Goal: Information Seeking & Learning: Learn about a topic

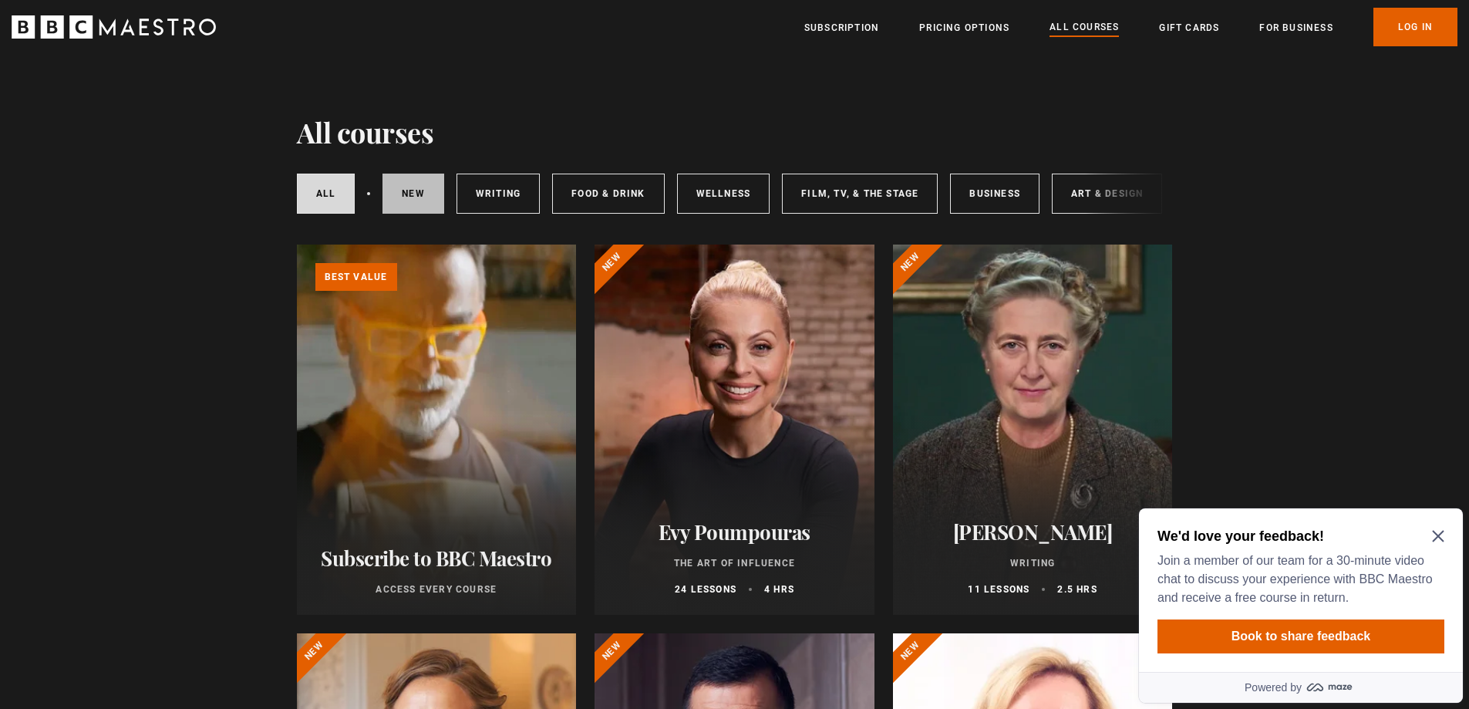
click at [414, 187] on link "New courses" at bounding box center [413, 194] width 62 height 40
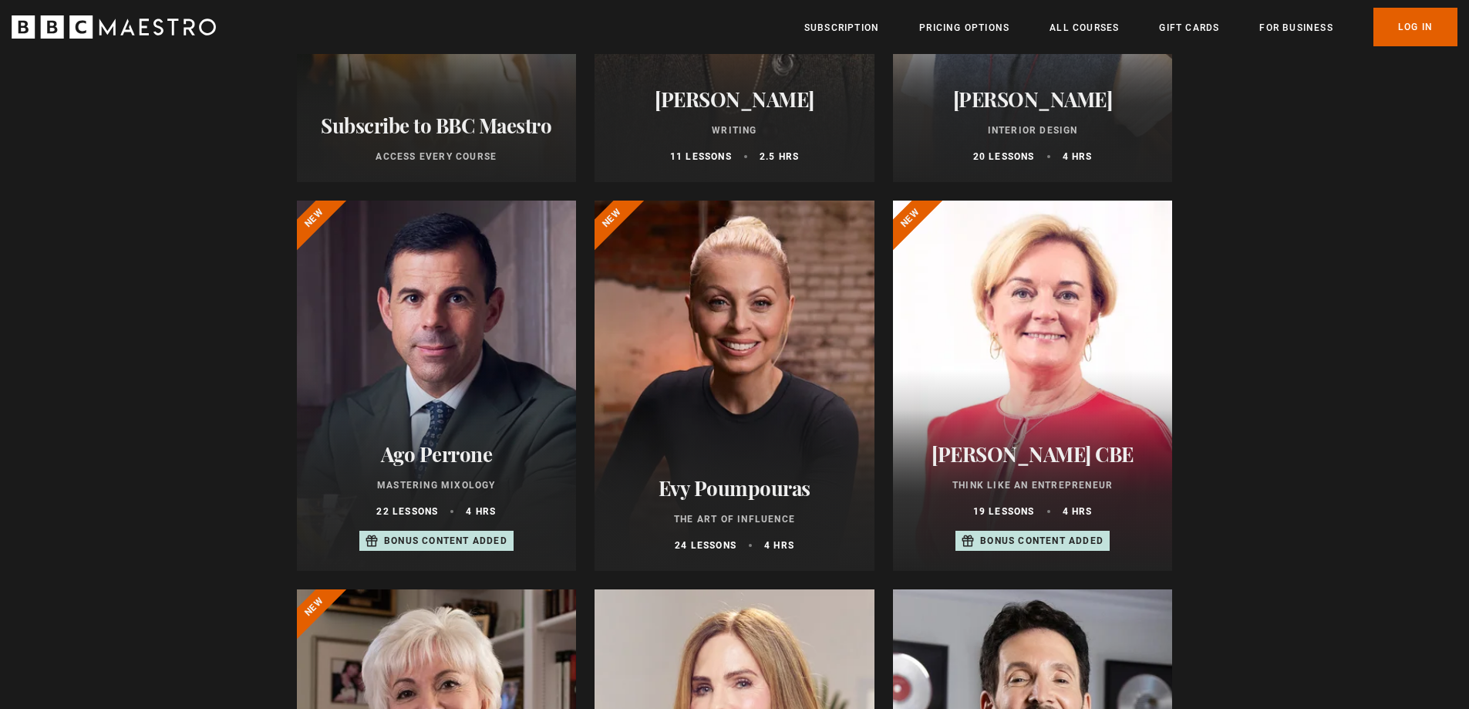
scroll to position [463, 0]
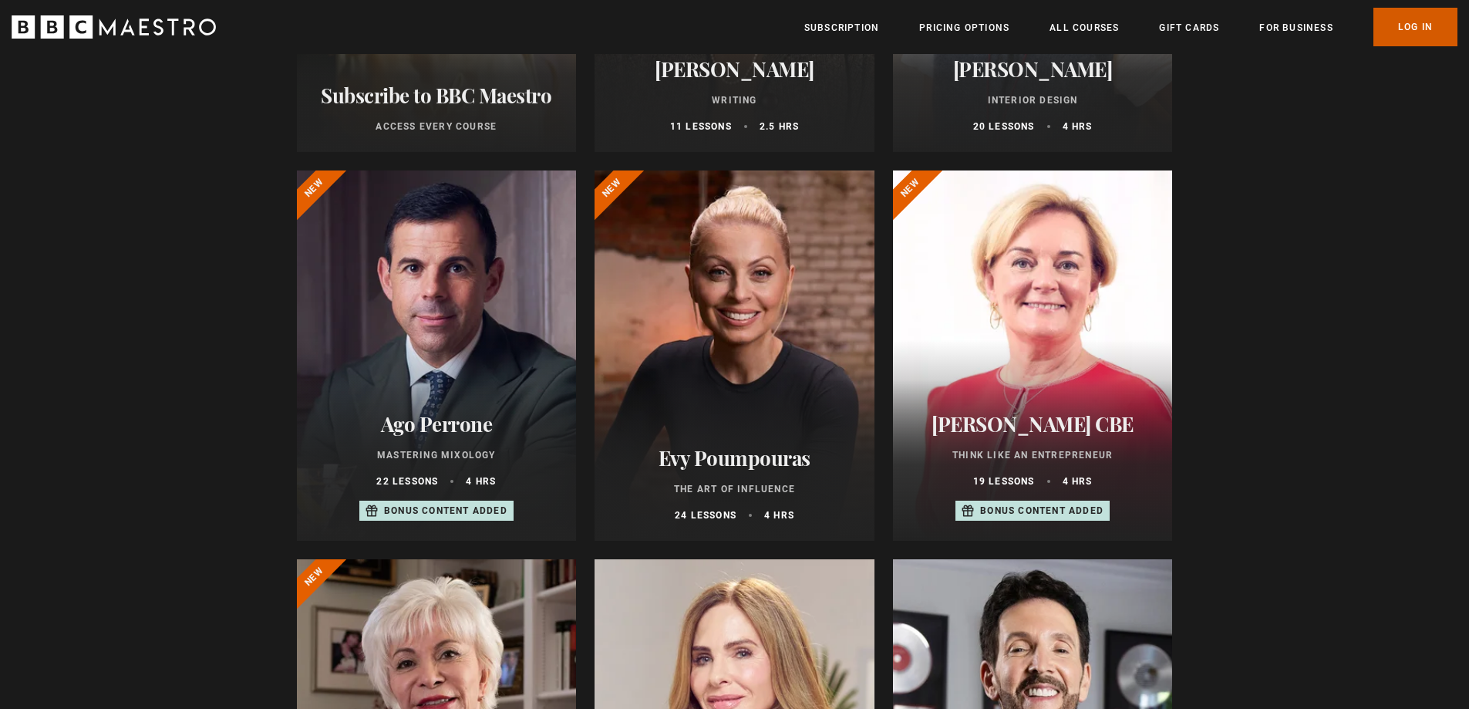
click at [1428, 22] on link "Log In" at bounding box center [1415, 27] width 84 height 39
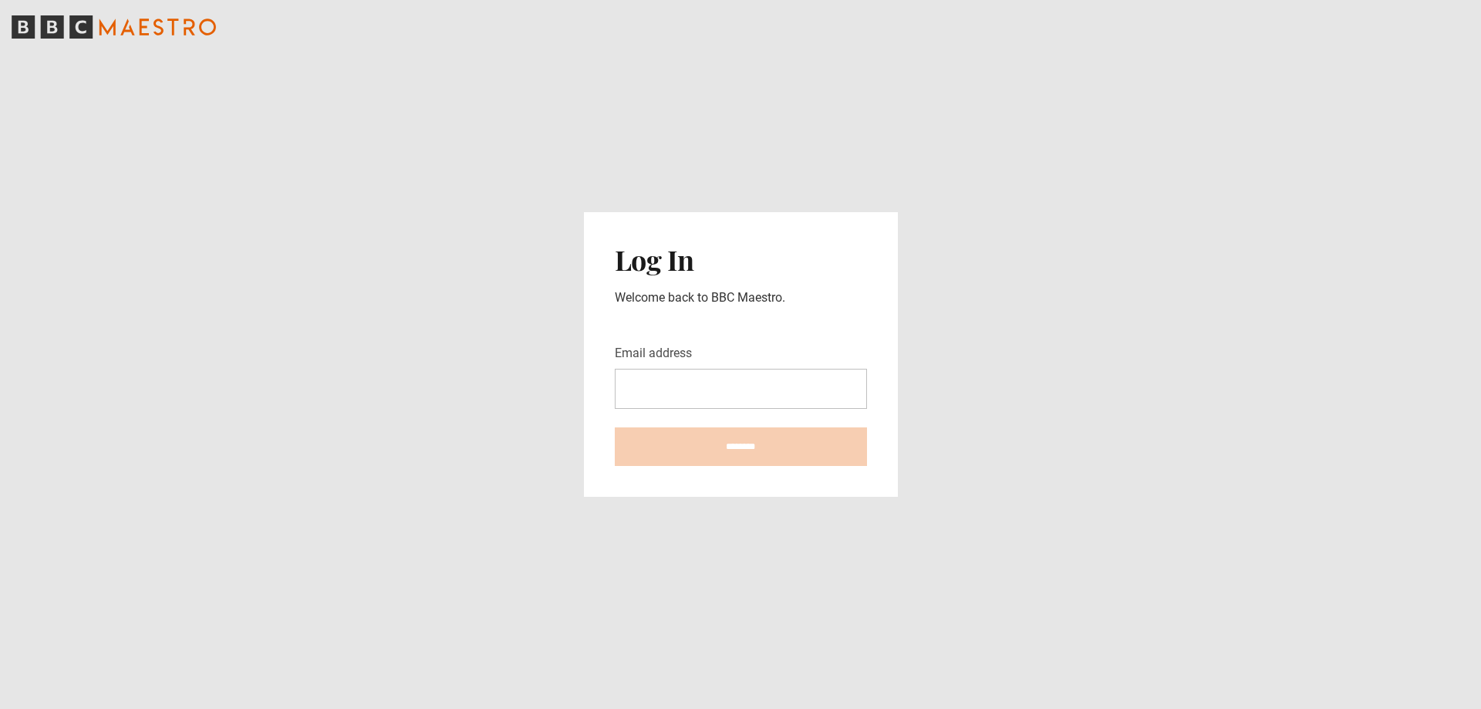
type input "**********"
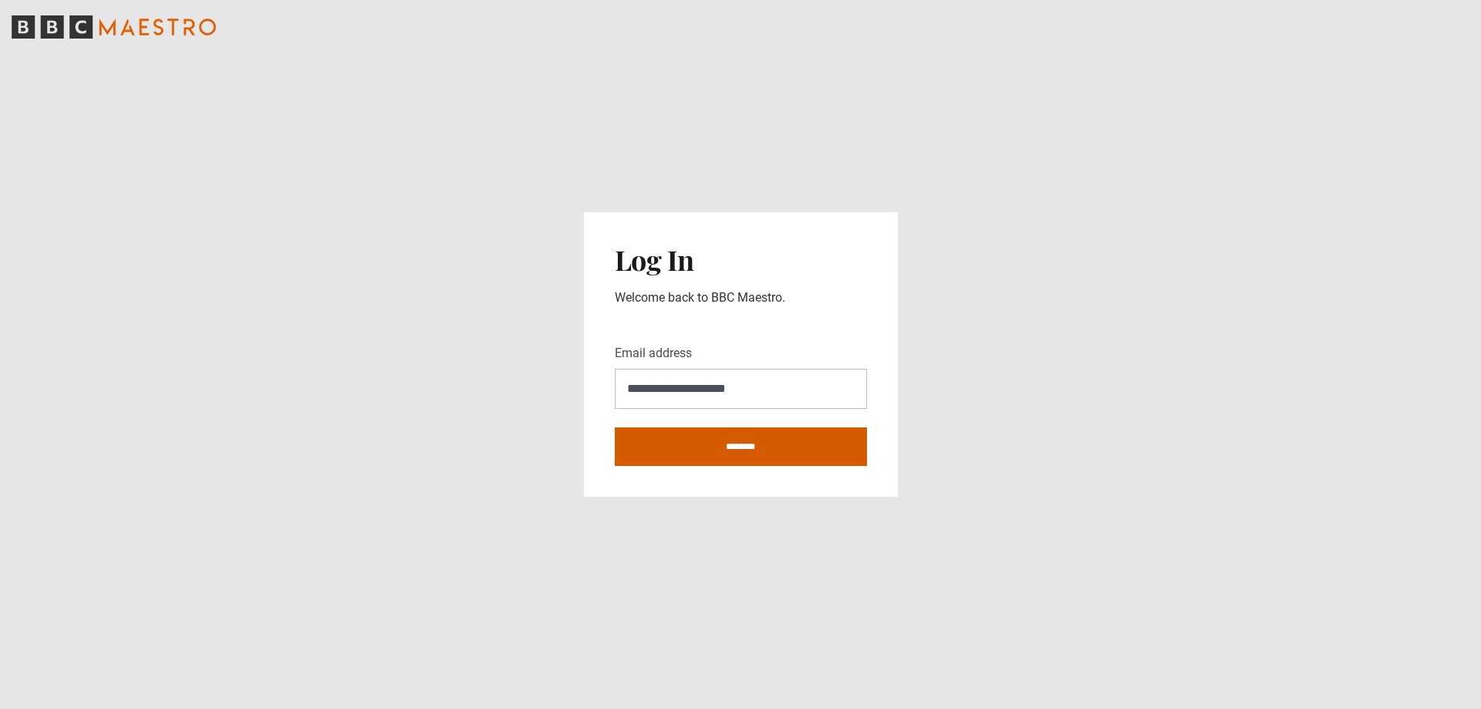
click at [760, 439] on input "********" at bounding box center [741, 446] width 252 height 39
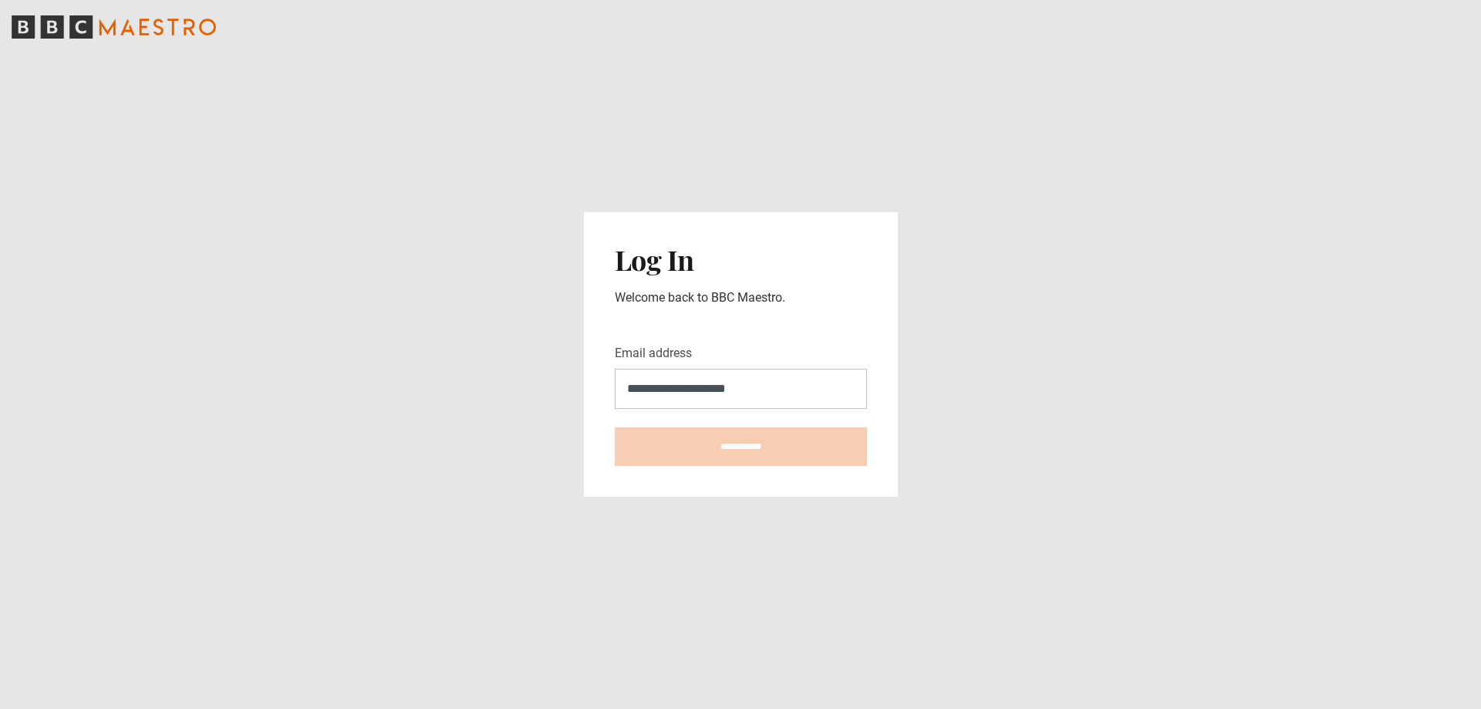
type input "**********"
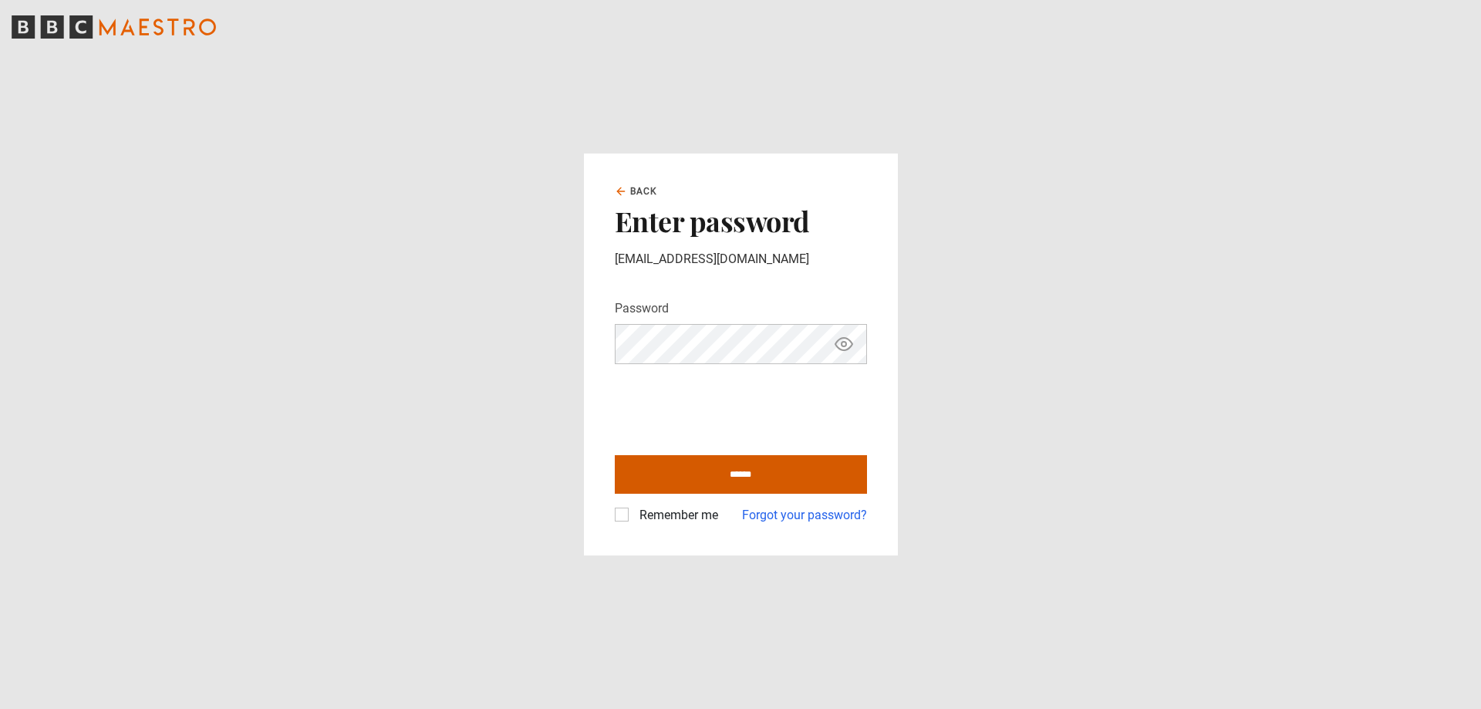
click at [750, 475] on input "******" at bounding box center [741, 474] width 252 height 39
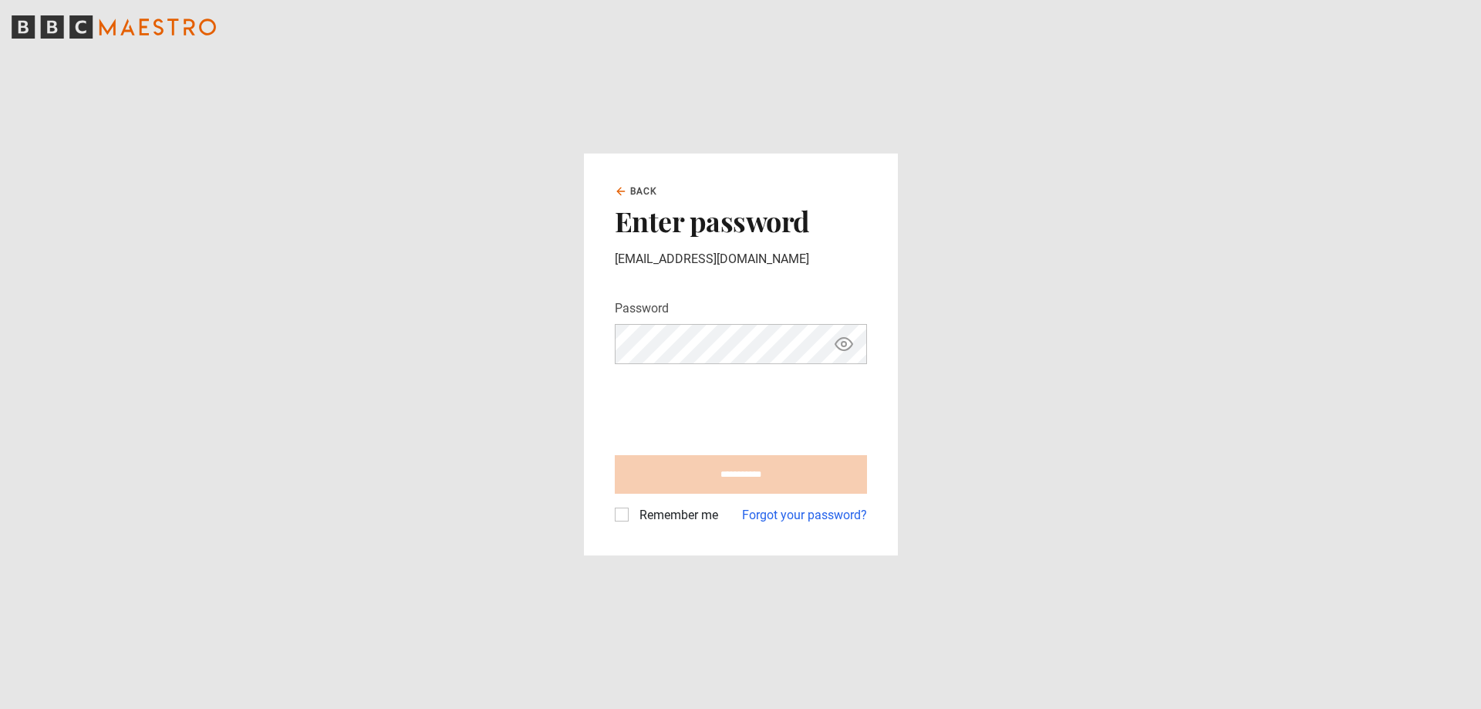
type input "**********"
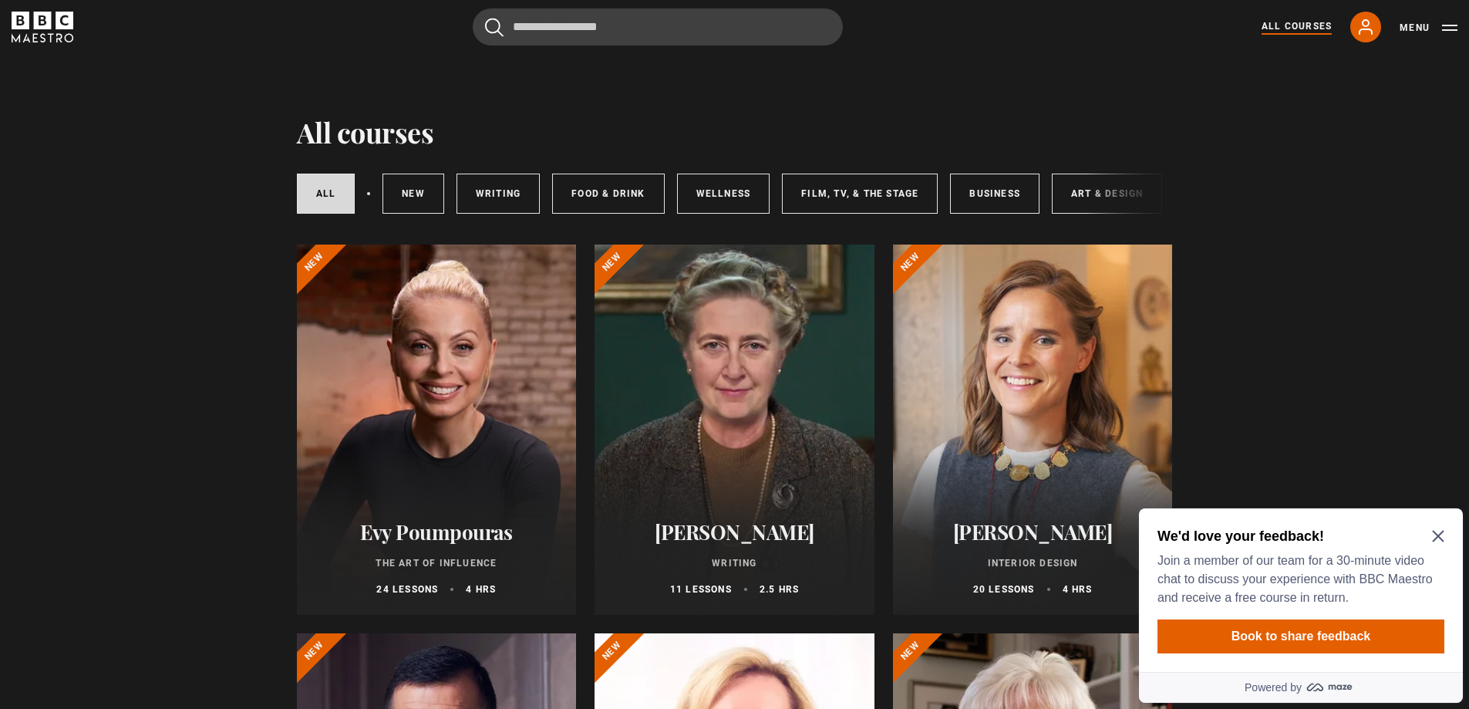
click at [1437, 537] on icon "Close Maze Prompt" at bounding box center [1438, 537] width 12 height 12
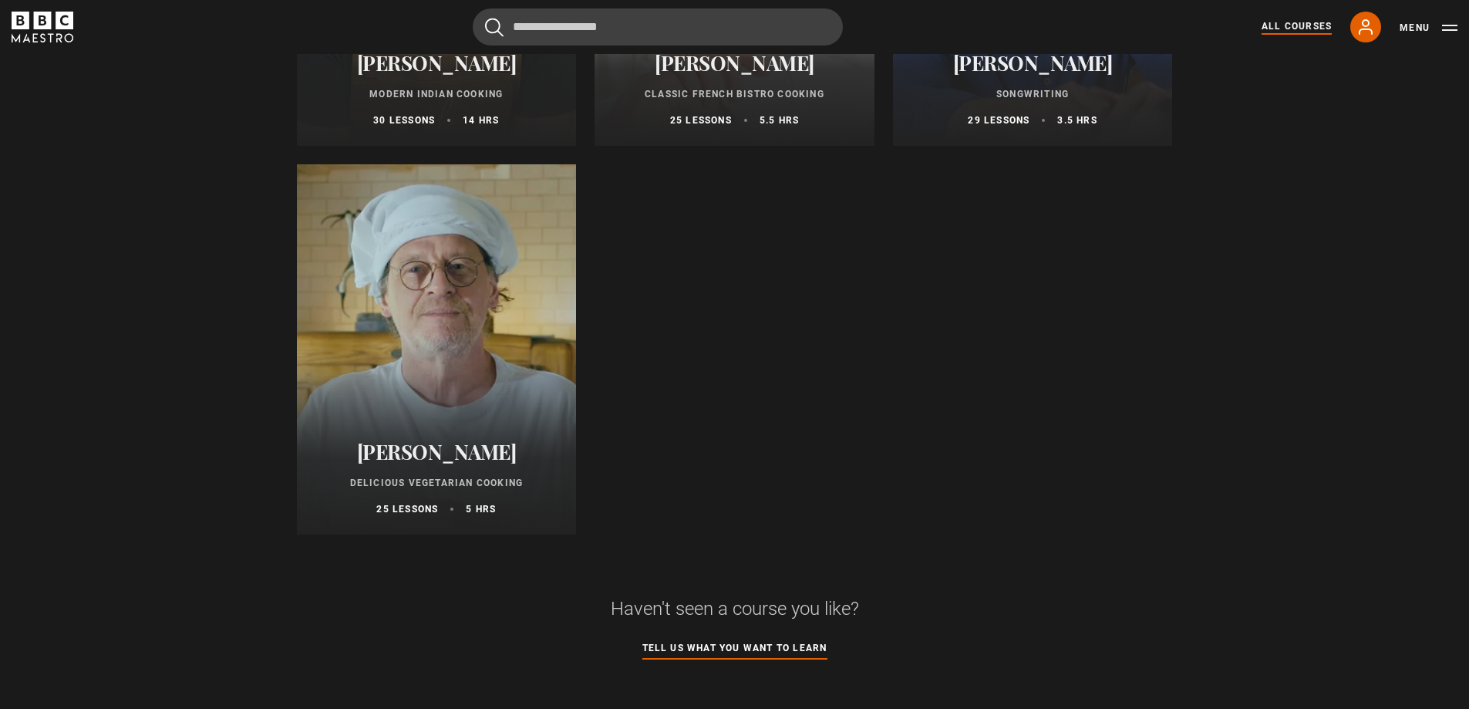
scroll to position [5938, 0]
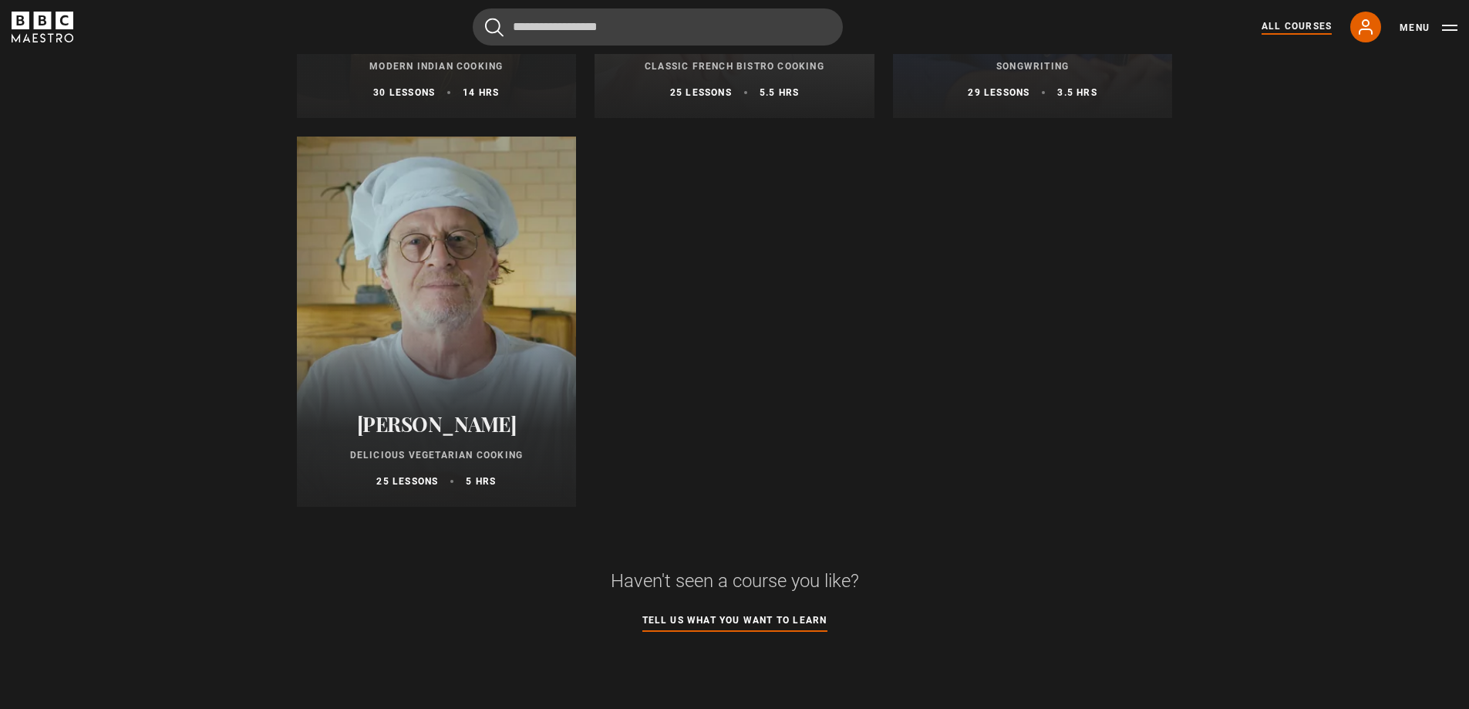
click at [424, 427] on h2 "[PERSON_NAME]" at bounding box center [436, 424] width 243 height 24
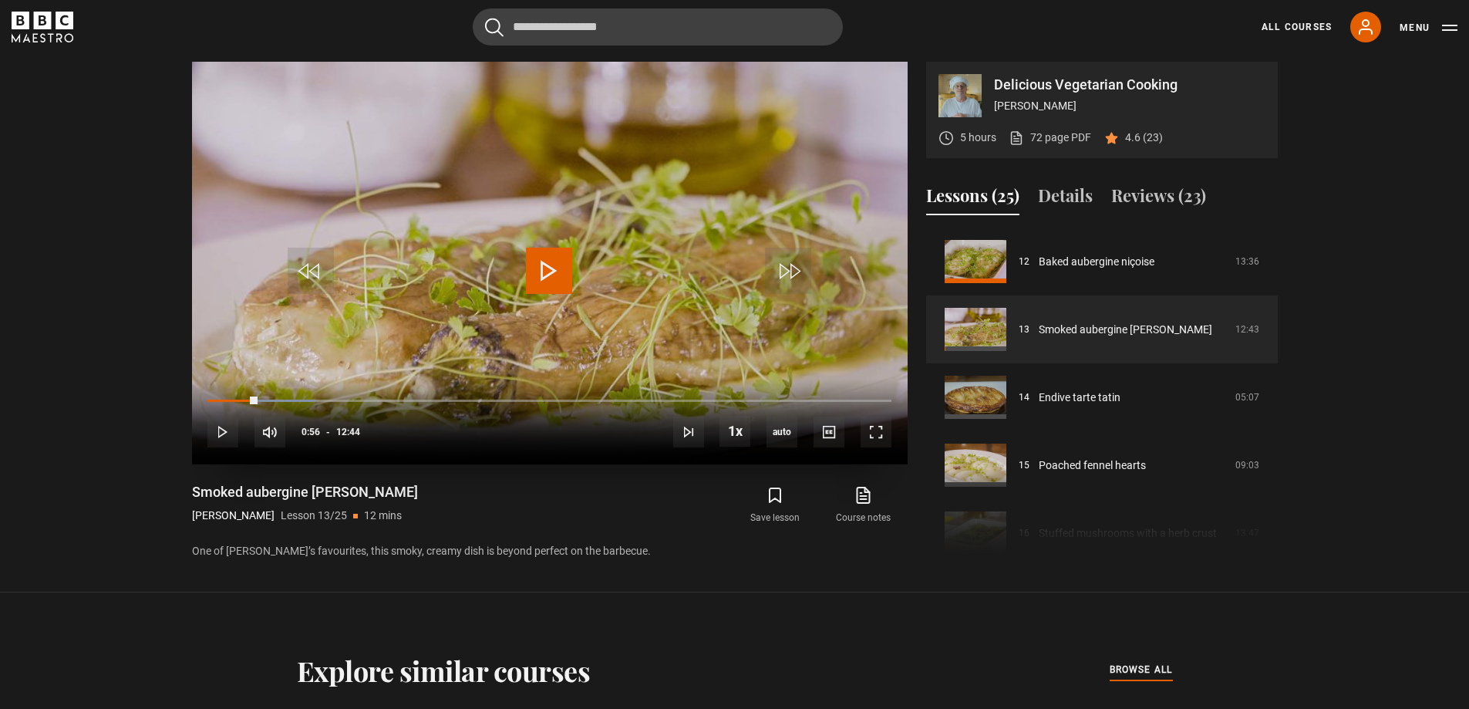
drag, startPoint x: 234, startPoint y: 399, endPoint x: 260, endPoint y: 403, distance: 25.9
click at [260, 403] on div "10s Skip Back 10 seconds Play 10s Skip Forward 10 seconds Loaded : 15.71% 00:57…" at bounding box center [550, 422] width 716 height 86
click at [795, 273] on span "Video Player" at bounding box center [788, 271] width 46 height 46
click at [798, 279] on span "Video Player" at bounding box center [788, 271] width 46 height 46
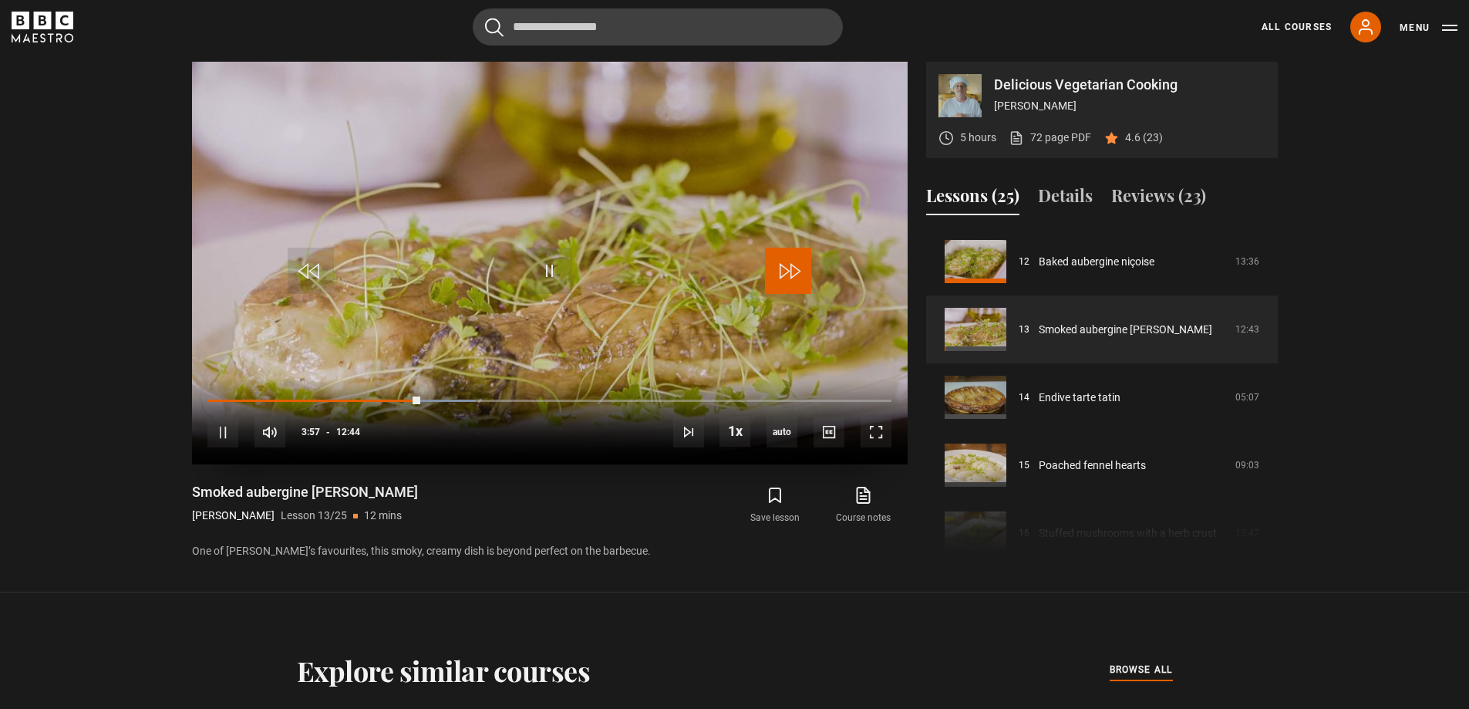
click at [793, 257] on span "Video Player" at bounding box center [788, 271] width 46 height 46
click at [786, 271] on span "Video Player" at bounding box center [788, 271] width 46 height 46
click at [787, 271] on span "Video Player" at bounding box center [788, 271] width 46 height 46
click at [789, 271] on span "Video Player" at bounding box center [788, 271] width 46 height 46
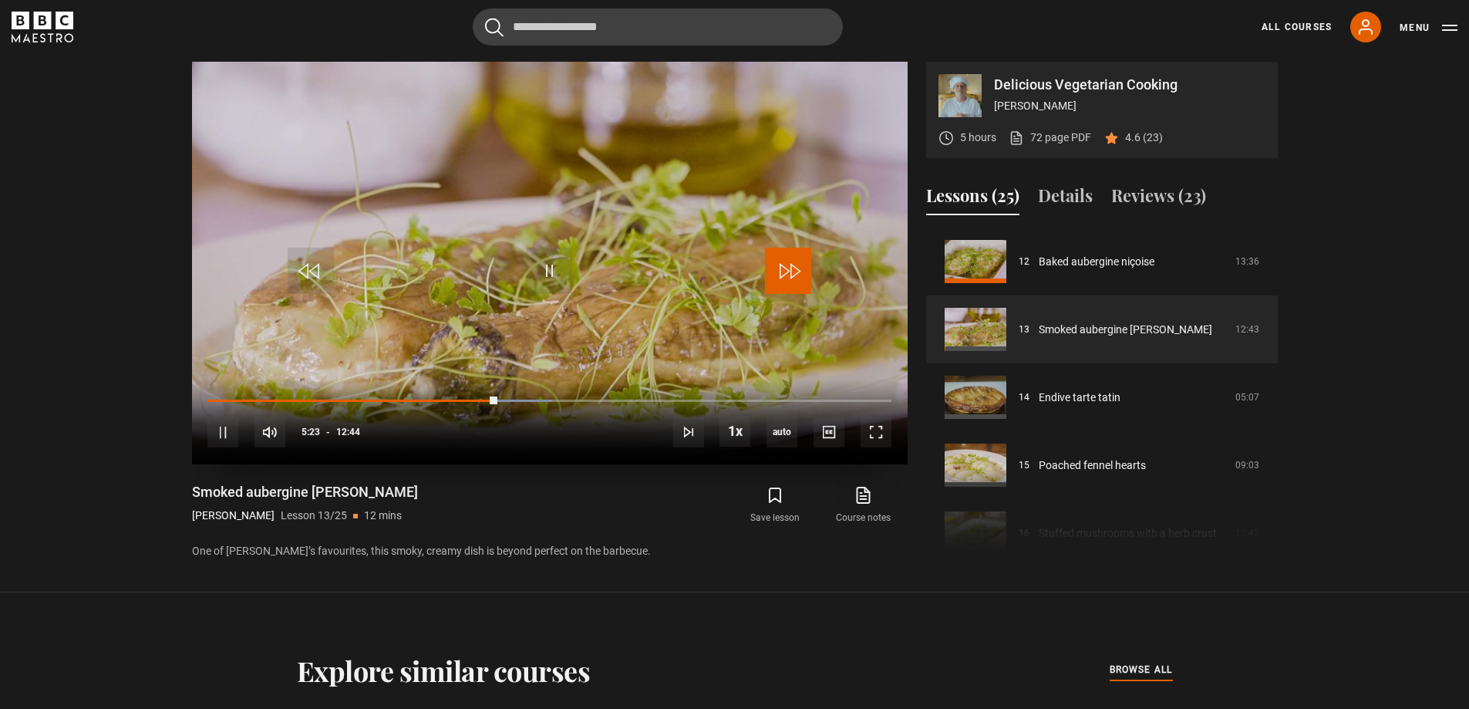
click at [789, 271] on span "Video Player" at bounding box center [788, 271] width 46 height 46
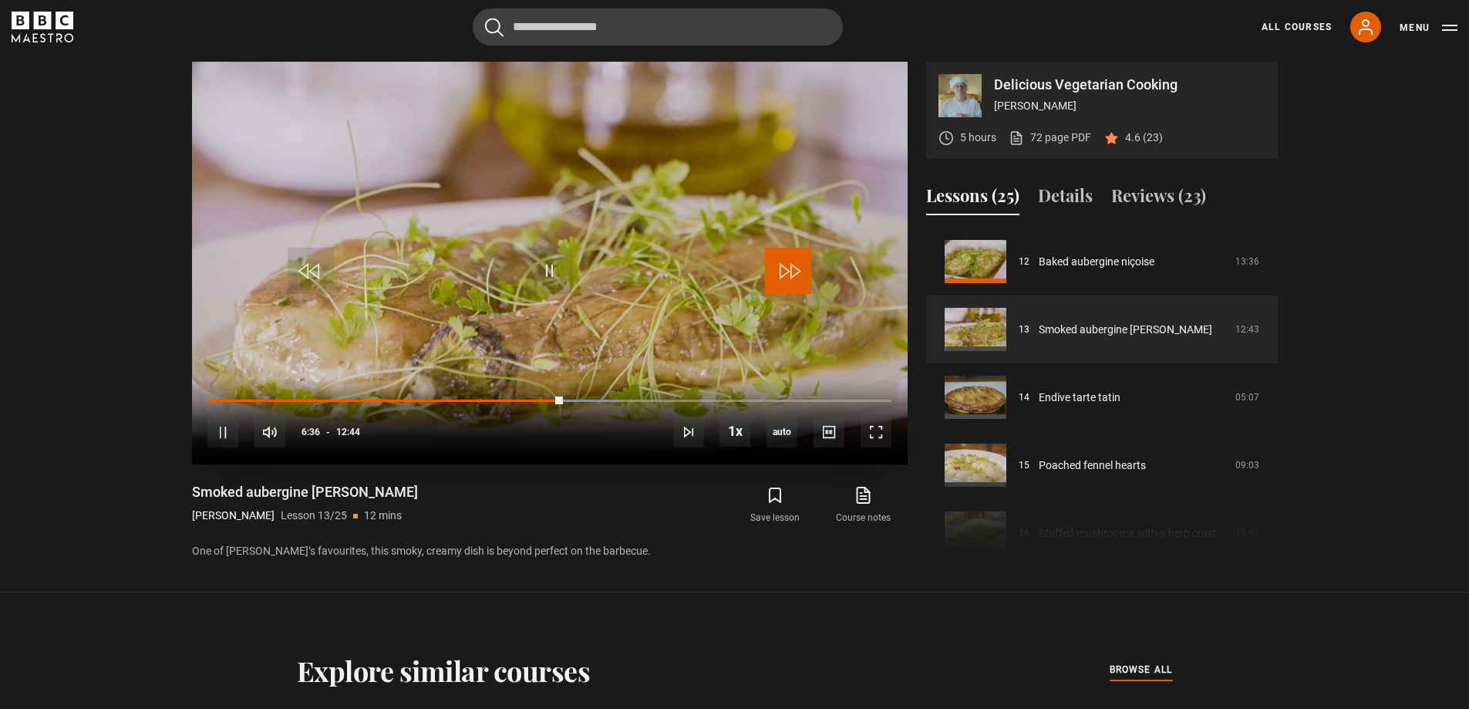
click at [788, 288] on span "Video Player" at bounding box center [788, 271] width 46 height 46
click at [791, 271] on span "Video Player" at bounding box center [788, 271] width 46 height 46
click at [790, 284] on span "Video Player" at bounding box center [788, 271] width 46 height 46
click at [792, 261] on span "Video Player" at bounding box center [788, 271] width 46 height 46
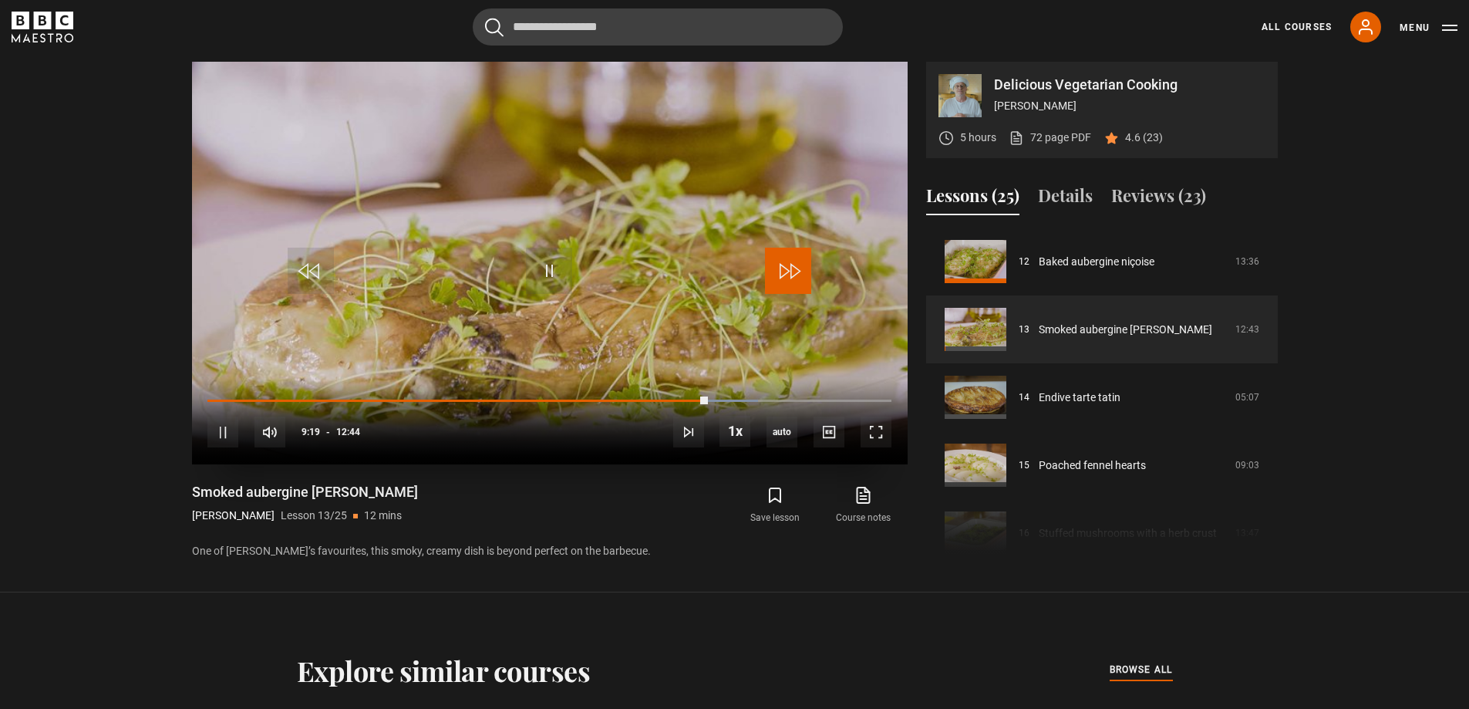
click at [792, 261] on span "Video Player" at bounding box center [788, 271] width 46 height 46
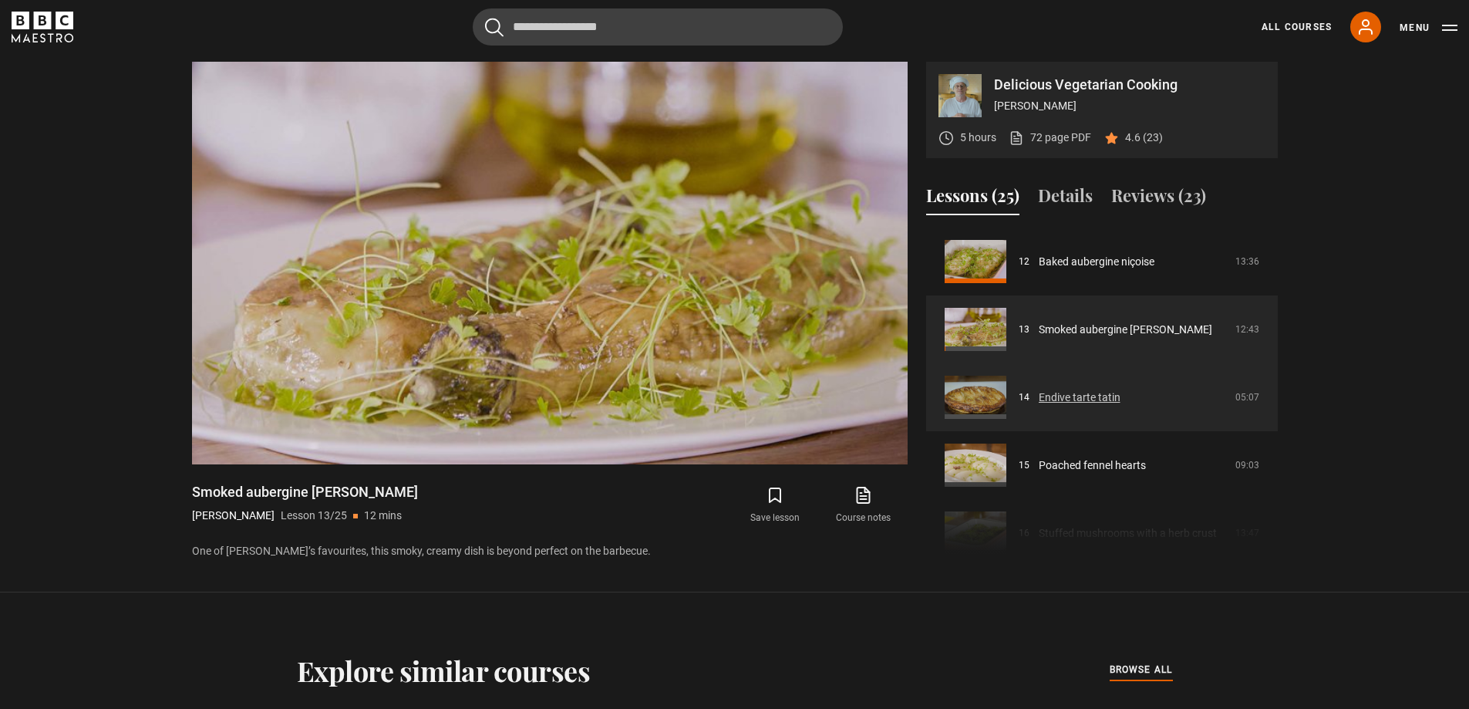
click at [1120, 389] on link "Endive tarte tatin" at bounding box center [1080, 397] width 82 height 16
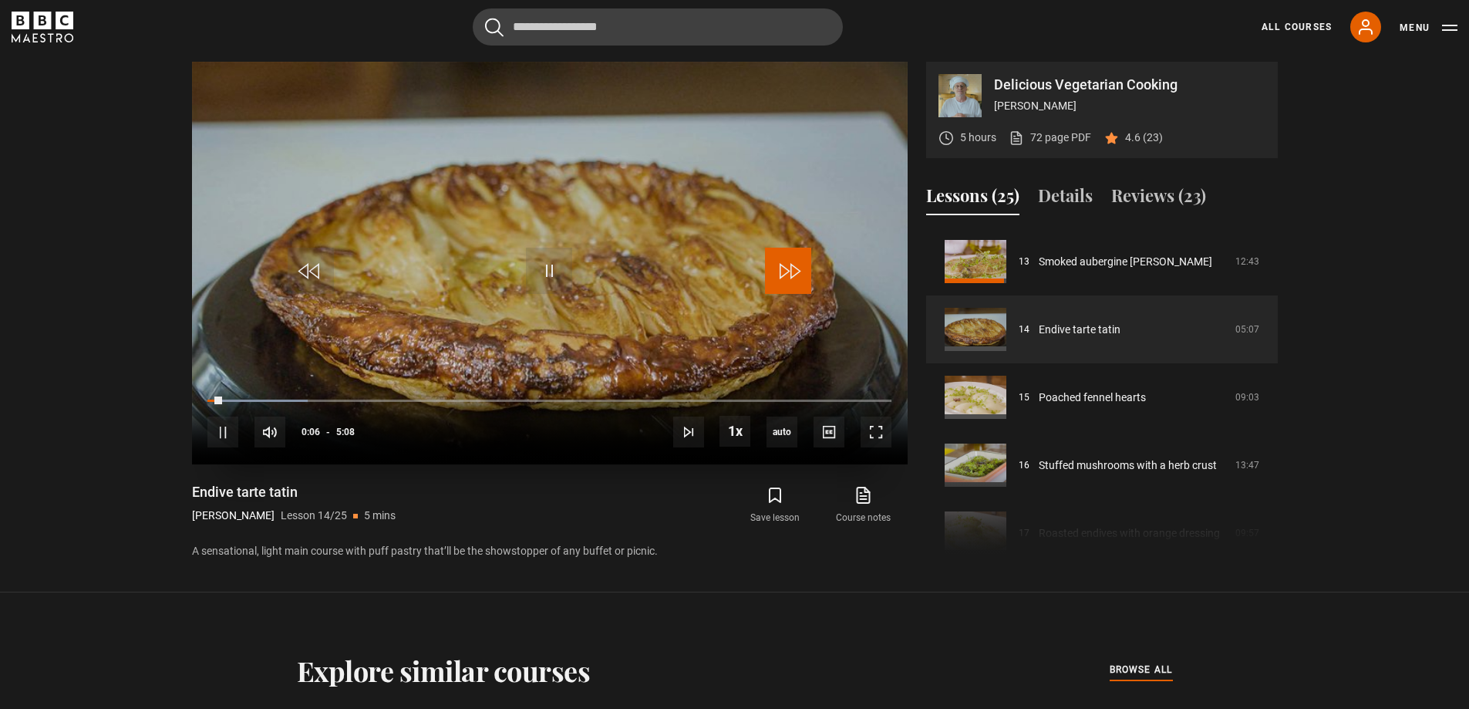
click at [792, 275] on span "Video Player" at bounding box center [788, 271] width 46 height 46
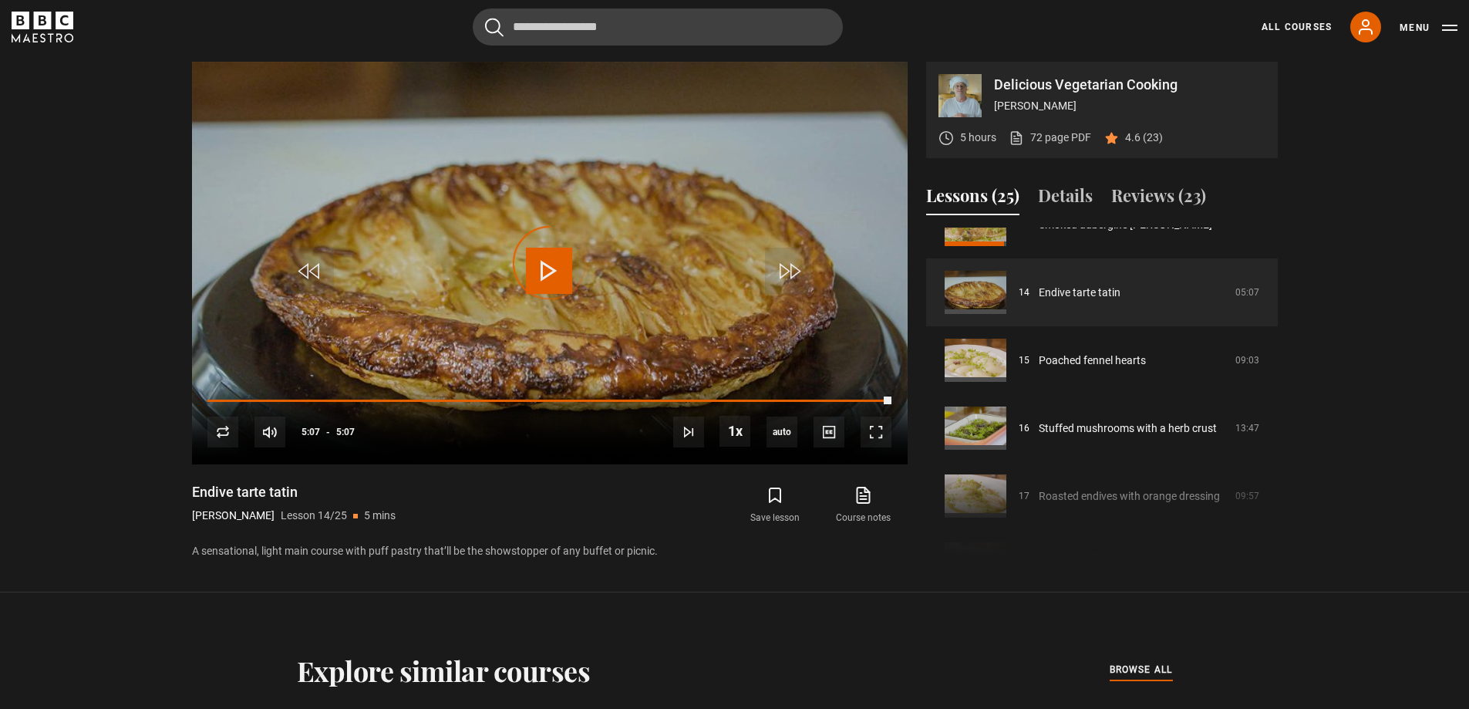
scroll to position [966, 0]
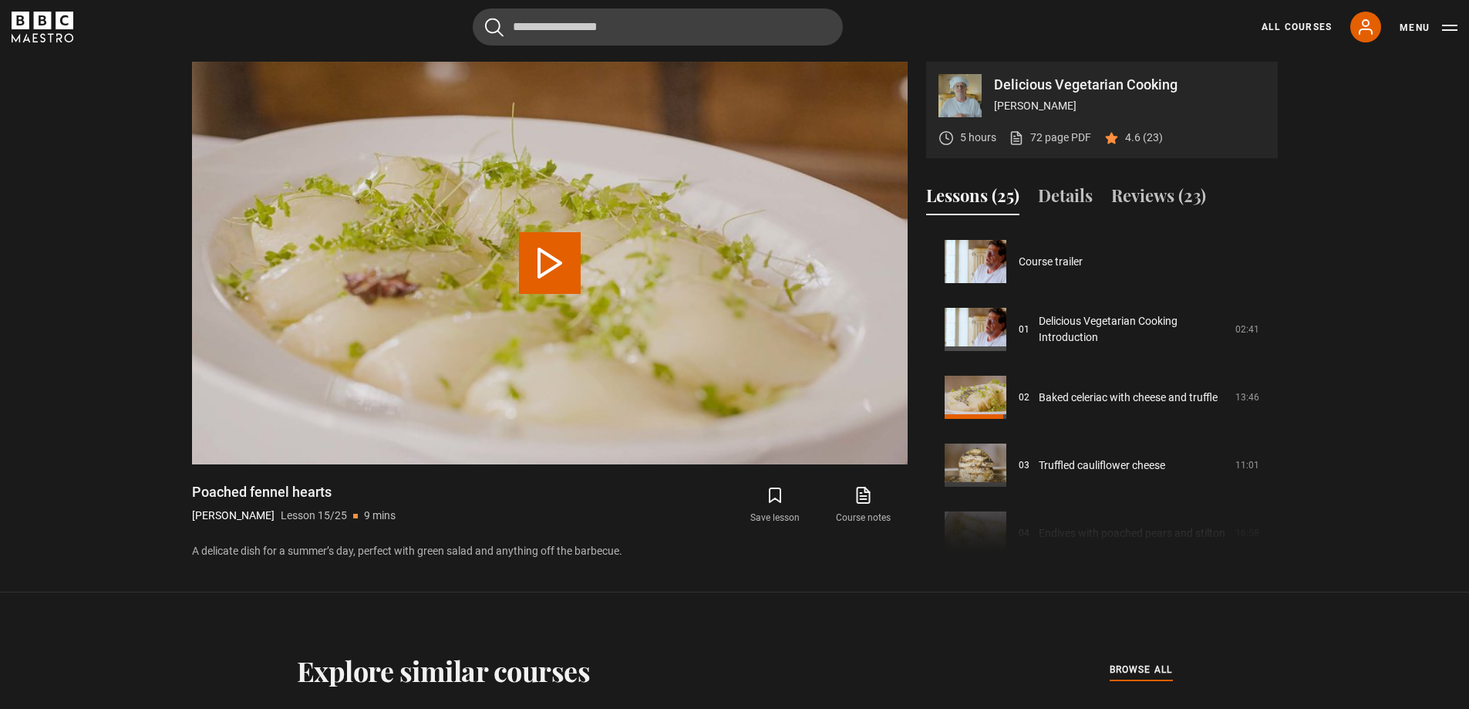
scroll to position [950, 0]
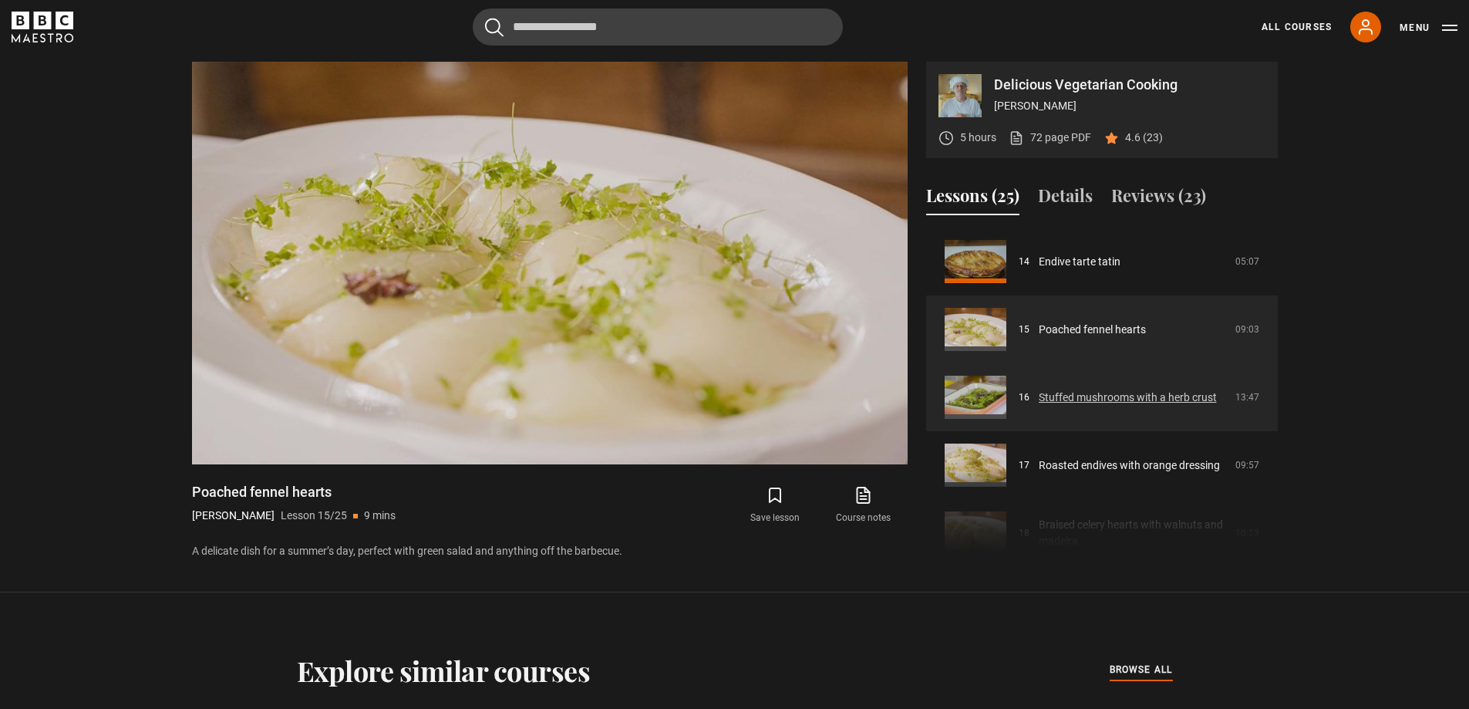
click at [1077, 395] on link "Stuffed mushrooms with a herb crust" at bounding box center [1128, 397] width 178 height 16
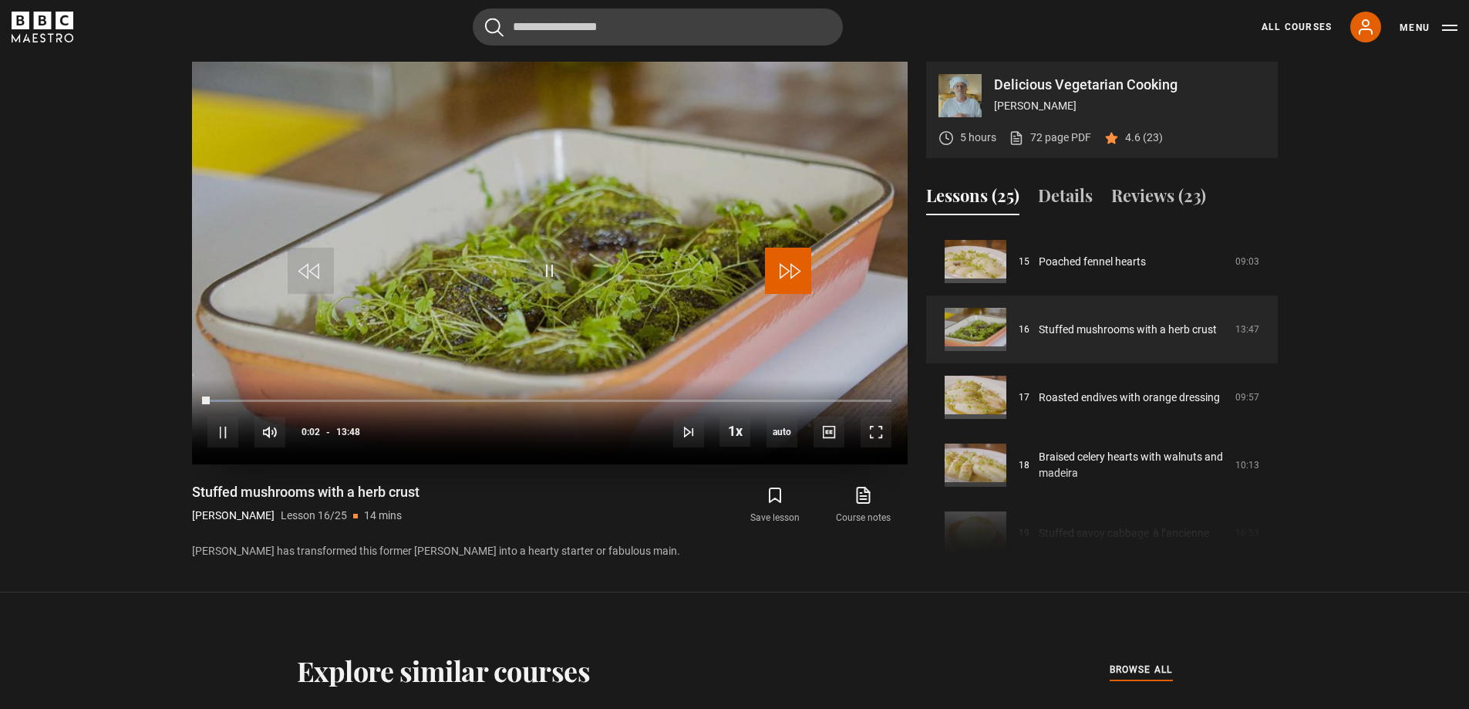
click at [771, 274] on span "Video Player" at bounding box center [788, 271] width 46 height 46
click at [792, 271] on span "Video Player" at bounding box center [788, 271] width 46 height 46
click at [793, 263] on span "Video Player" at bounding box center [788, 271] width 46 height 46
click at [787, 268] on span "Video Player" at bounding box center [788, 271] width 46 height 46
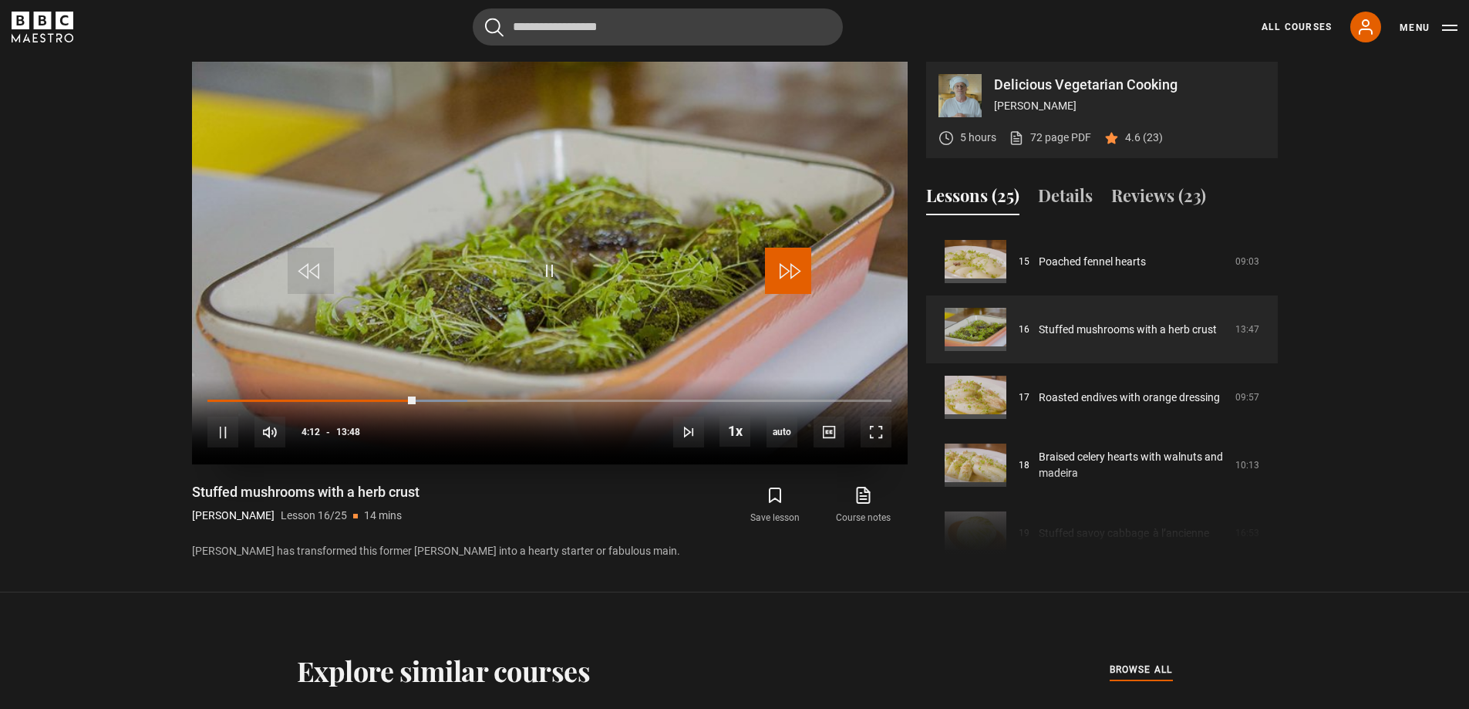
click at [787, 268] on span "Video Player" at bounding box center [788, 271] width 46 height 46
click at [793, 263] on span "Video Player" at bounding box center [788, 271] width 46 height 46
click at [793, 264] on span "Video Player" at bounding box center [788, 271] width 46 height 46
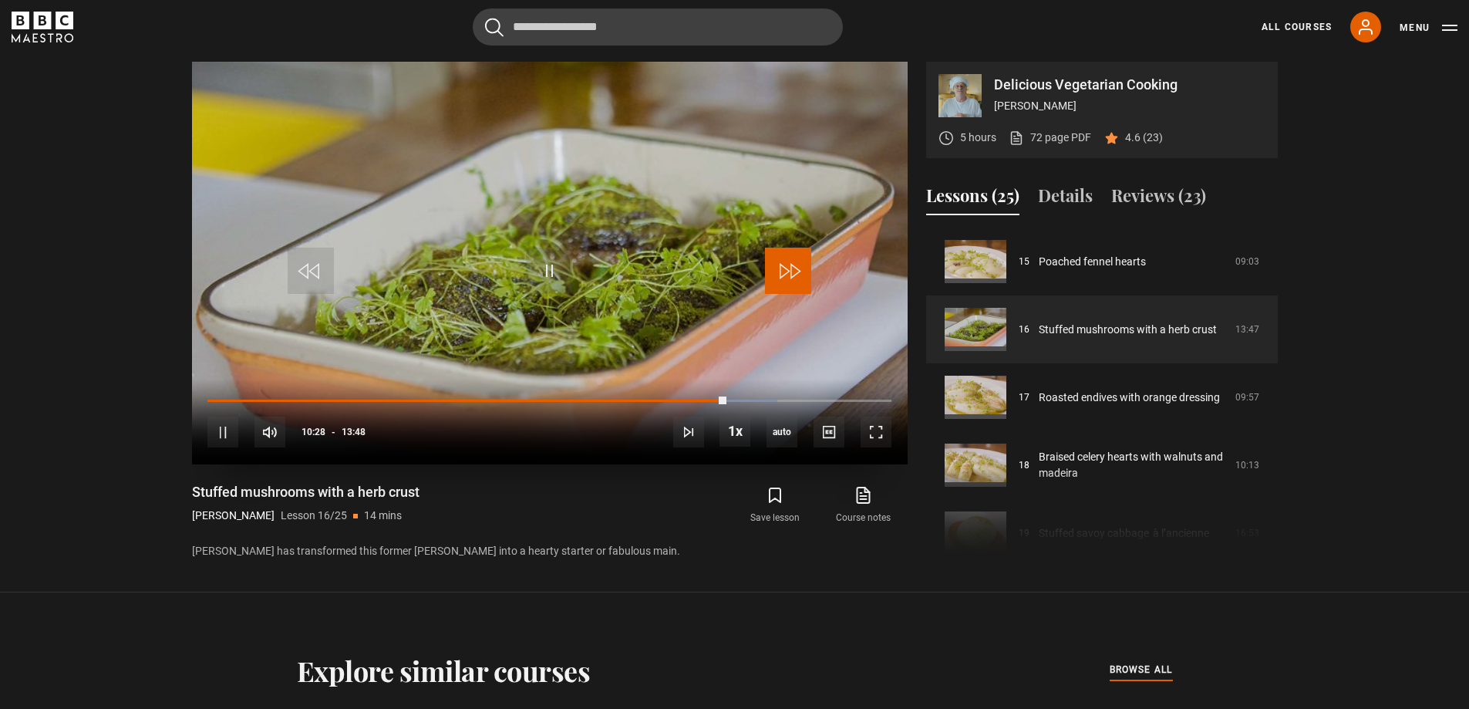
click at [790, 274] on span "Video Player" at bounding box center [788, 271] width 46 height 46
click at [798, 266] on span "Video Player" at bounding box center [788, 271] width 46 height 46
click at [787, 271] on span "Video Player" at bounding box center [788, 271] width 46 height 46
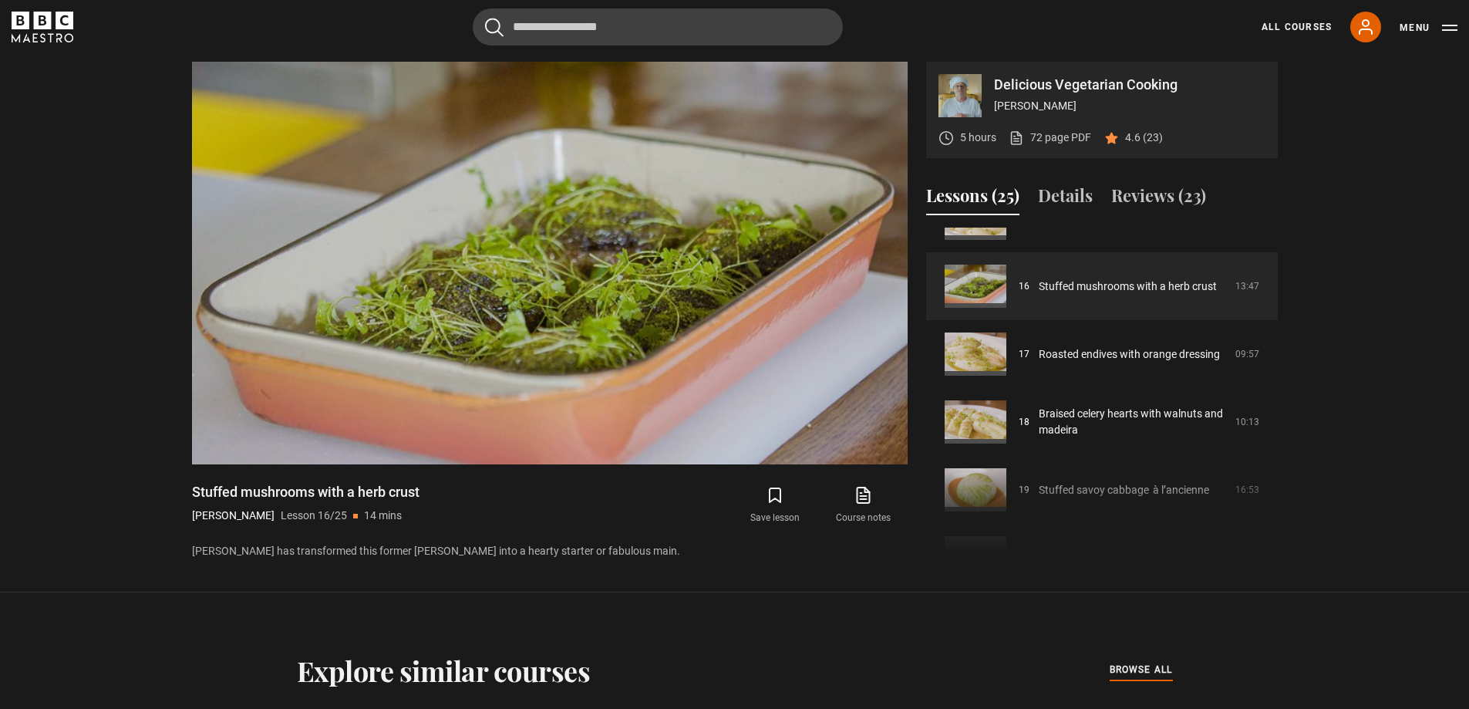
scroll to position [1100, 0]
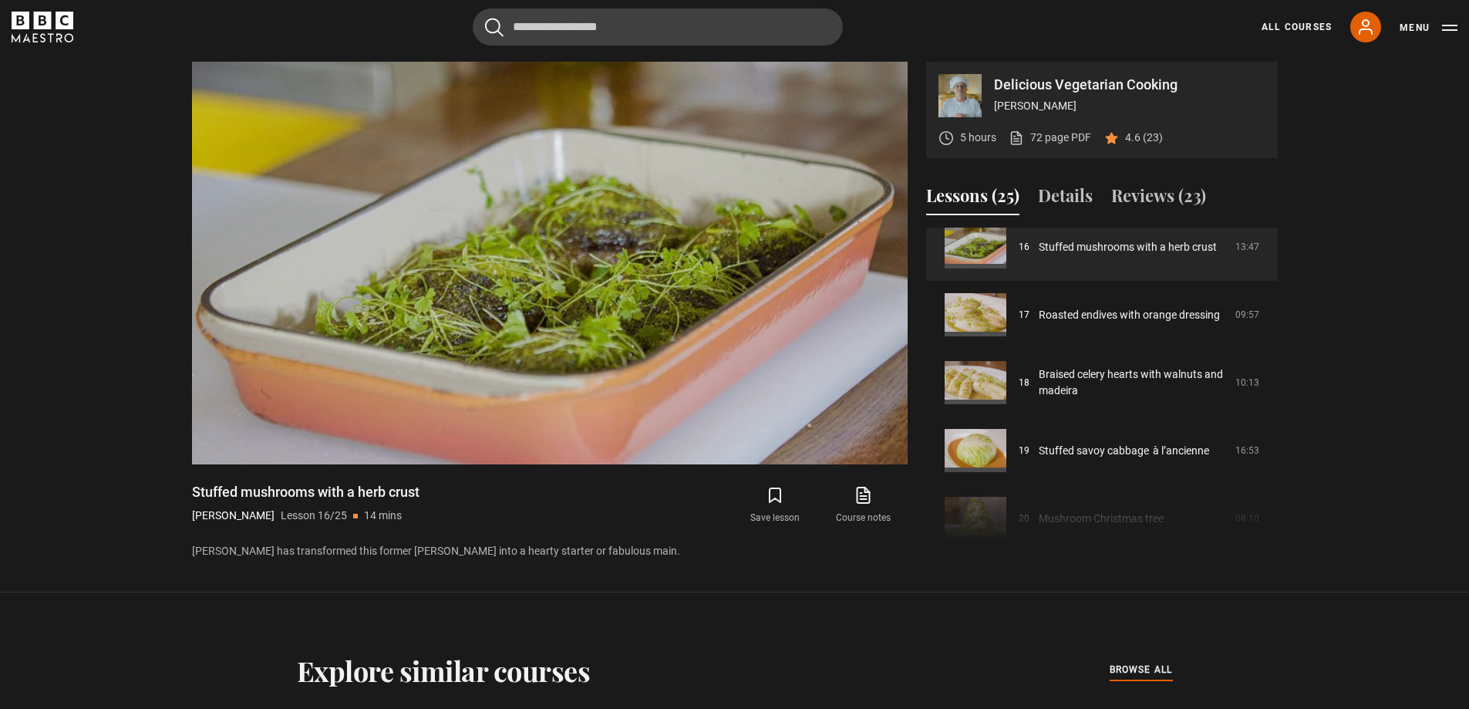
drag, startPoint x: 1277, startPoint y: 463, endPoint x: 1276, endPoint y: 478, distance: 14.7
click at [1276, 478] on div "Course trailer 01 Delicious Vegetarian Cooking Introduction 02:41 02 Baked cele…" at bounding box center [1102, 393] width 352 height 333
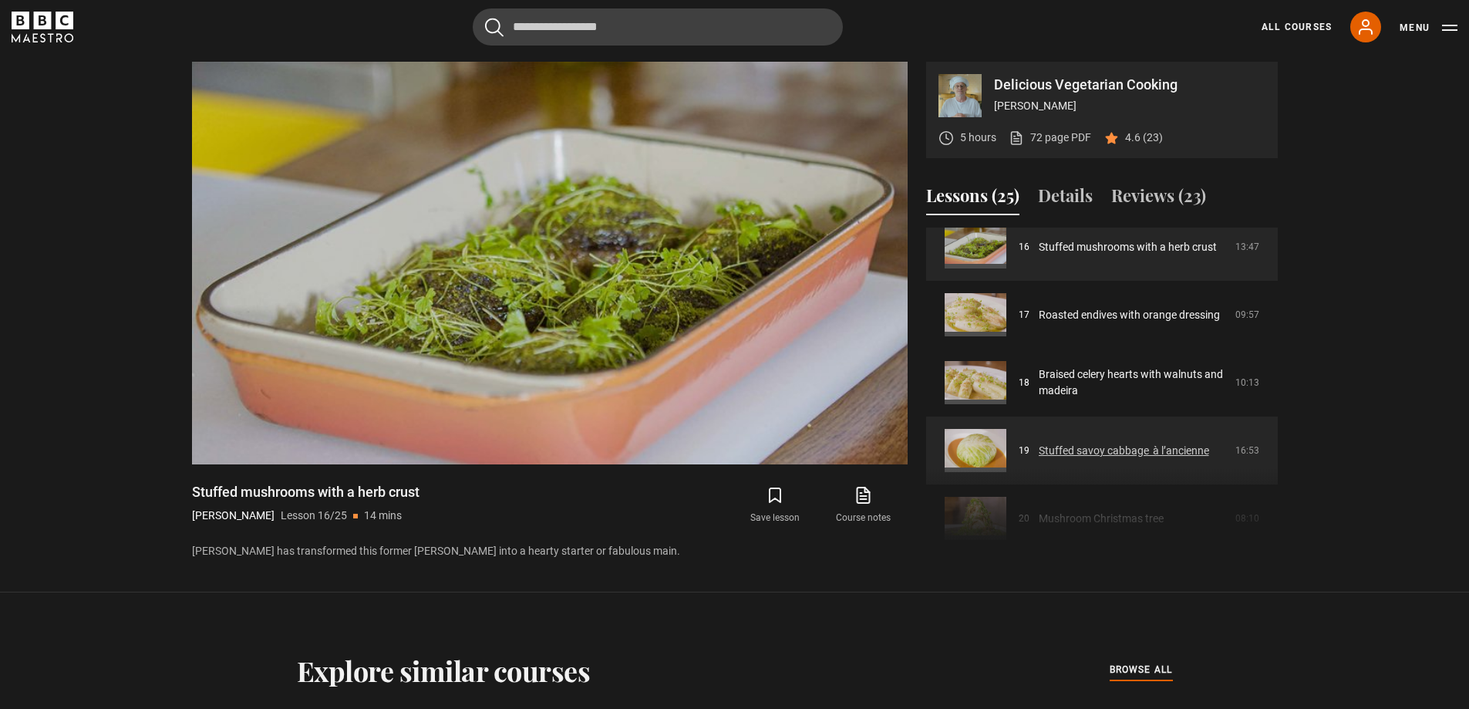
click at [1114, 445] on link "Stuffed savoy cabbage  à l’ancienne" at bounding box center [1124, 451] width 170 height 16
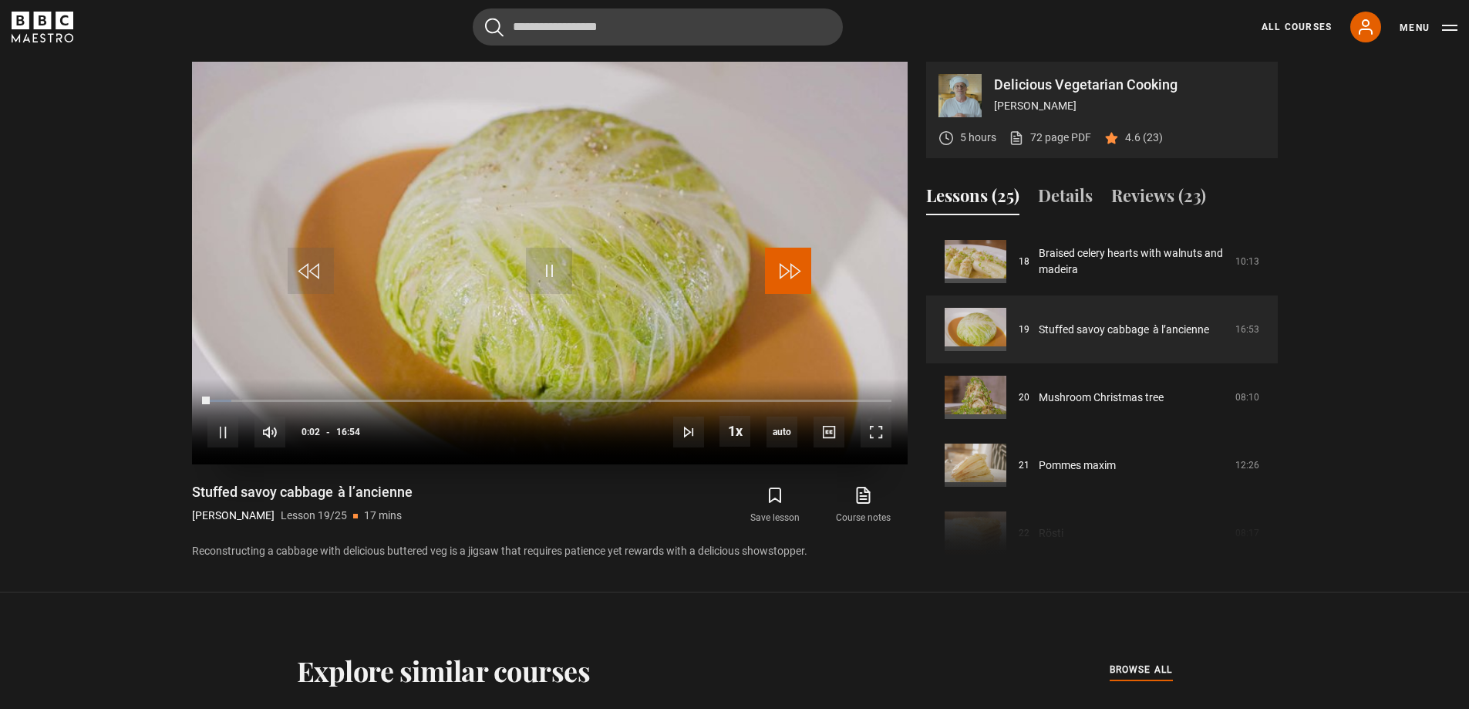
click at [796, 272] on span "Video Player" at bounding box center [788, 271] width 46 height 46
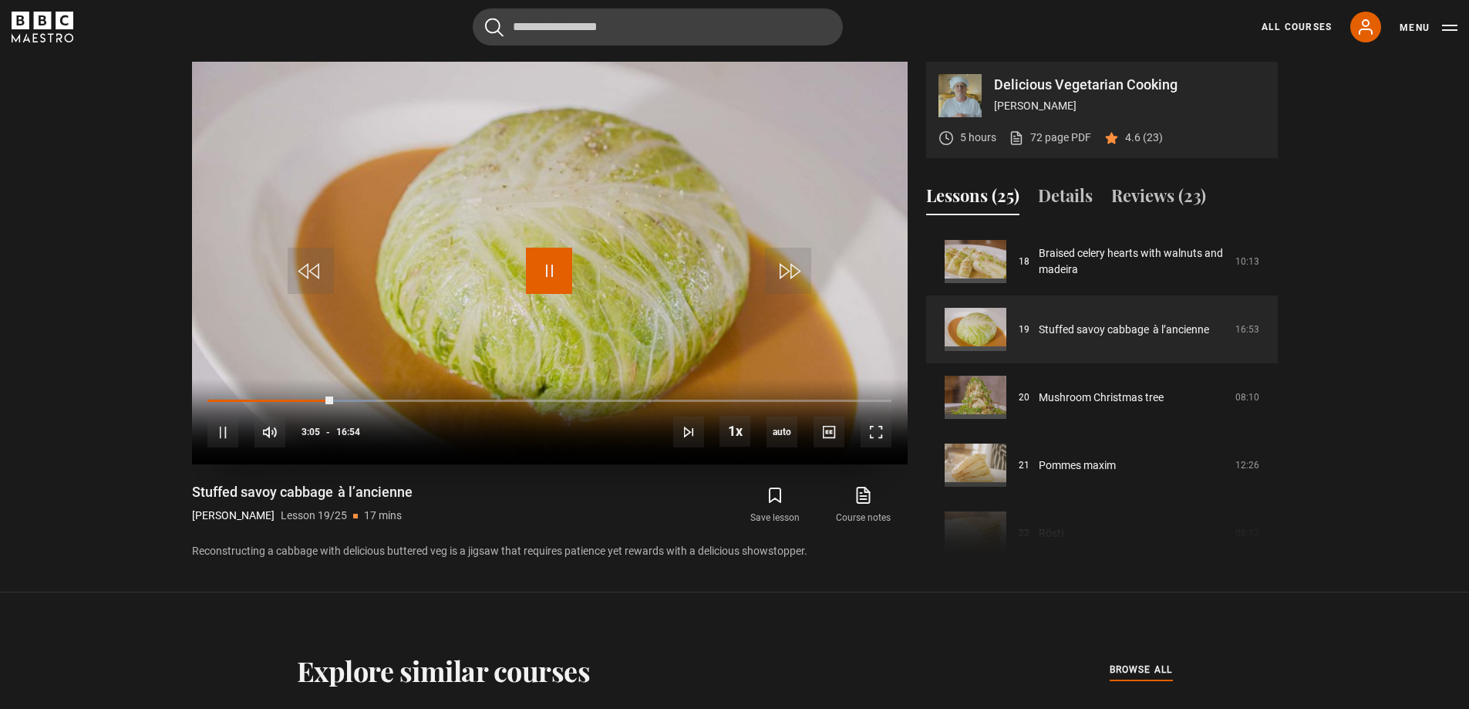
click at [549, 271] on span "Video Player" at bounding box center [549, 271] width 46 height 46
click at [549, 270] on span "Video Player" at bounding box center [549, 271] width 46 height 46
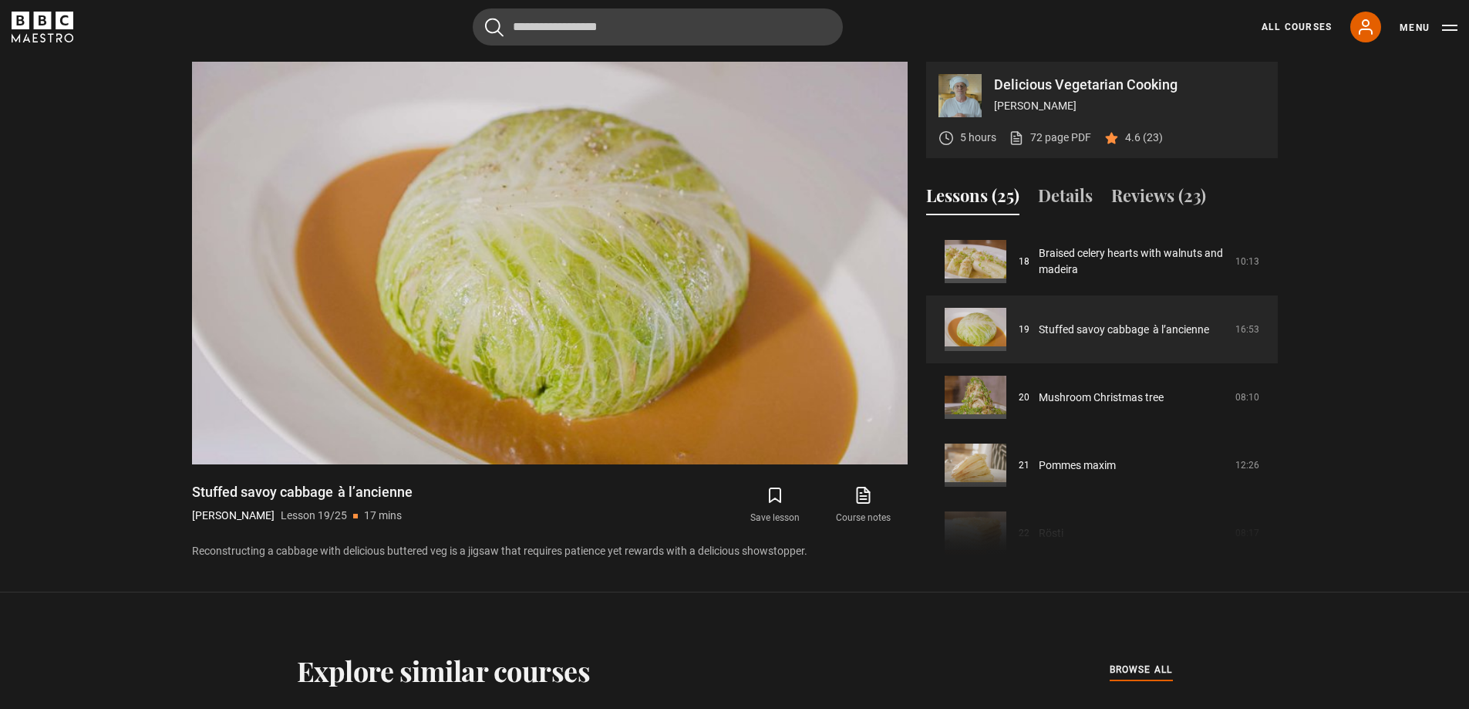
drag, startPoint x: 1275, startPoint y: 496, endPoint x: 1275, endPoint y: 508, distance: 12.3
click at [1275, 508] on div "Course trailer 01 Delicious Vegetarian Cooking Introduction 02:41 02 Baked cele…" at bounding box center [1102, 393] width 352 height 333
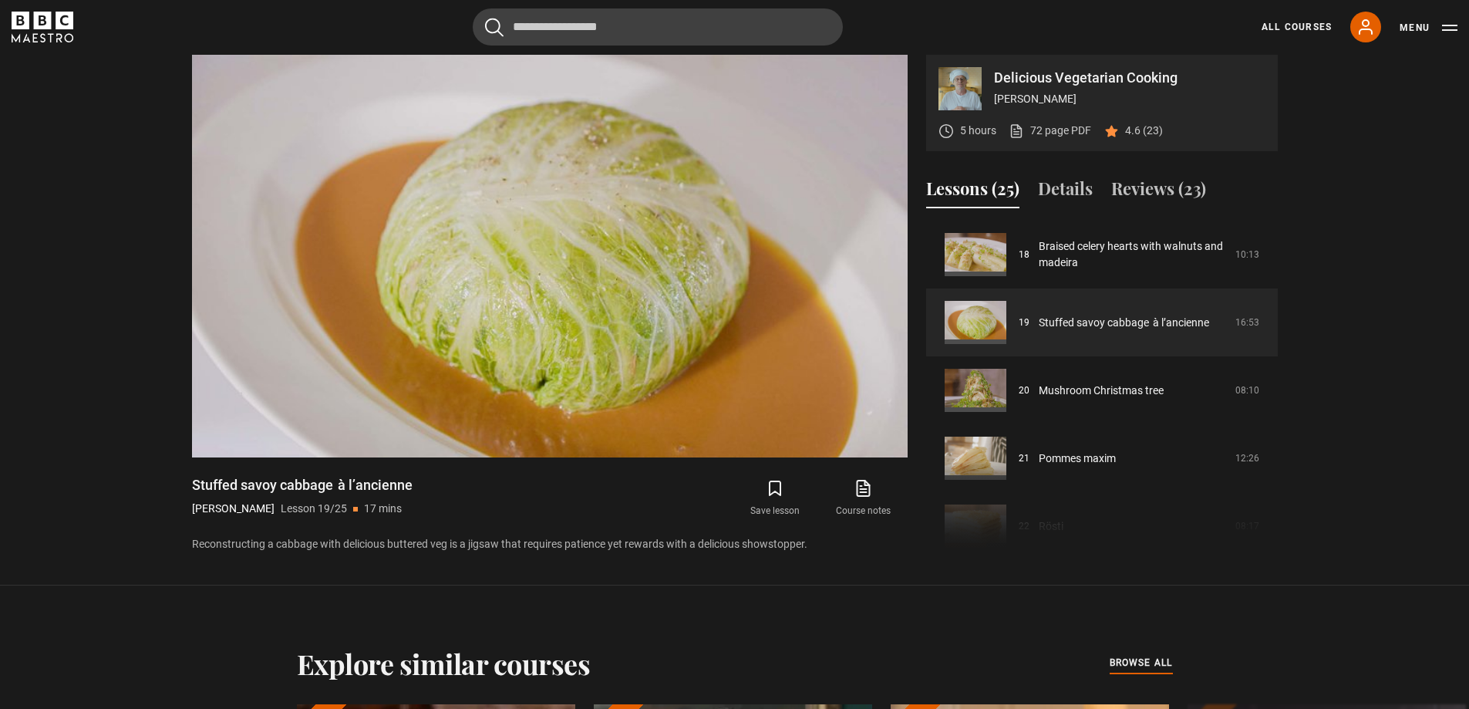
scroll to position [716, 0]
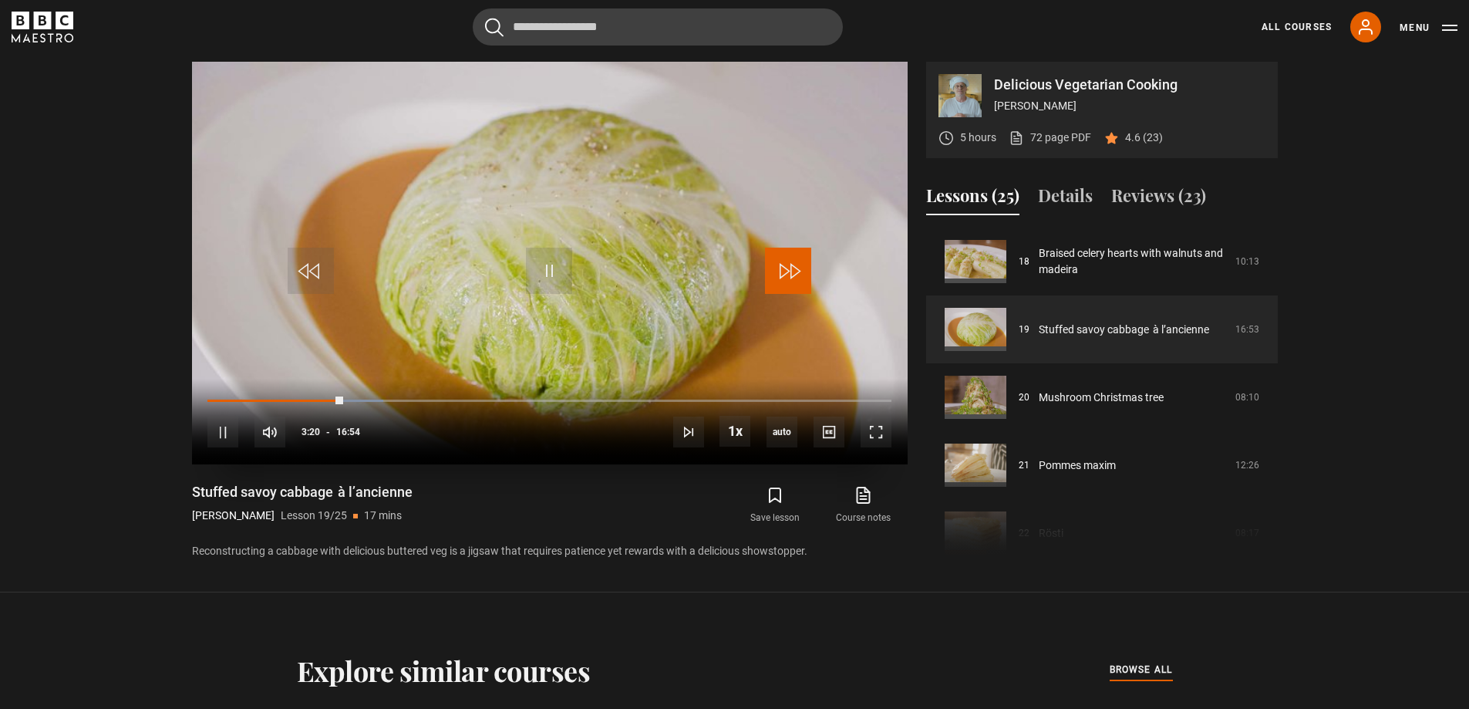
click at [786, 275] on span "Video Player" at bounding box center [788, 271] width 46 height 46
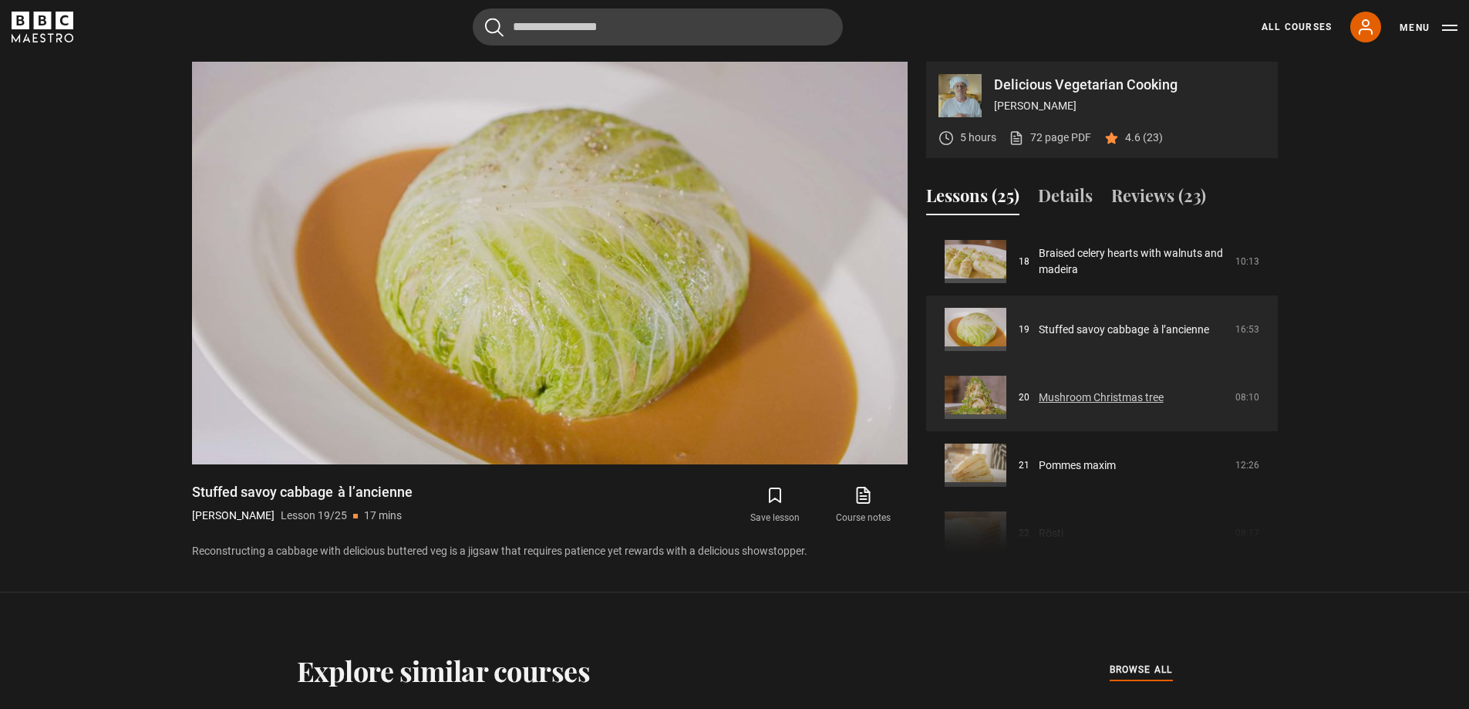
click at [1110, 391] on link "Mushroom Christmas tree" at bounding box center [1101, 397] width 125 height 16
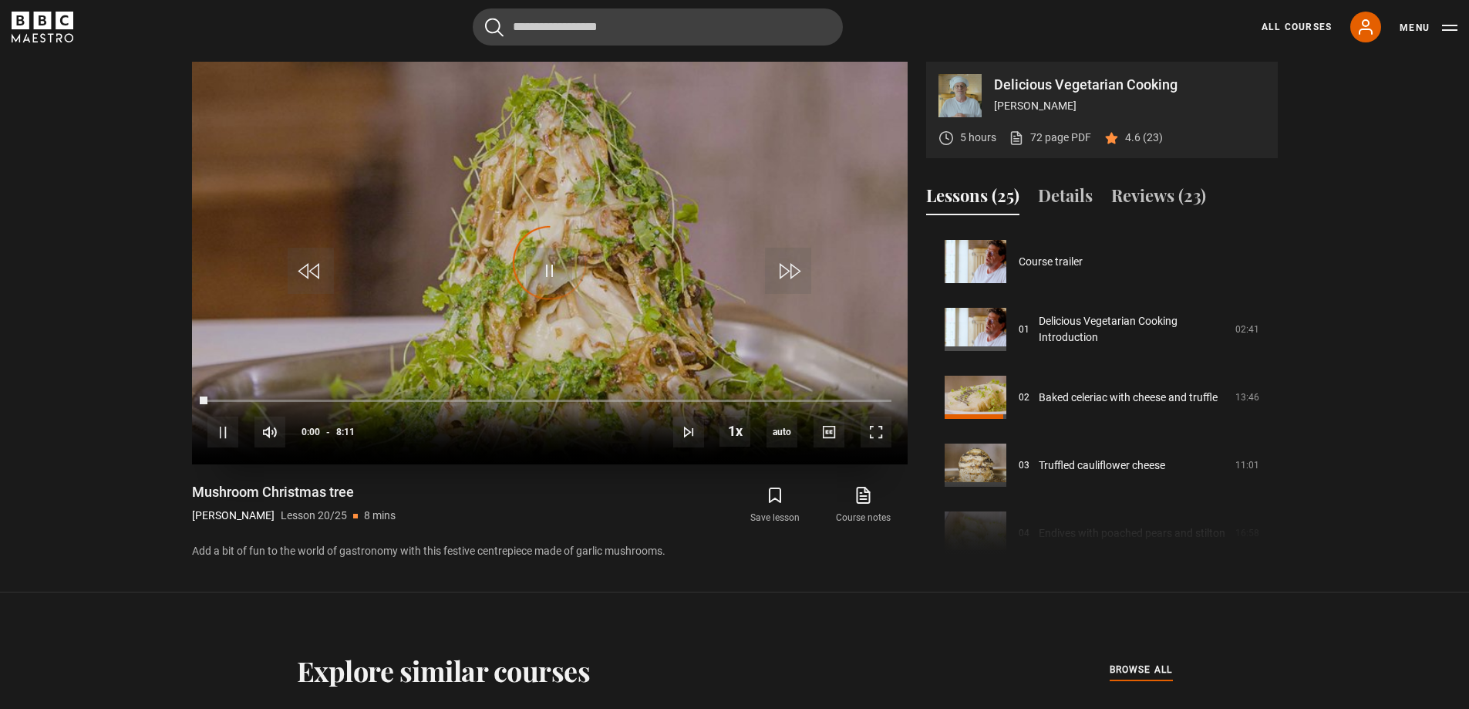
scroll to position [1289, 0]
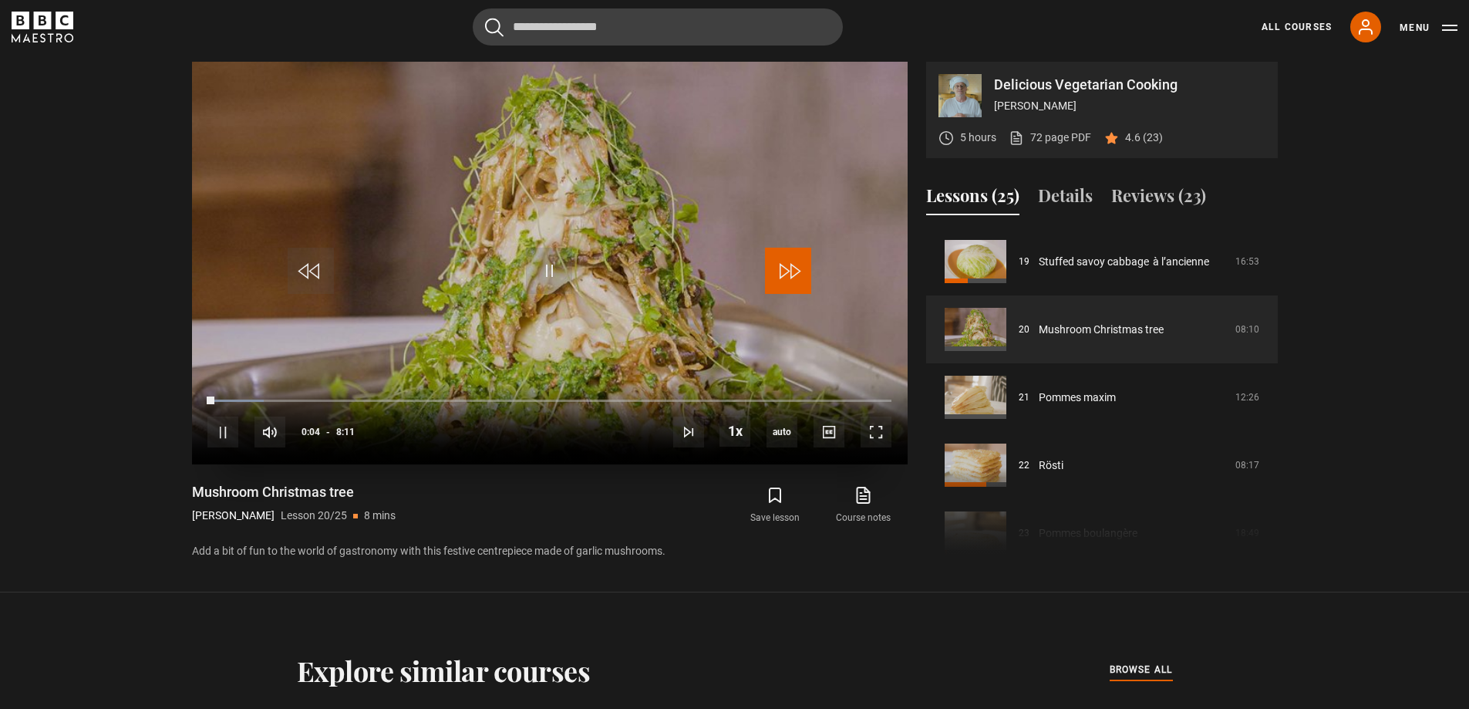
click at [765, 260] on span "Video Player" at bounding box center [788, 271] width 46 height 46
click at [792, 273] on span "Video Player" at bounding box center [788, 271] width 46 height 46
click at [792, 284] on span "Video Player" at bounding box center [788, 271] width 46 height 46
click at [783, 267] on span "Video Player" at bounding box center [788, 271] width 46 height 46
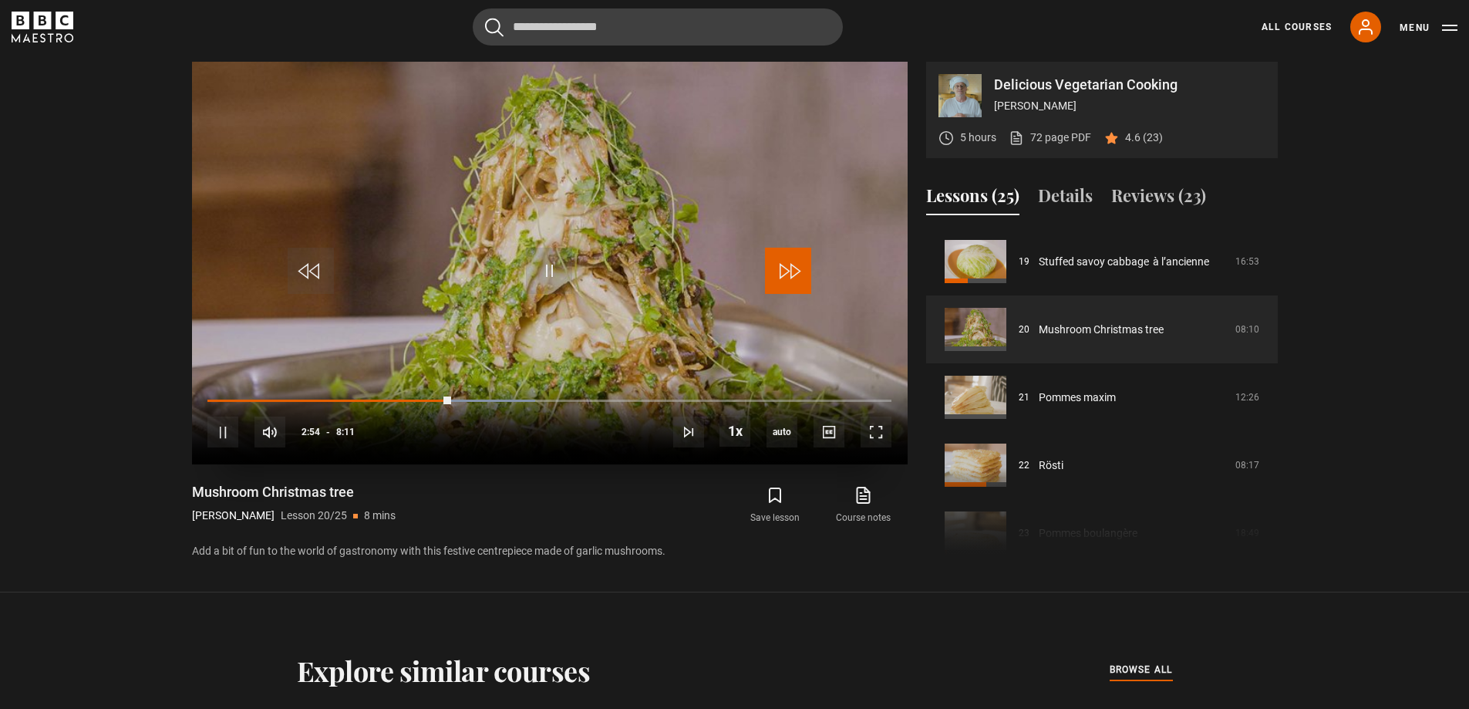
click at [787, 268] on span "Video Player" at bounding box center [788, 271] width 46 height 46
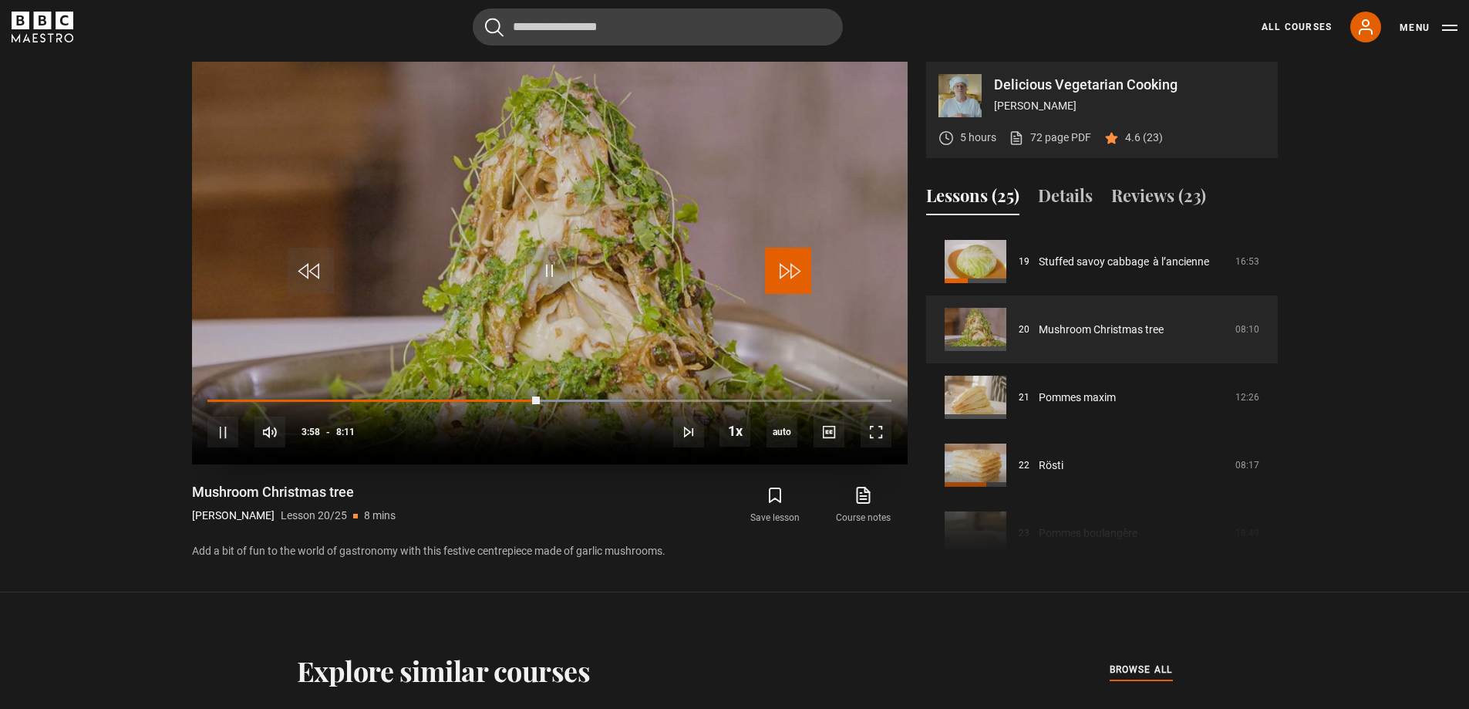
click at [787, 268] on span "Video Player" at bounding box center [788, 271] width 46 height 46
click at [789, 277] on span "Video Player" at bounding box center [788, 271] width 46 height 46
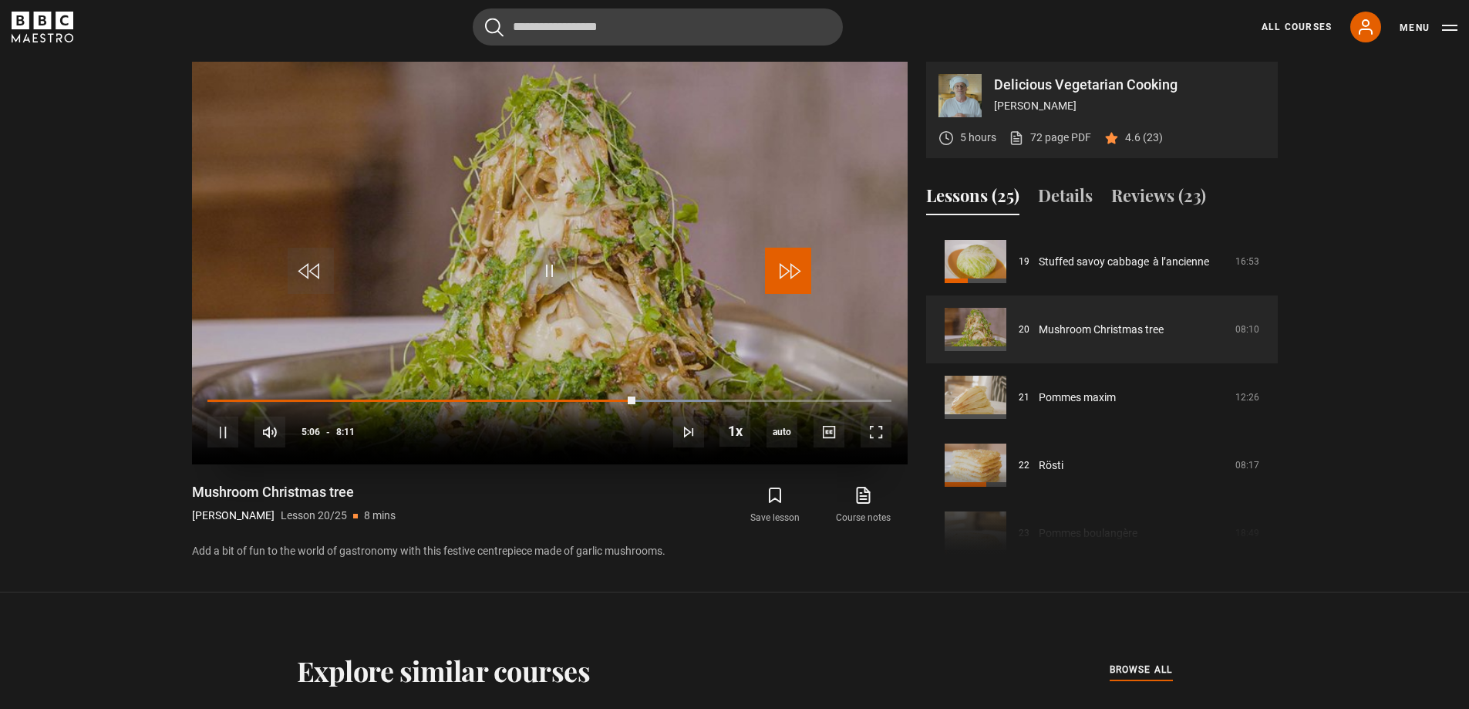
click at [789, 277] on span "Video Player" at bounding box center [788, 271] width 46 height 46
click at [787, 282] on span "Video Player" at bounding box center [788, 271] width 46 height 46
click at [791, 272] on span "Video Player" at bounding box center [788, 271] width 46 height 46
click at [783, 269] on span "Video Player" at bounding box center [788, 271] width 46 height 46
click at [793, 275] on span "Video Player" at bounding box center [788, 271] width 46 height 46
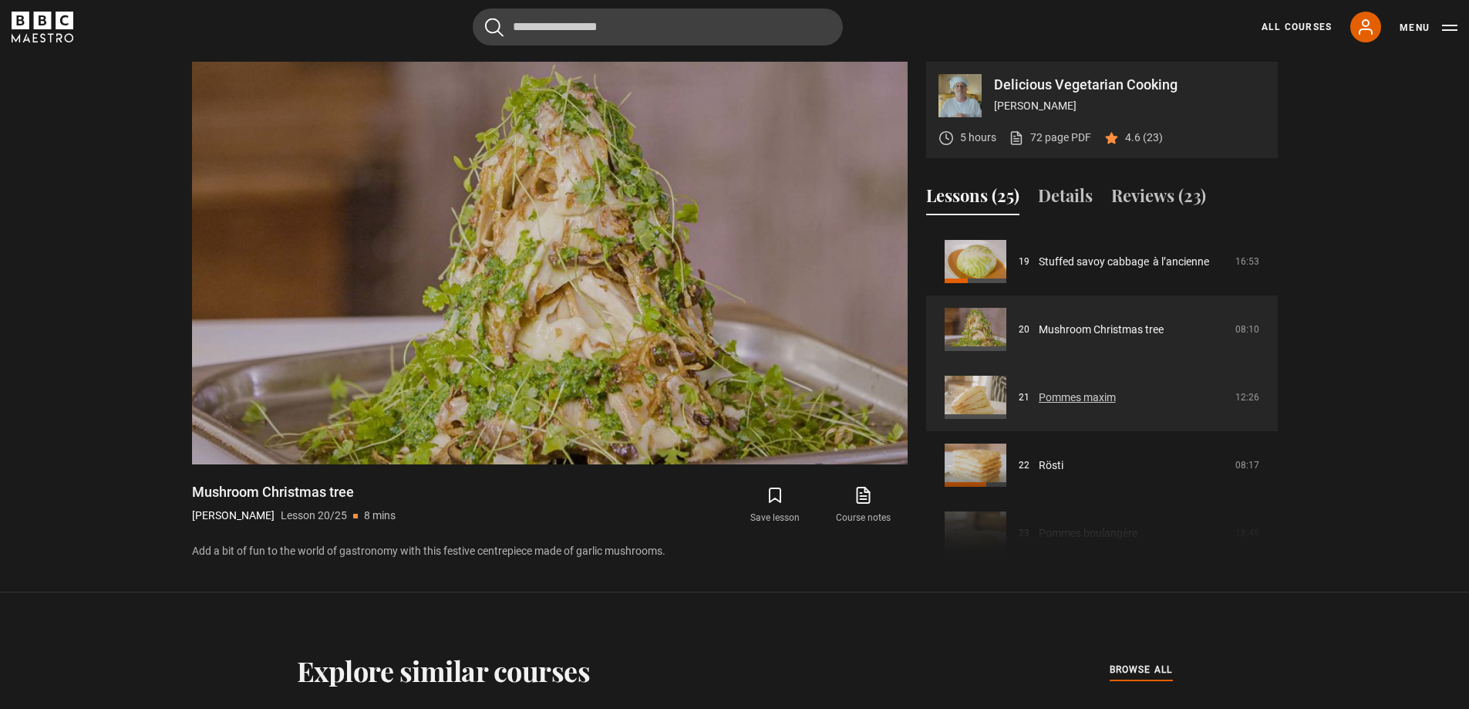
click at [1102, 401] on link "Pommes maxim" at bounding box center [1077, 397] width 77 height 16
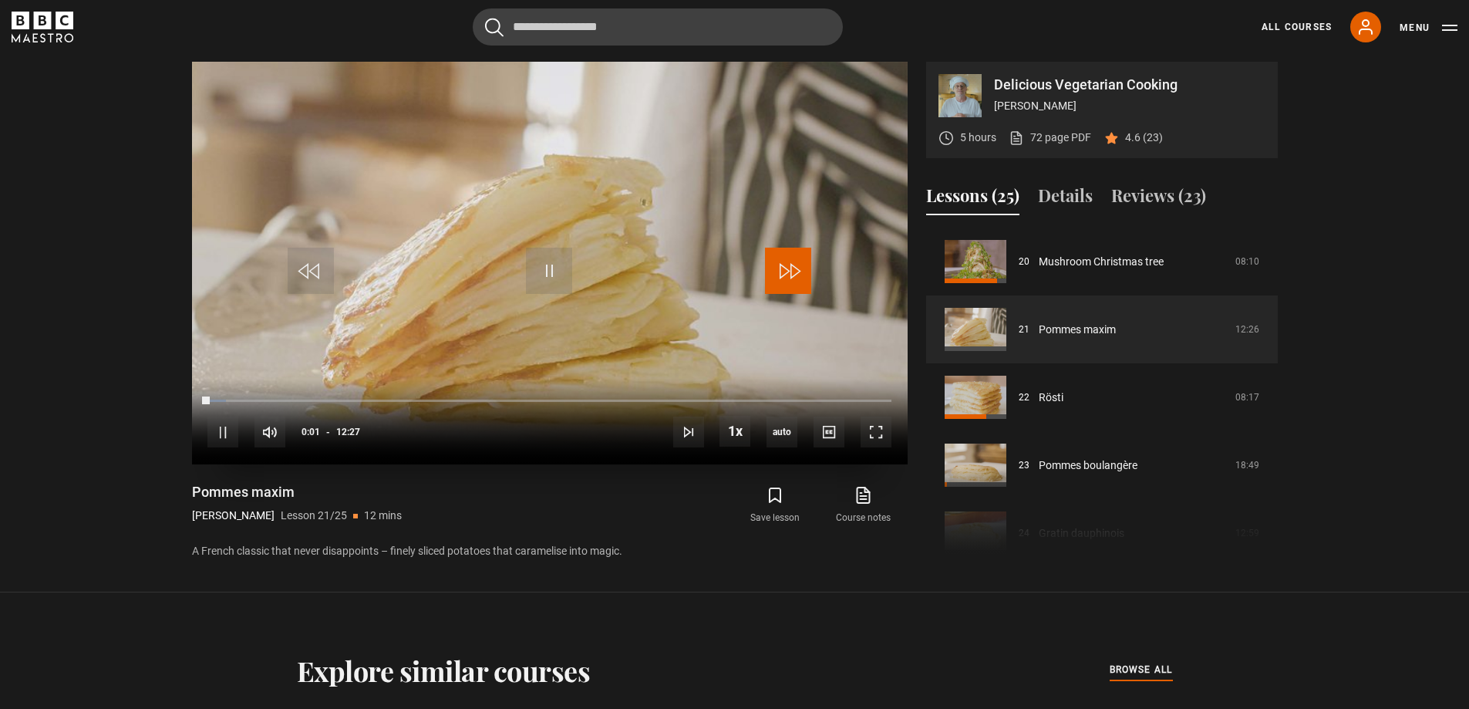
click at [793, 267] on span "Video Player" at bounding box center [788, 271] width 46 height 46
click at [796, 272] on span "Video Player" at bounding box center [788, 271] width 46 height 46
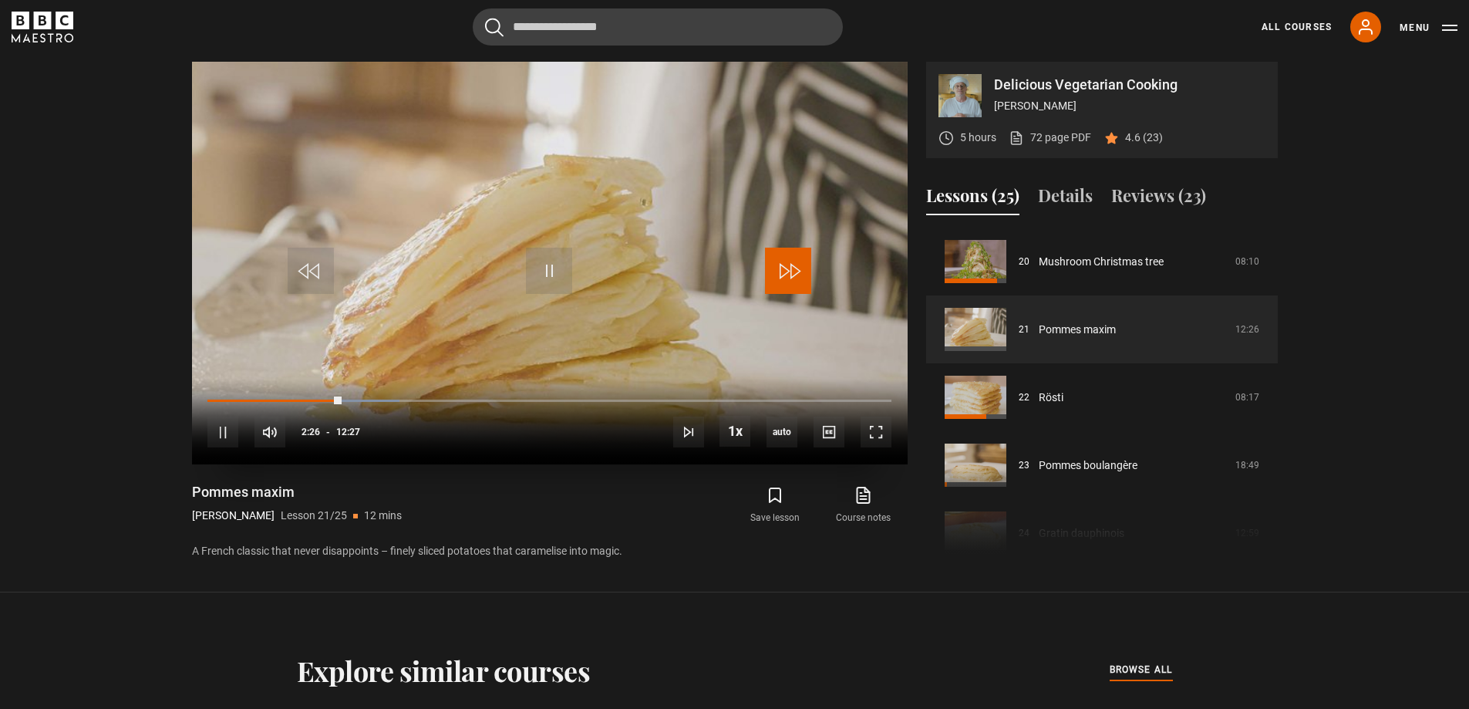
click at [796, 272] on span "Video Player" at bounding box center [788, 271] width 46 height 46
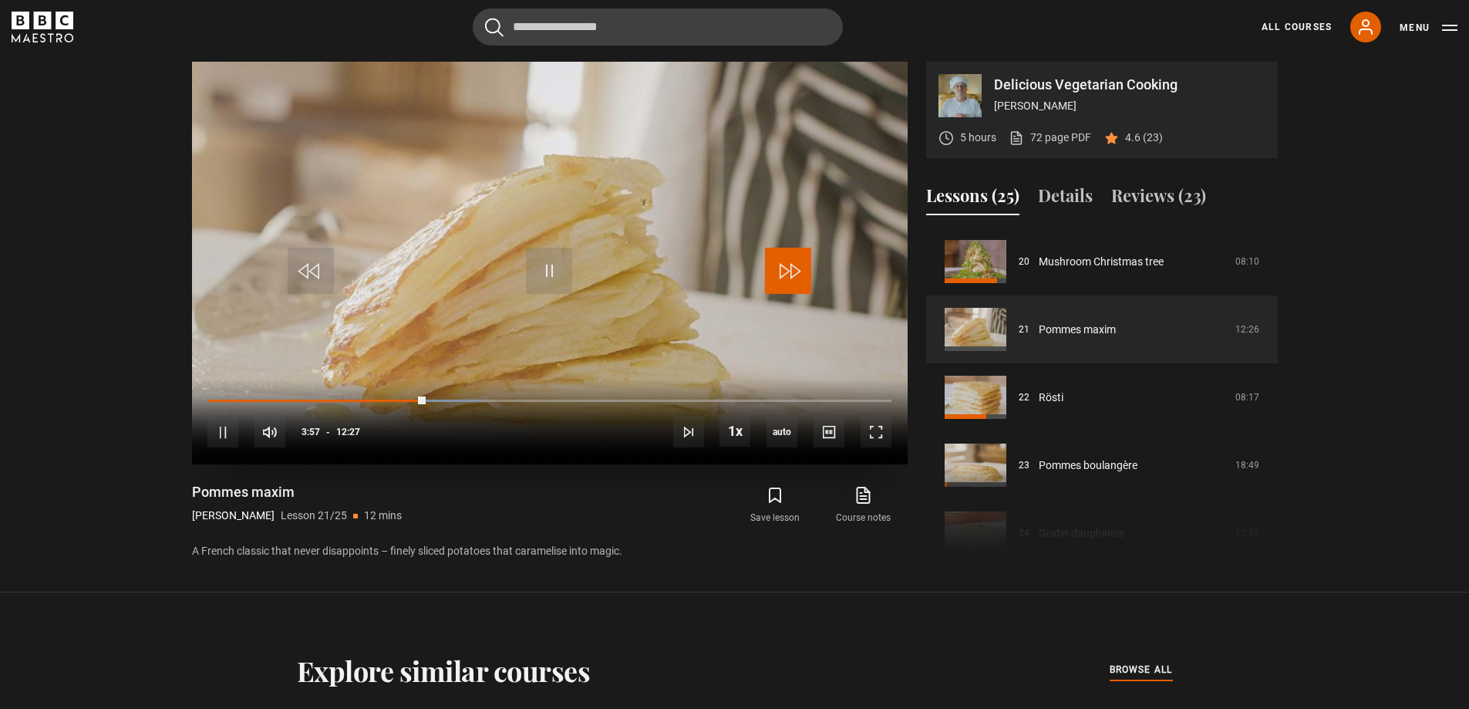
click at [796, 272] on span "Video Player" at bounding box center [788, 271] width 46 height 46
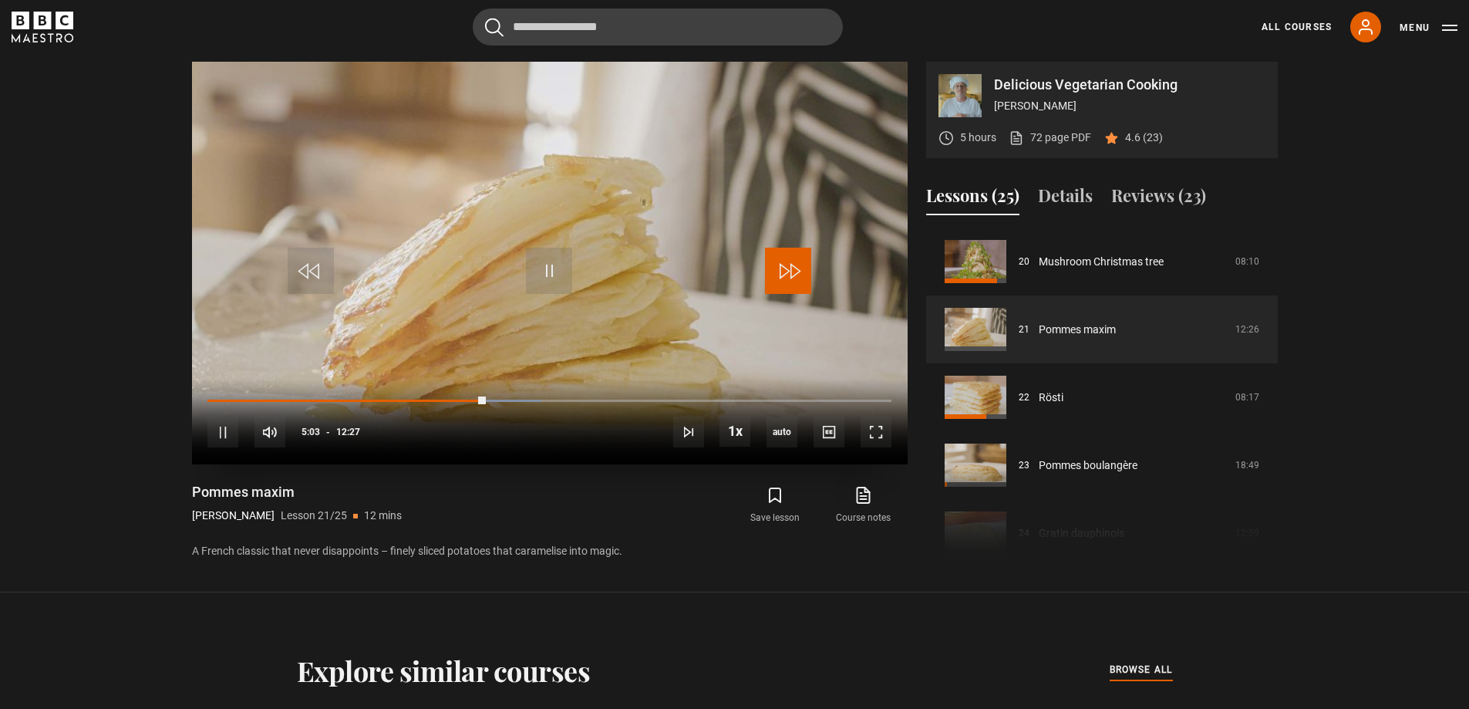
click at [796, 272] on span "Video Player" at bounding box center [788, 271] width 46 height 46
click at [795, 272] on span "Video Player" at bounding box center [788, 271] width 46 height 46
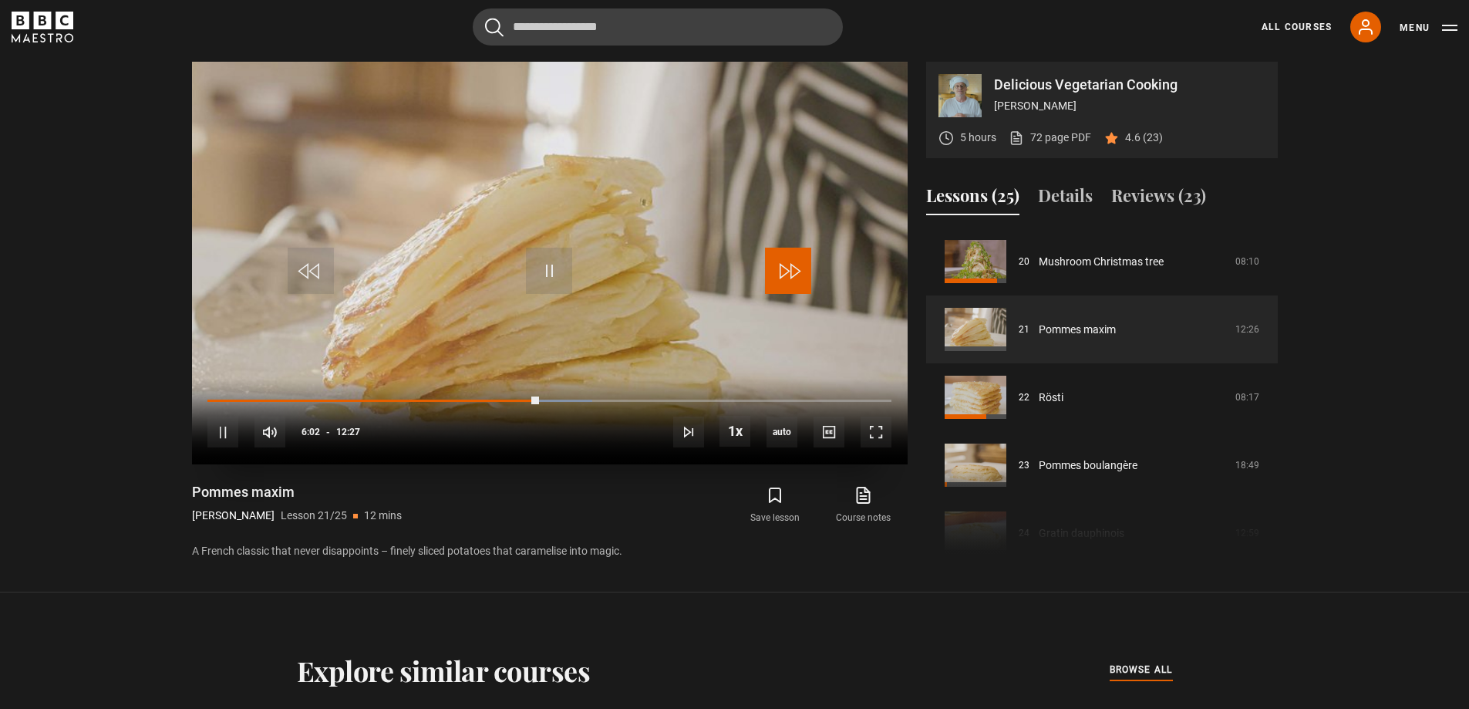
click at [795, 272] on span "Video Player" at bounding box center [788, 271] width 46 height 46
click at [794, 275] on span "Video Player" at bounding box center [788, 271] width 46 height 46
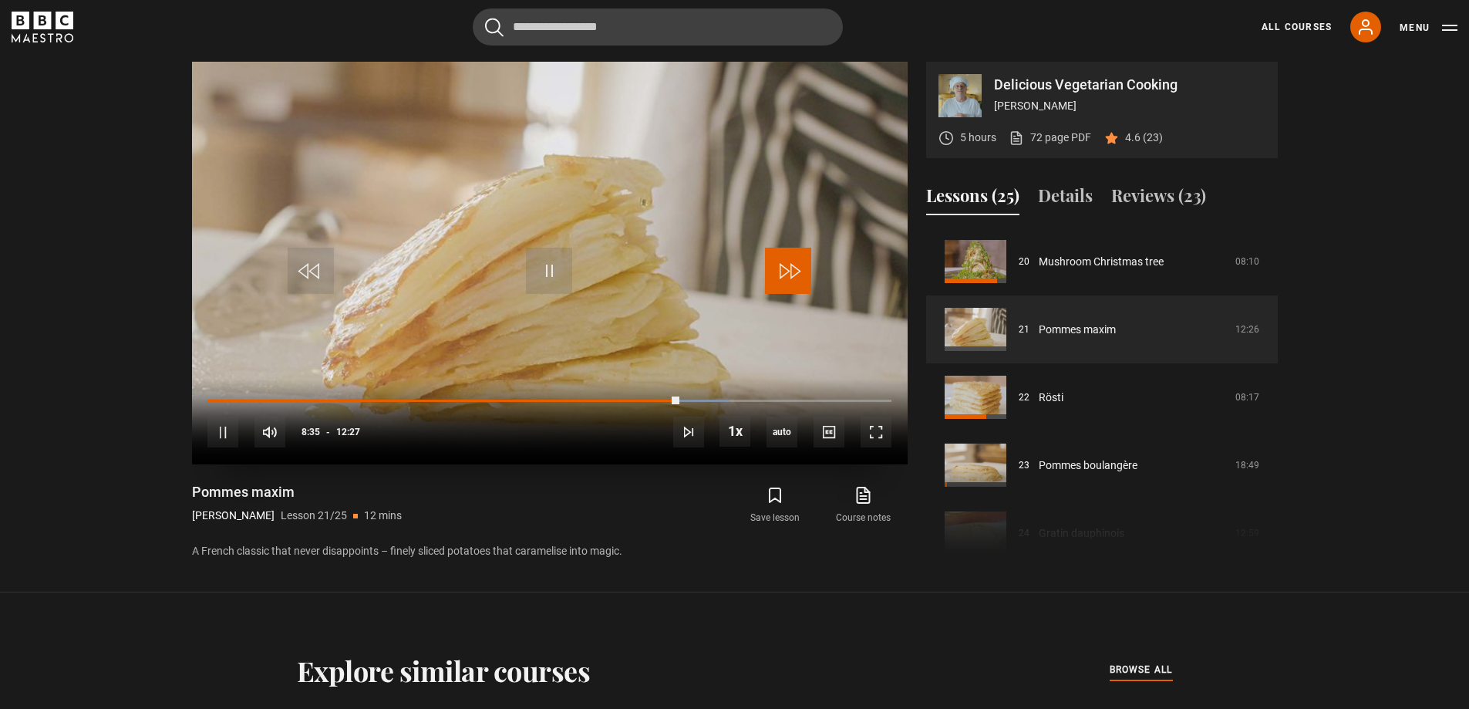
click at [794, 275] on span "Video Player" at bounding box center [788, 271] width 46 height 46
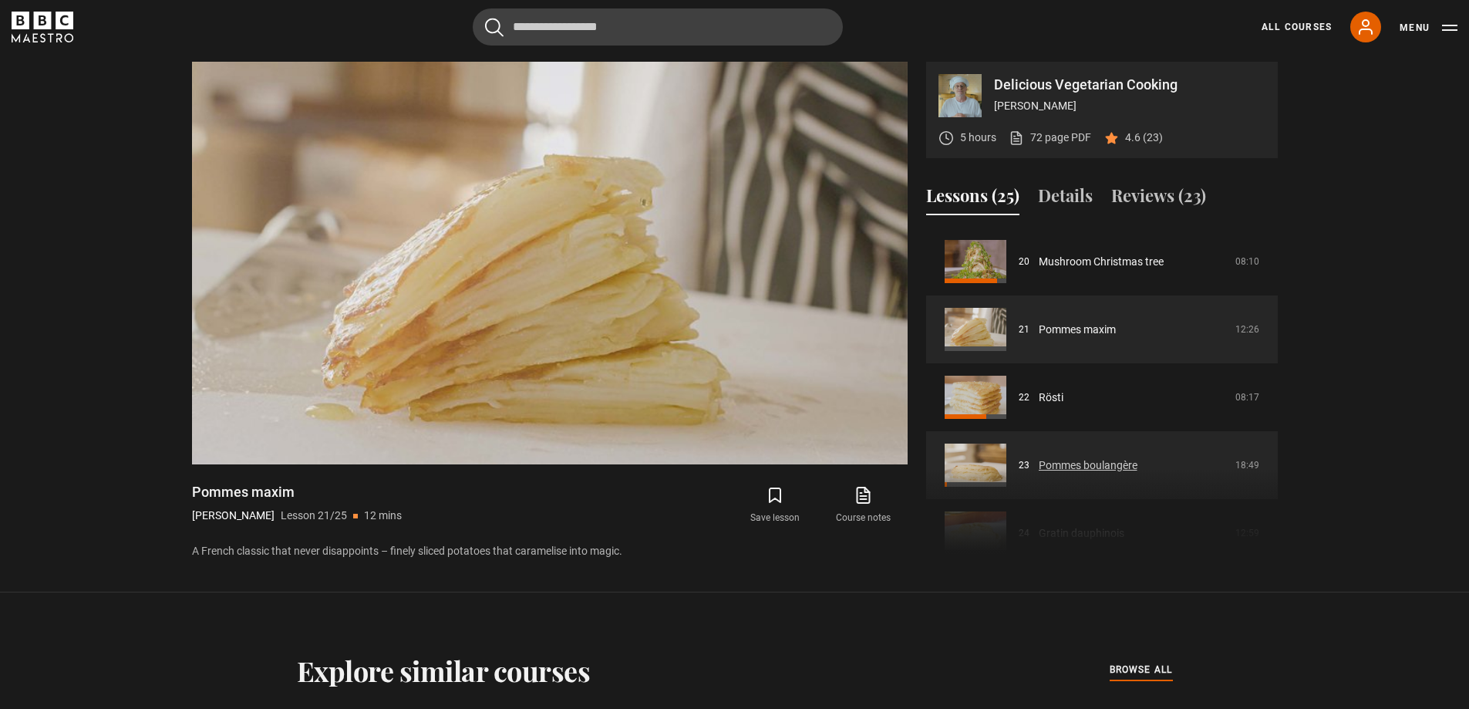
click at [1102, 463] on link "Pommes boulangère" at bounding box center [1088, 465] width 99 height 16
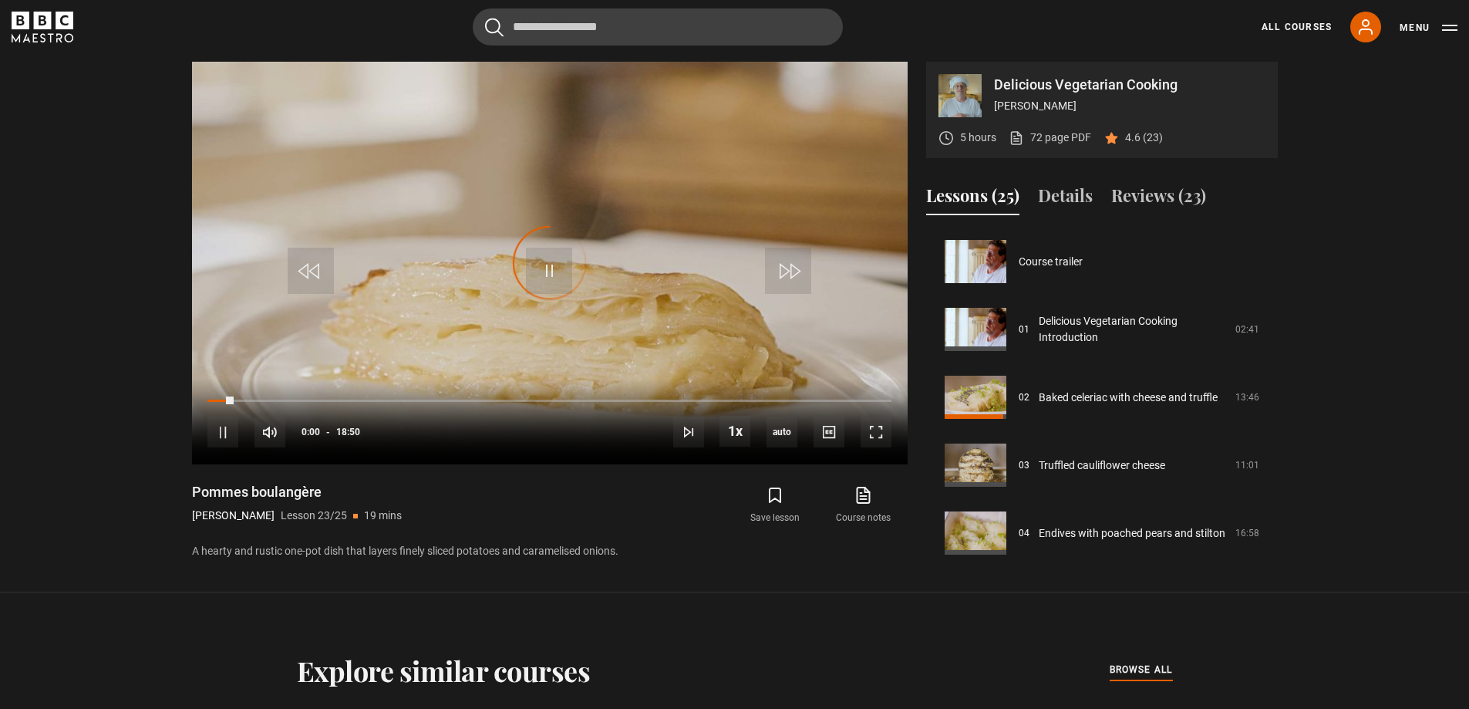
scroll to position [1431, 0]
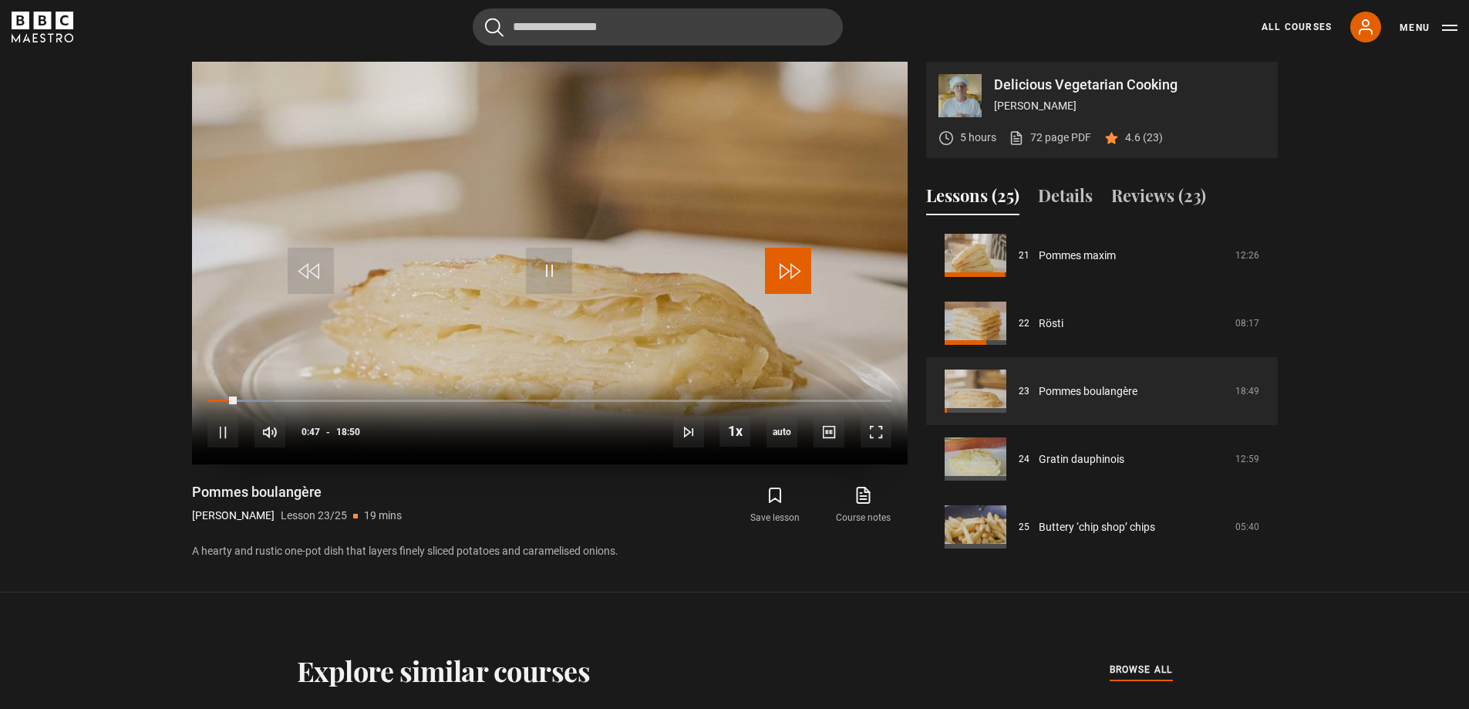
click at [798, 265] on span "Video Player" at bounding box center [788, 271] width 46 height 46
click at [305, 271] on span "Video Player" at bounding box center [311, 271] width 46 height 46
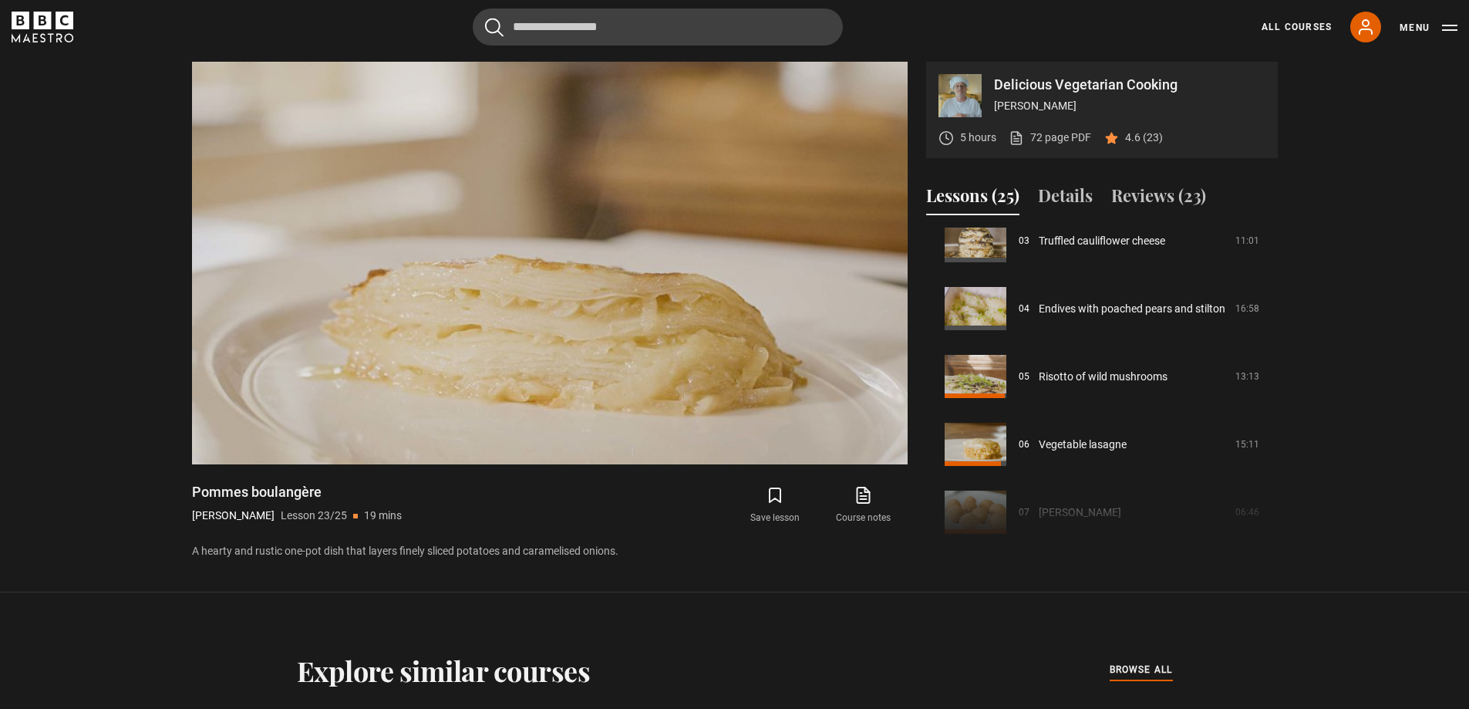
scroll to position [231, 0]
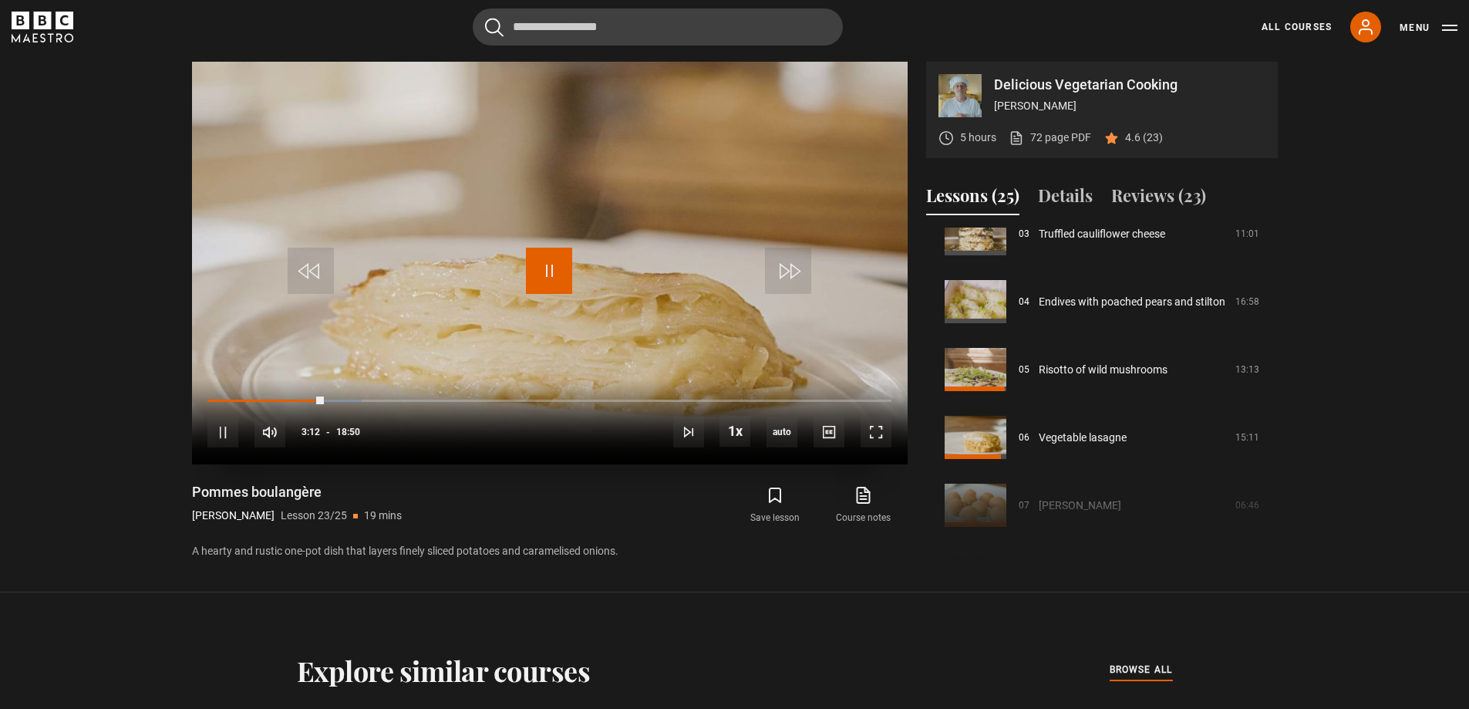
click at [548, 257] on span "Video Player" at bounding box center [549, 271] width 46 height 46
click at [1041, 294] on link "Endives with poached pears and stilton" at bounding box center [1132, 302] width 187 height 16
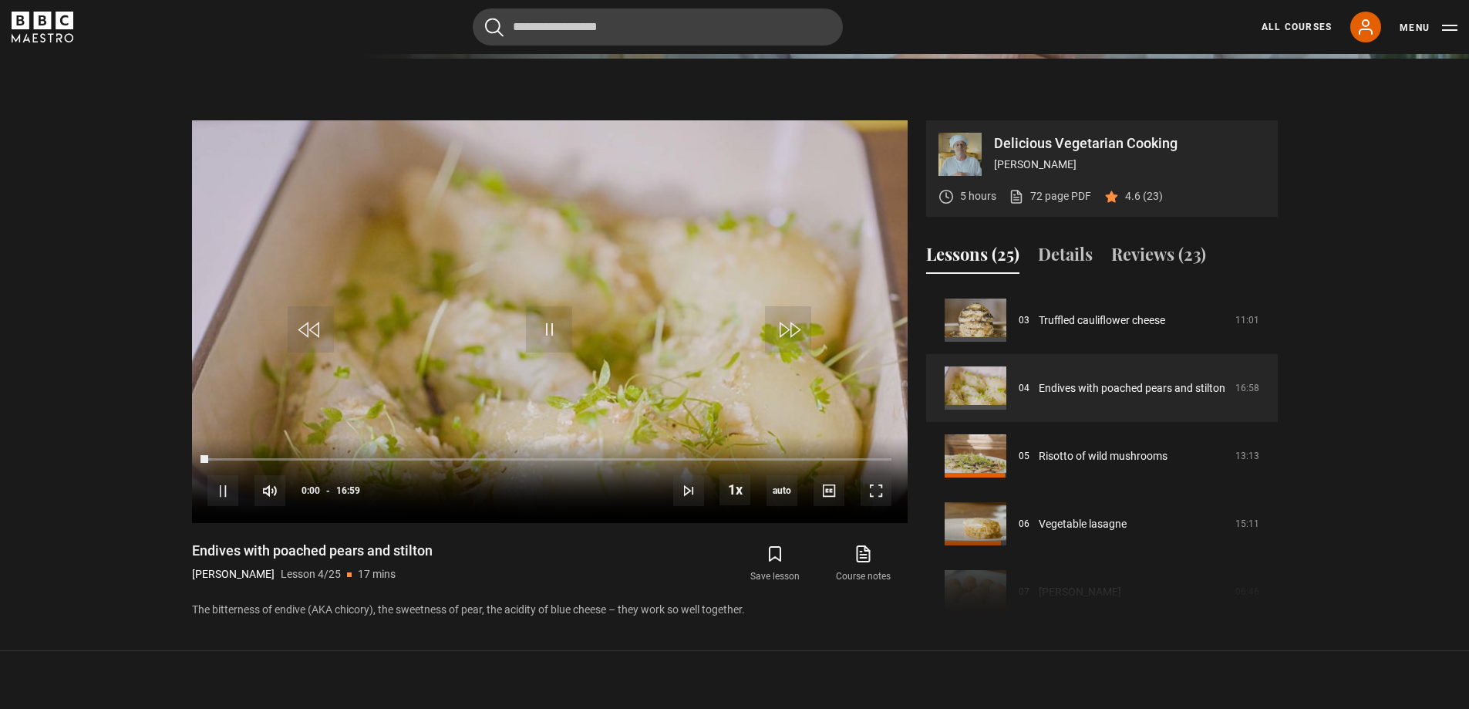
scroll to position [485, 0]
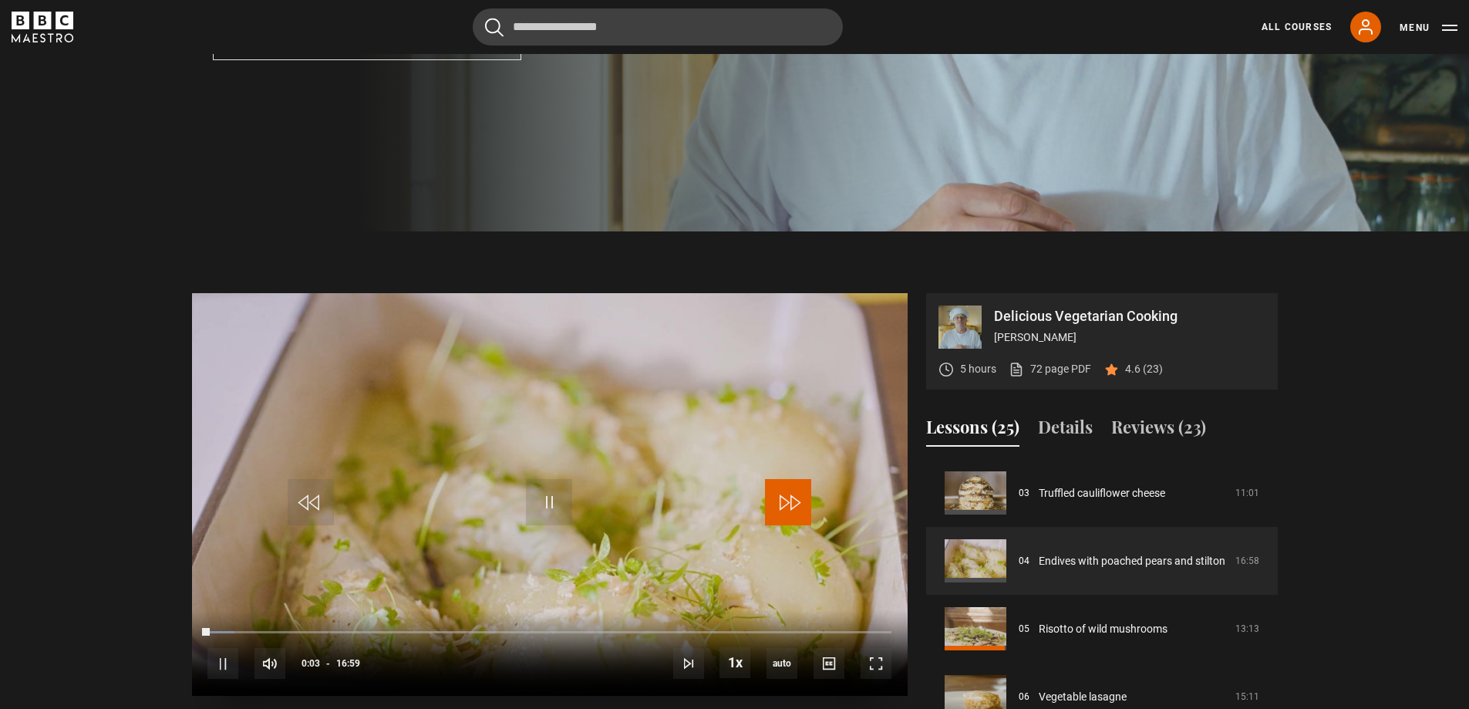
click at [786, 500] on span "Video Player" at bounding box center [788, 502] width 46 height 46
click at [541, 506] on span "Video Player" at bounding box center [549, 502] width 46 height 46
click at [552, 495] on span "Video Player" at bounding box center [549, 502] width 46 height 46
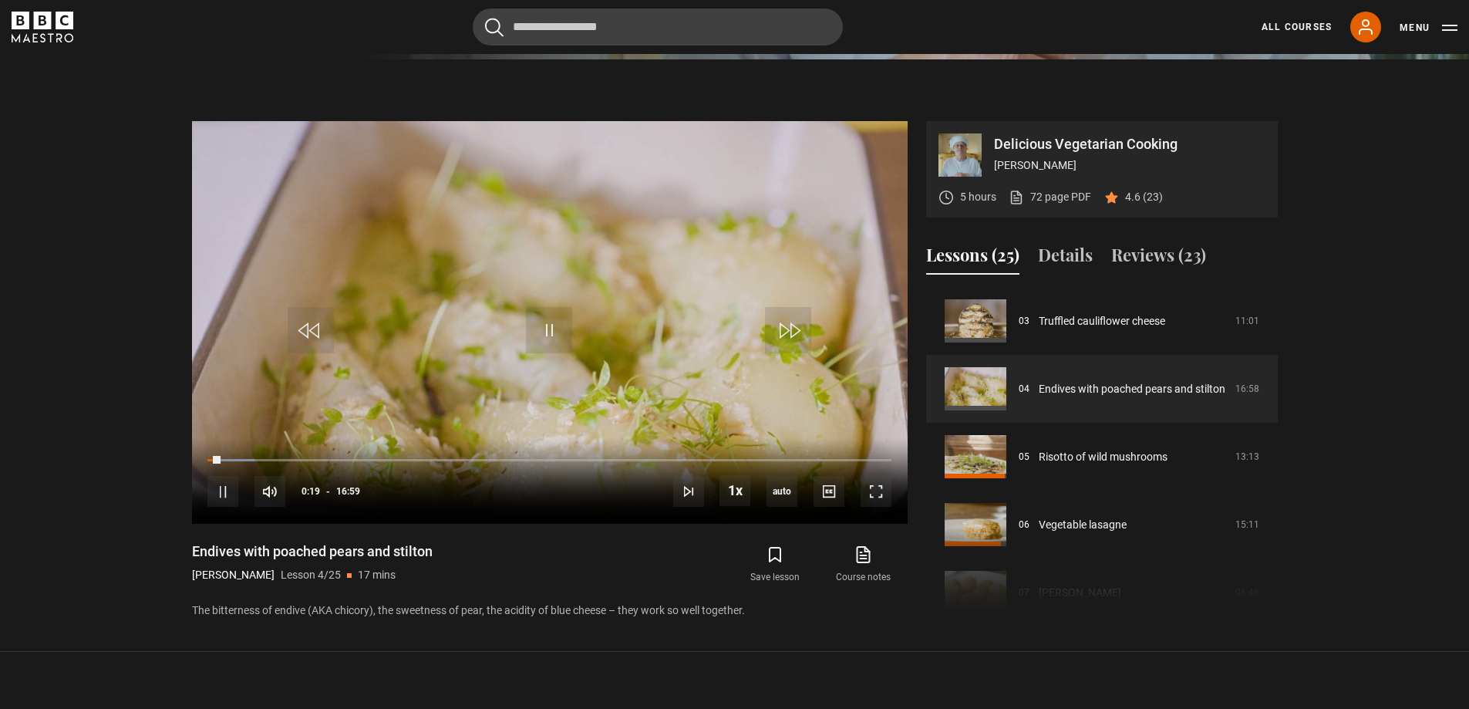
scroll to position [639, 0]
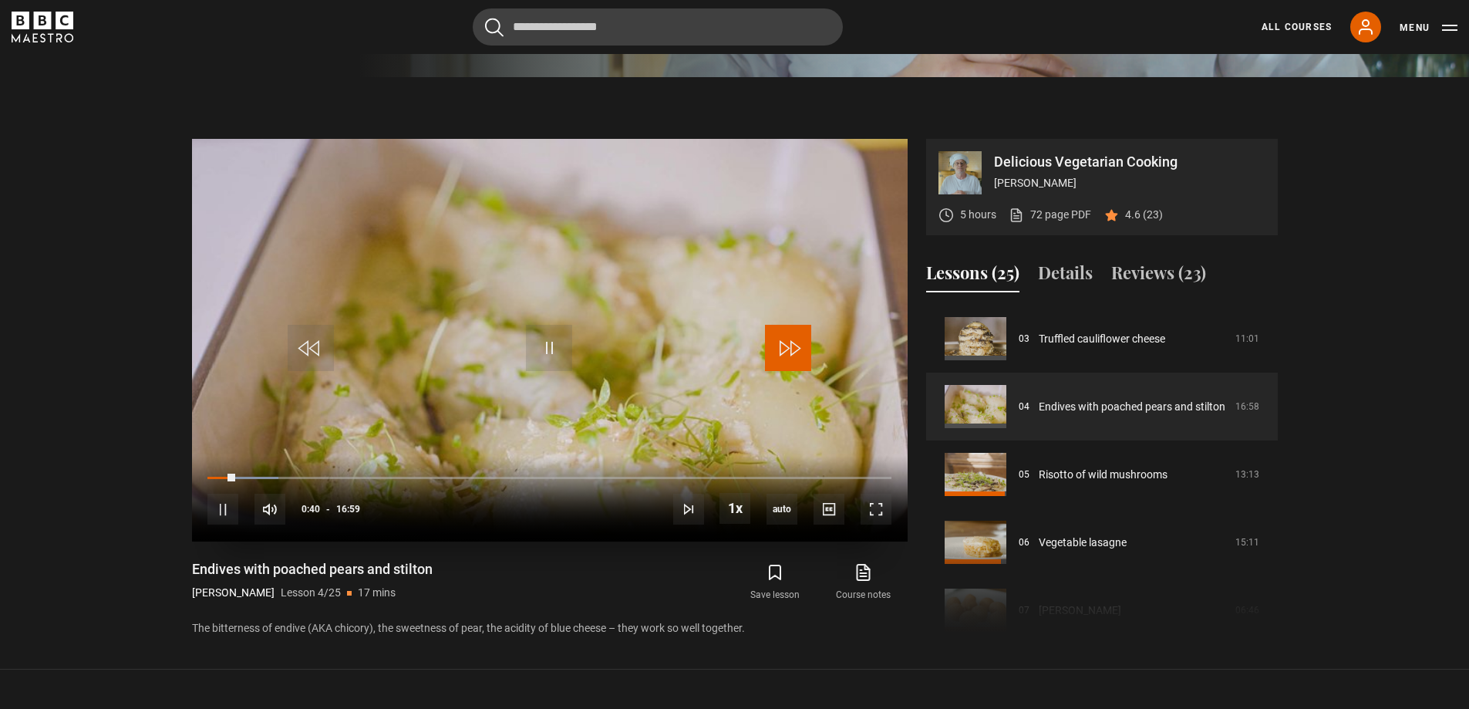
click at [794, 355] on span "Video Player" at bounding box center [788, 348] width 46 height 46
click at [781, 347] on span "Video Player" at bounding box center [788, 348] width 46 height 46
click at [799, 345] on span "Video Player" at bounding box center [788, 348] width 46 height 46
click at [799, 347] on span "Video Player" at bounding box center [788, 348] width 46 height 46
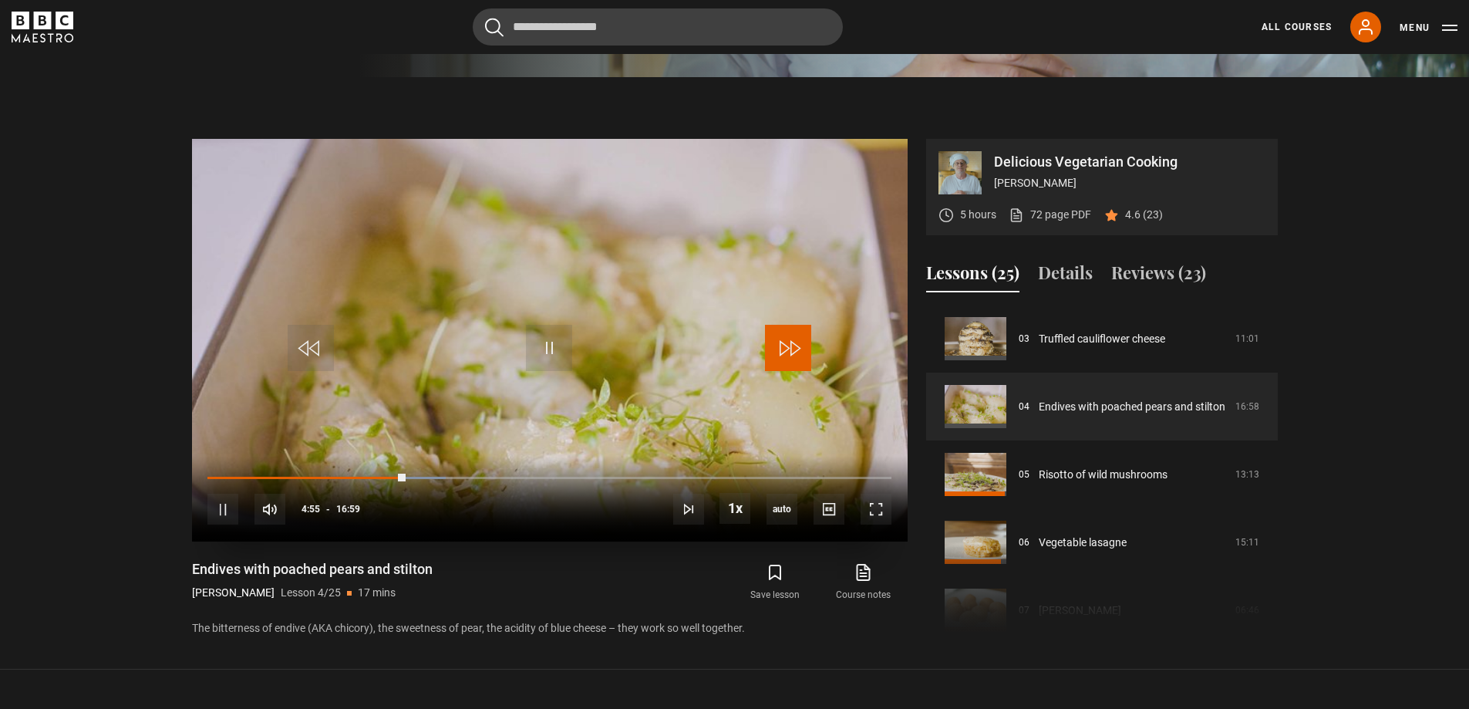
click at [799, 348] on span "Video Player" at bounding box center [788, 348] width 46 height 46
click at [791, 344] on span "Video Player" at bounding box center [788, 348] width 46 height 46
click at [791, 345] on span "Video Player" at bounding box center [788, 348] width 46 height 46
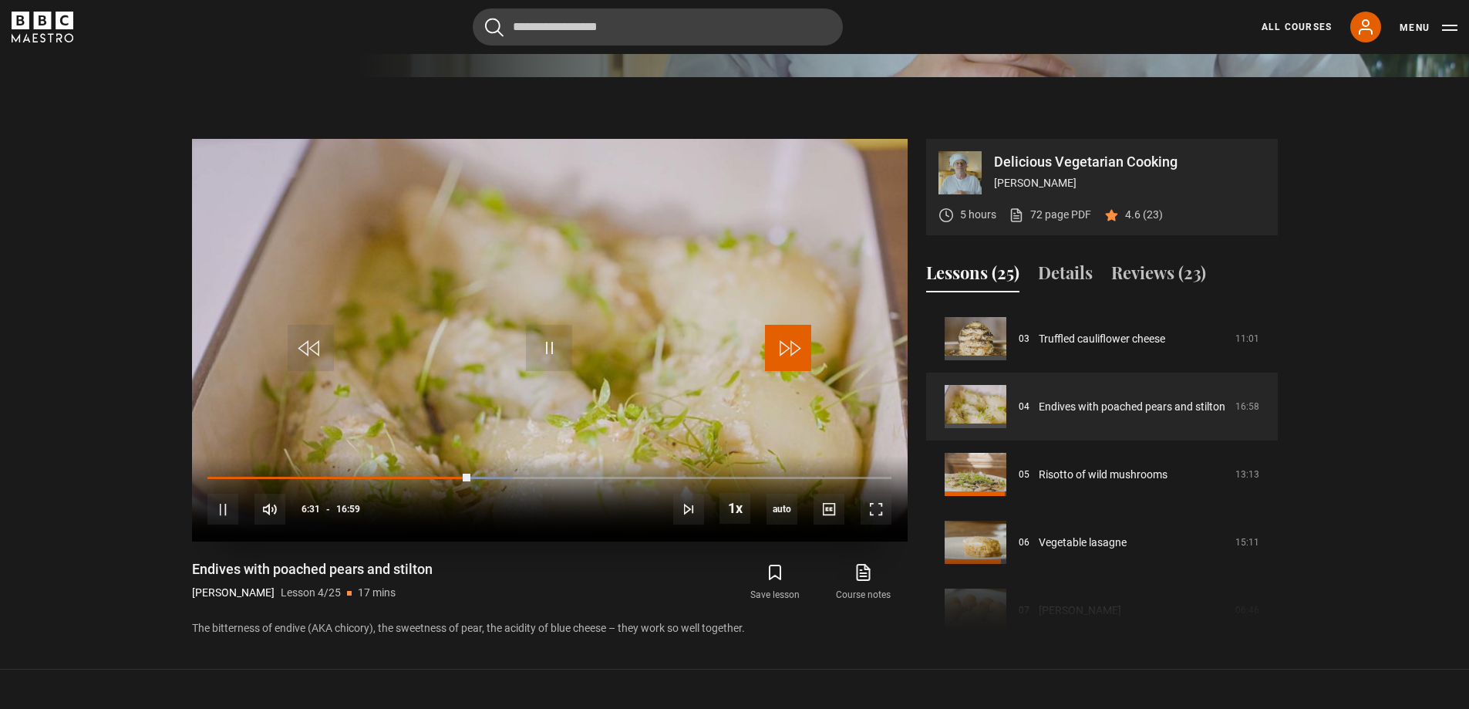
click at [791, 345] on span "Video Player" at bounding box center [788, 348] width 46 height 46
click at [794, 357] on span "Video Player" at bounding box center [788, 348] width 46 height 46
click at [792, 355] on span "Video Player" at bounding box center [788, 348] width 46 height 46
click at [805, 344] on span "Video Player" at bounding box center [788, 348] width 46 height 46
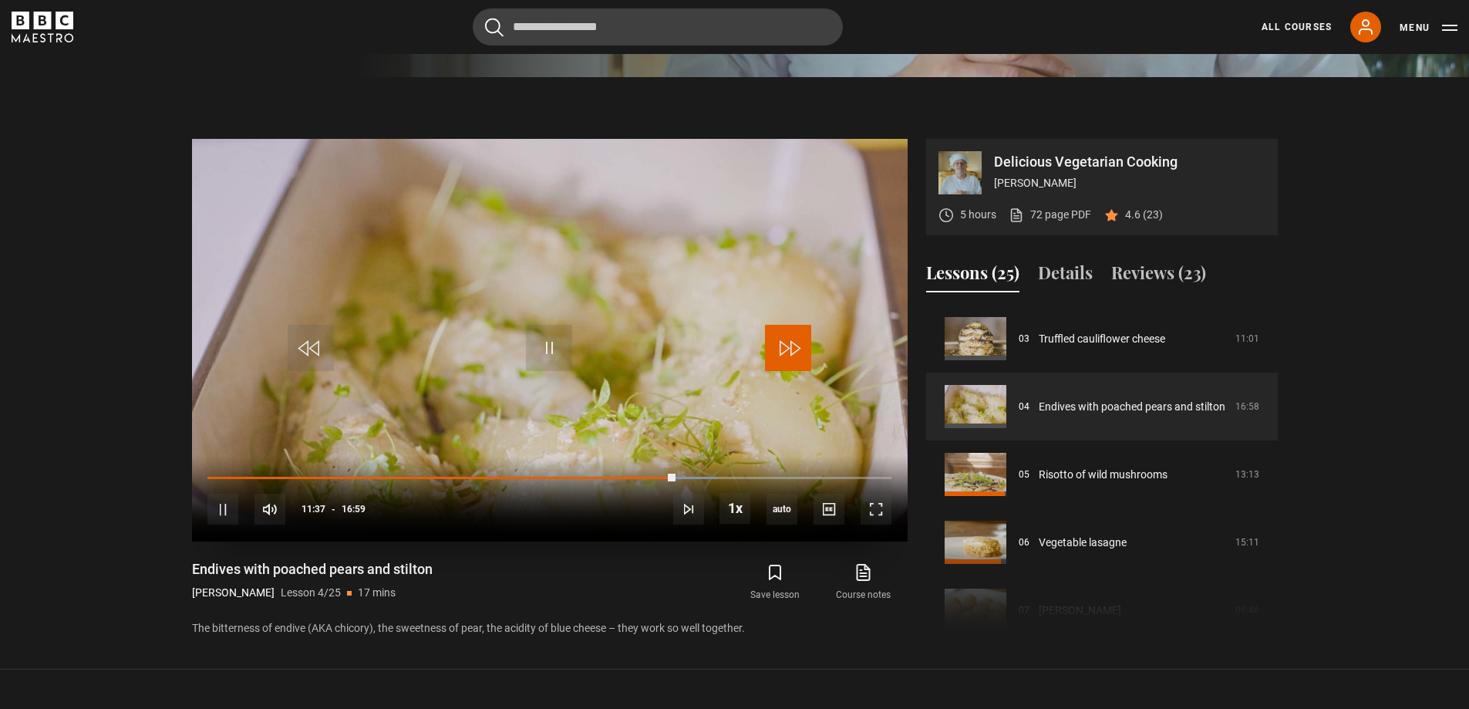
click at [784, 339] on span "Video Player" at bounding box center [788, 348] width 46 height 46
click at [790, 349] on span "Video Player" at bounding box center [788, 348] width 46 height 46
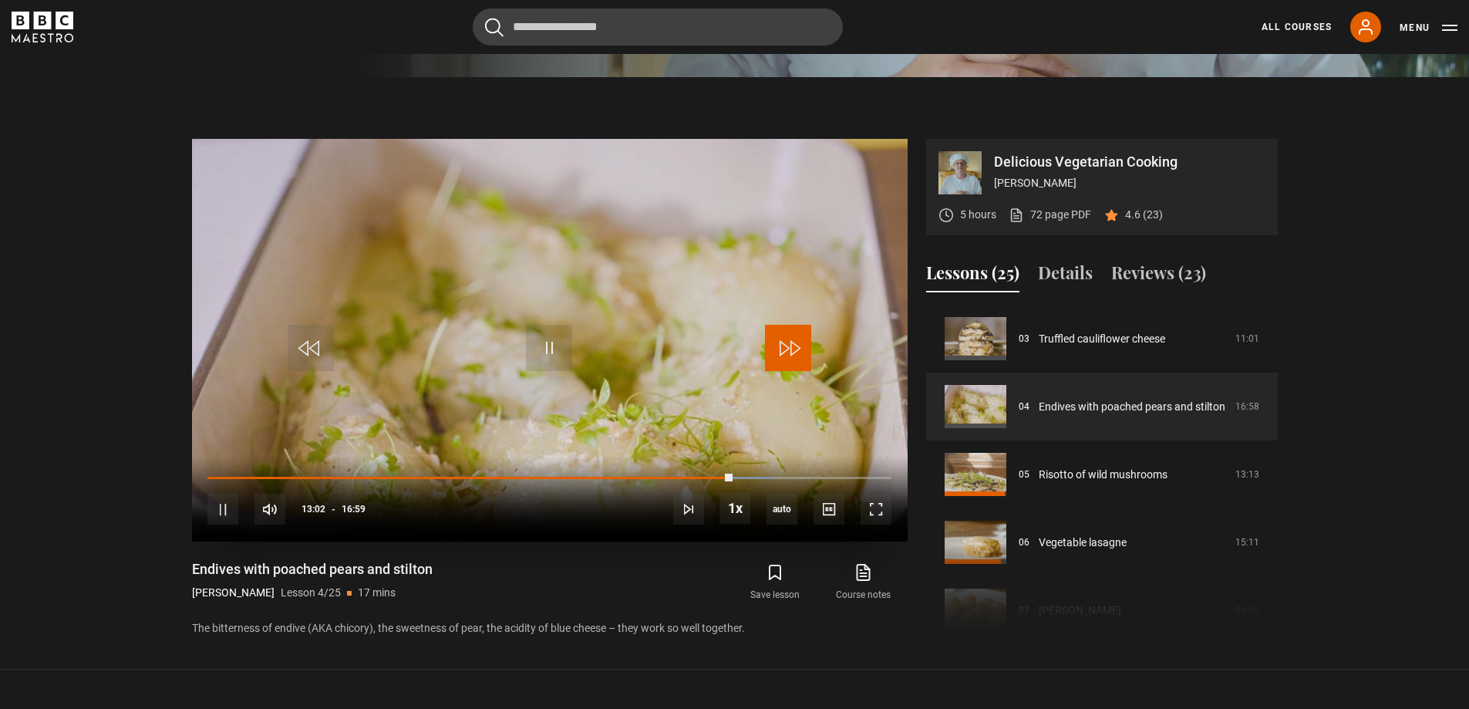
click at [790, 349] on span "Video Player" at bounding box center [788, 348] width 46 height 46
click at [780, 333] on span "Video Player" at bounding box center [788, 348] width 46 height 46
click at [556, 333] on span "Video Player" at bounding box center [549, 348] width 46 height 46
click at [1296, 22] on link "All Courses" at bounding box center [1297, 27] width 70 height 14
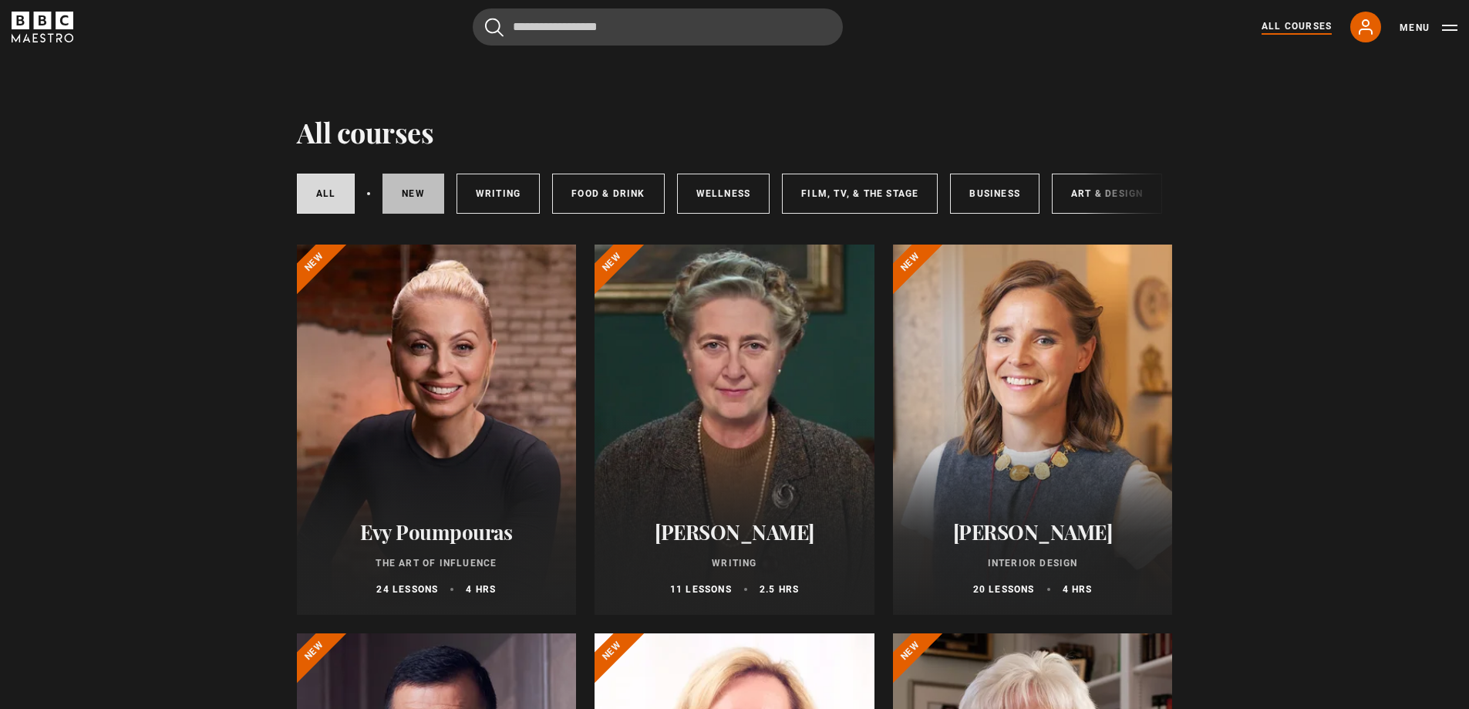
click at [416, 197] on link "New courses" at bounding box center [413, 194] width 62 height 40
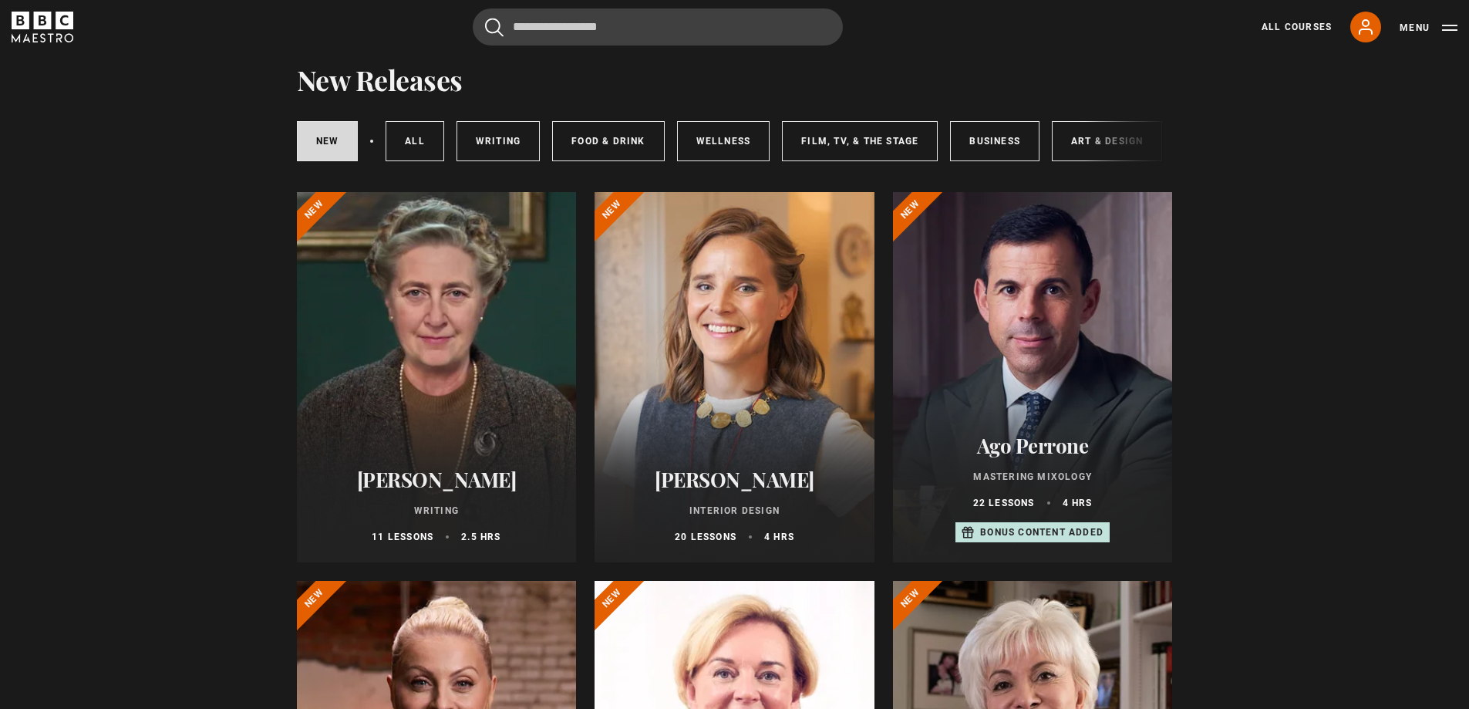
scroll to position [154, 0]
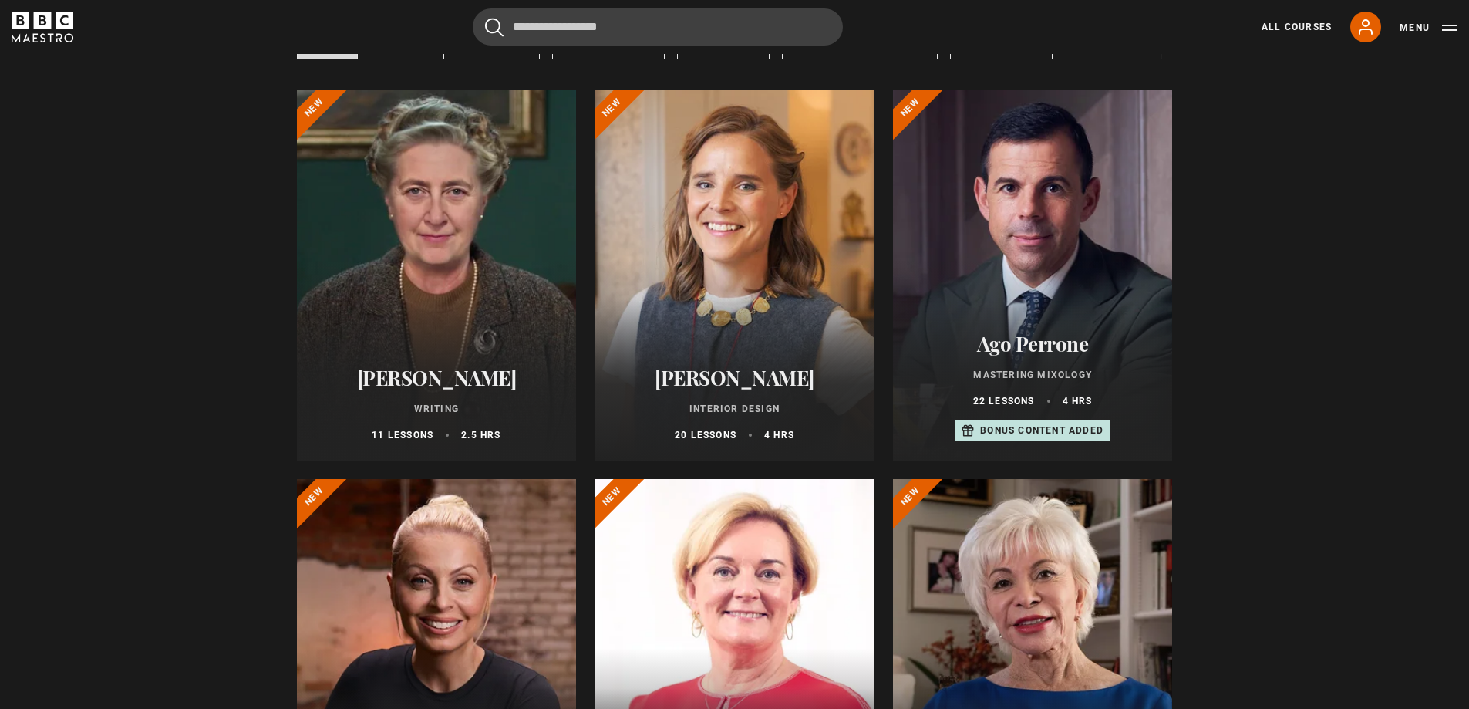
click at [1040, 434] on p "Bonus content added" at bounding box center [1041, 430] width 123 height 14
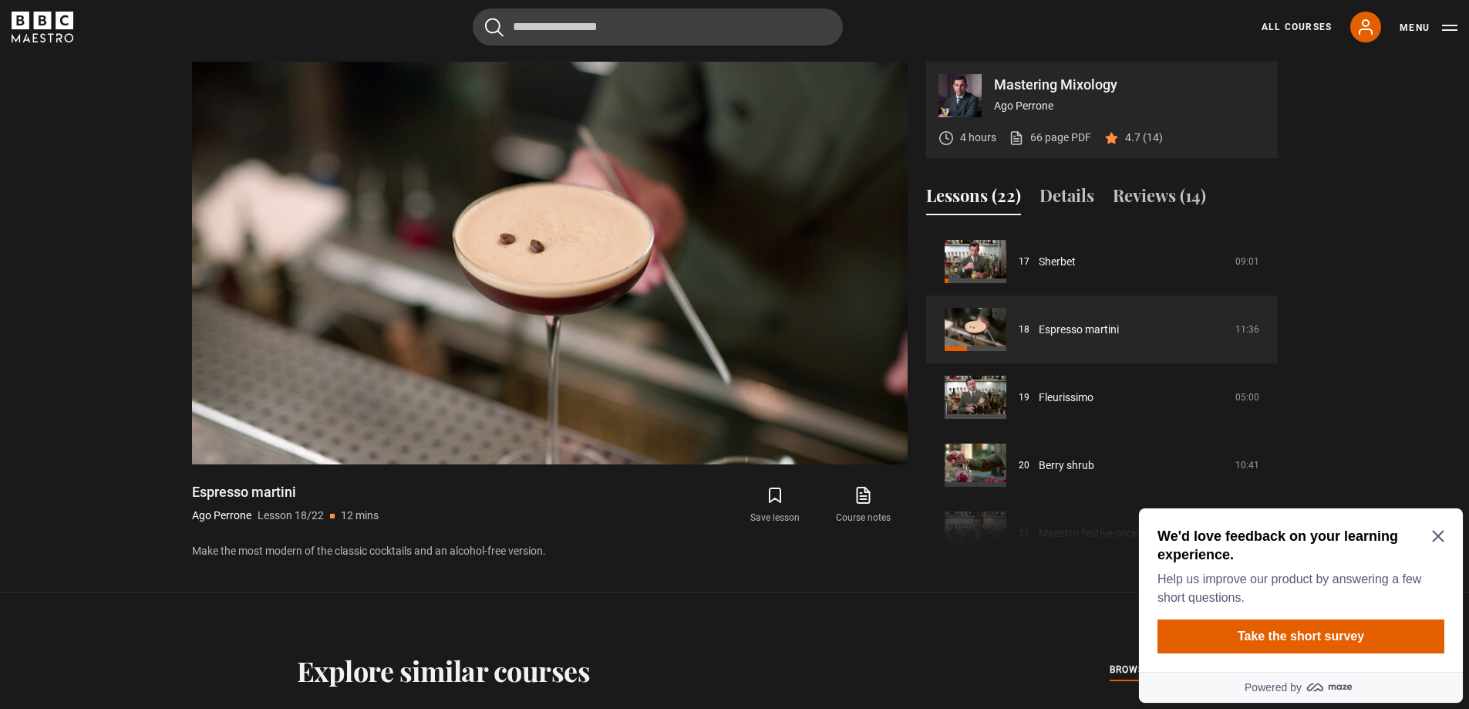
click at [1439, 536] on icon "Close Maze Prompt" at bounding box center [1438, 537] width 12 height 12
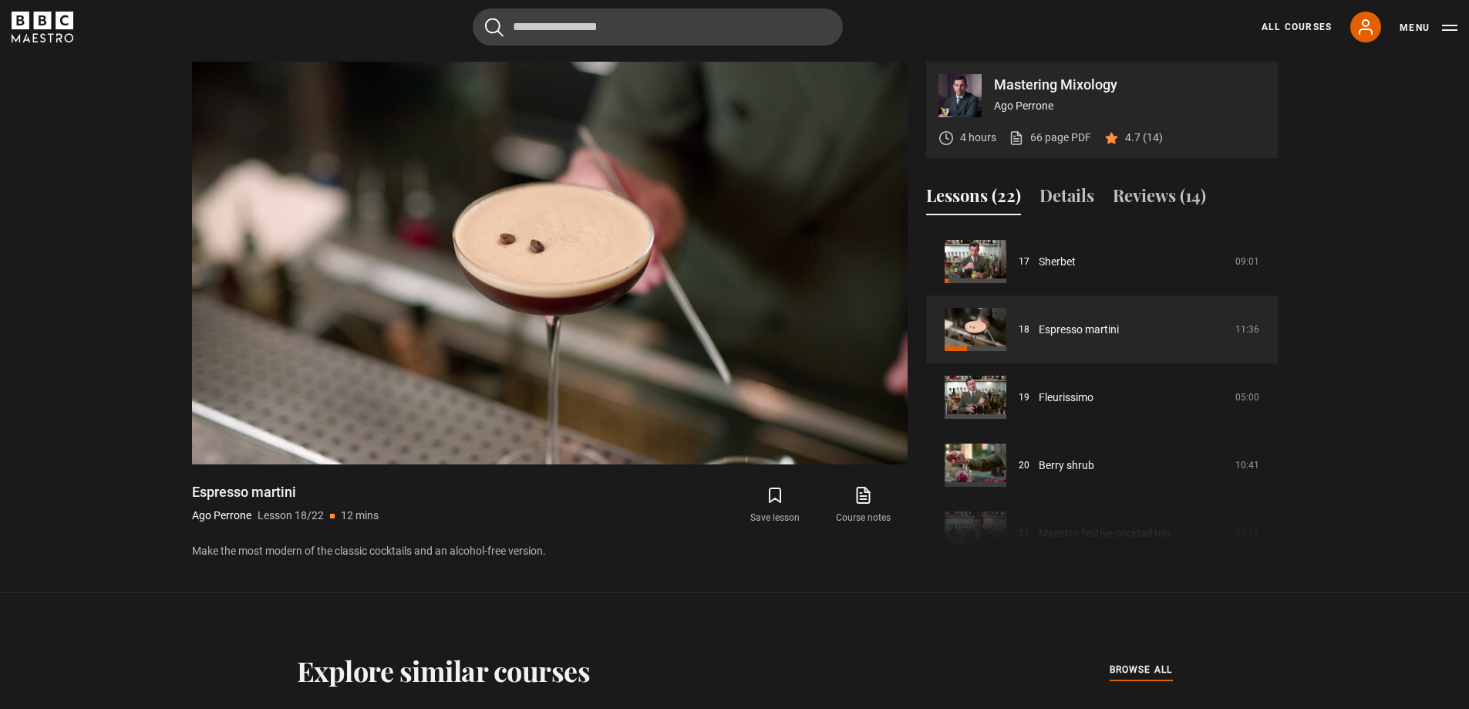
drag, startPoint x: 1274, startPoint y: 492, endPoint x: 1274, endPoint y: 508, distance: 16.2
click at [1274, 508] on div "Course trailer 01 Introduction 02:04 02 Bar set-up 08:48 03 Martini 19:00 04 Ve…" at bounding box center [1102, 393] width 352 height 333
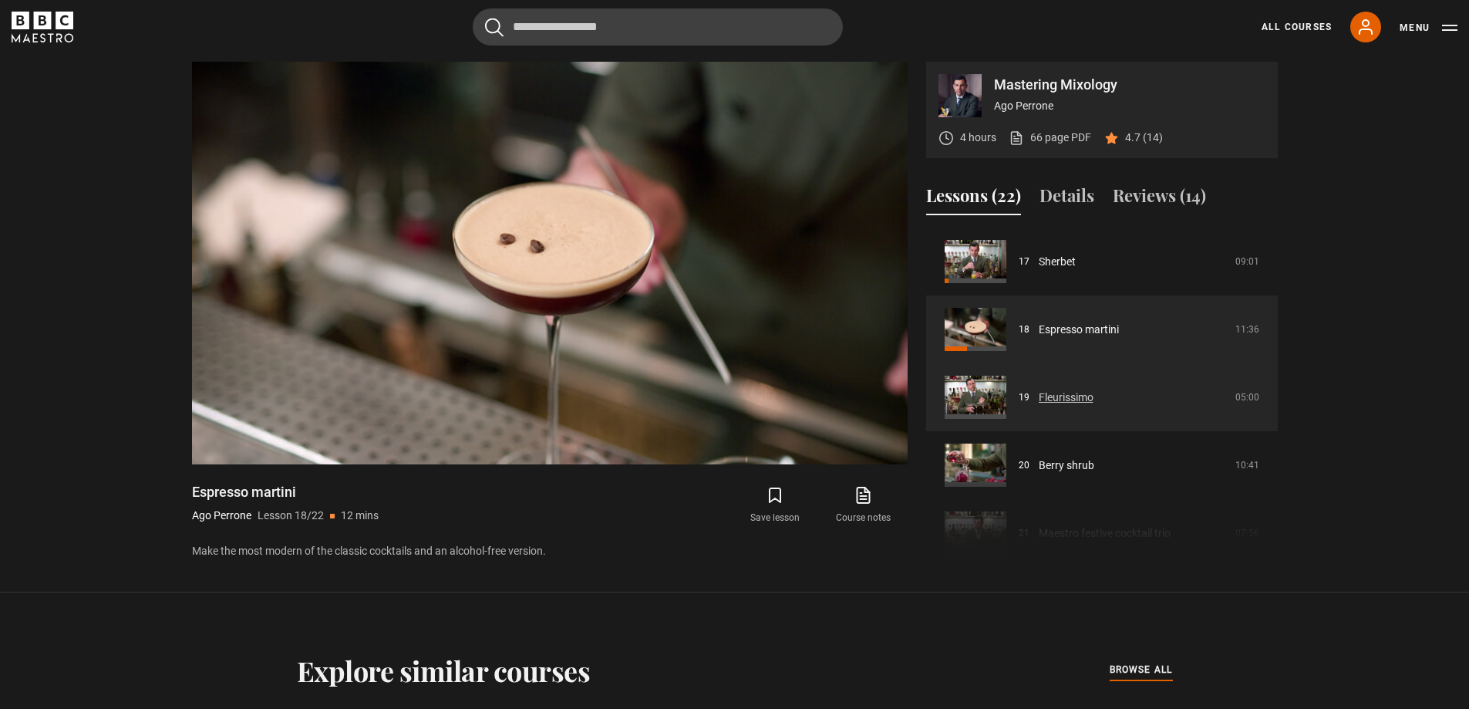
click at [1065, 394] on link "Fleurissimo" at bounding box center [1066, 397] width 55 height 16
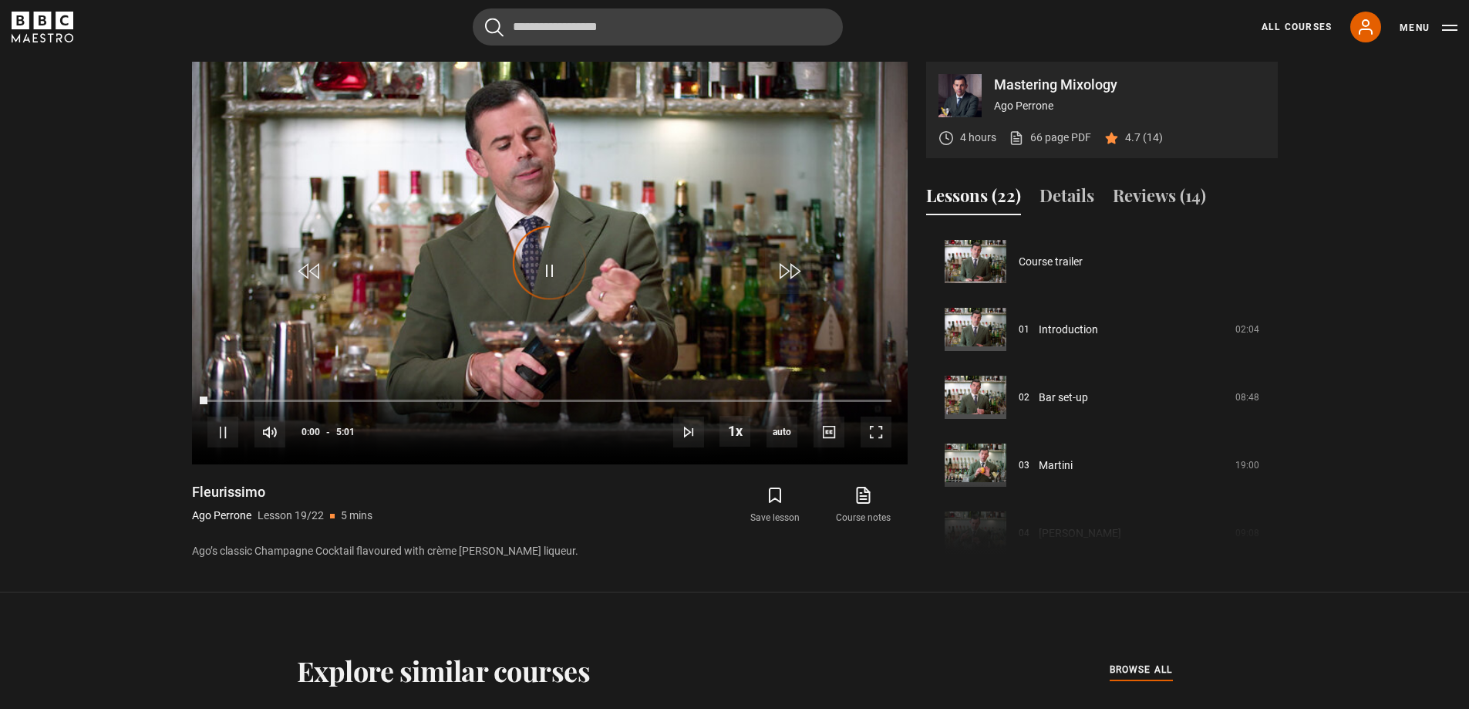
scroll to position [1221, 0]
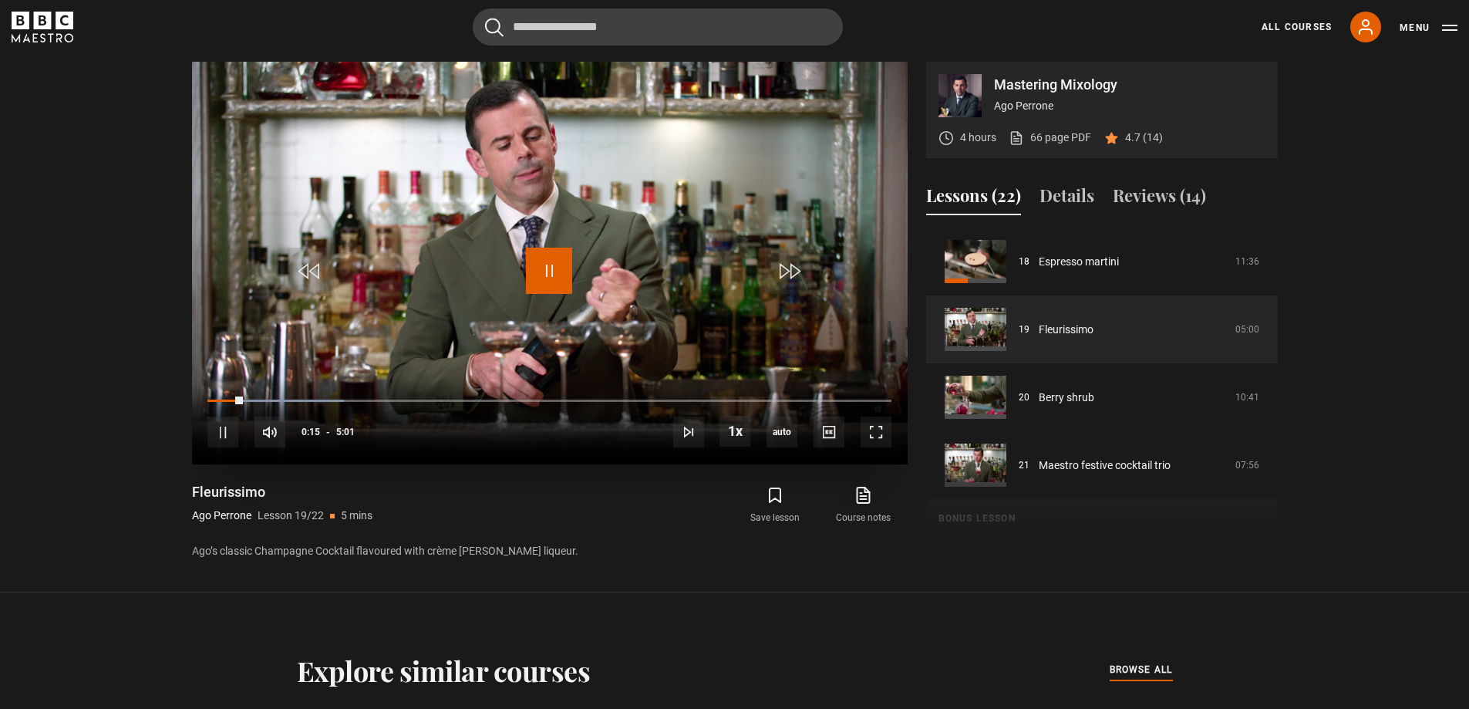
click at [555, 261] on span "Video Player" at bounding box center [549, 271] width 46 height 46
click at [865, 502] on icon at bounding box center [863, 495] width 19 height 19
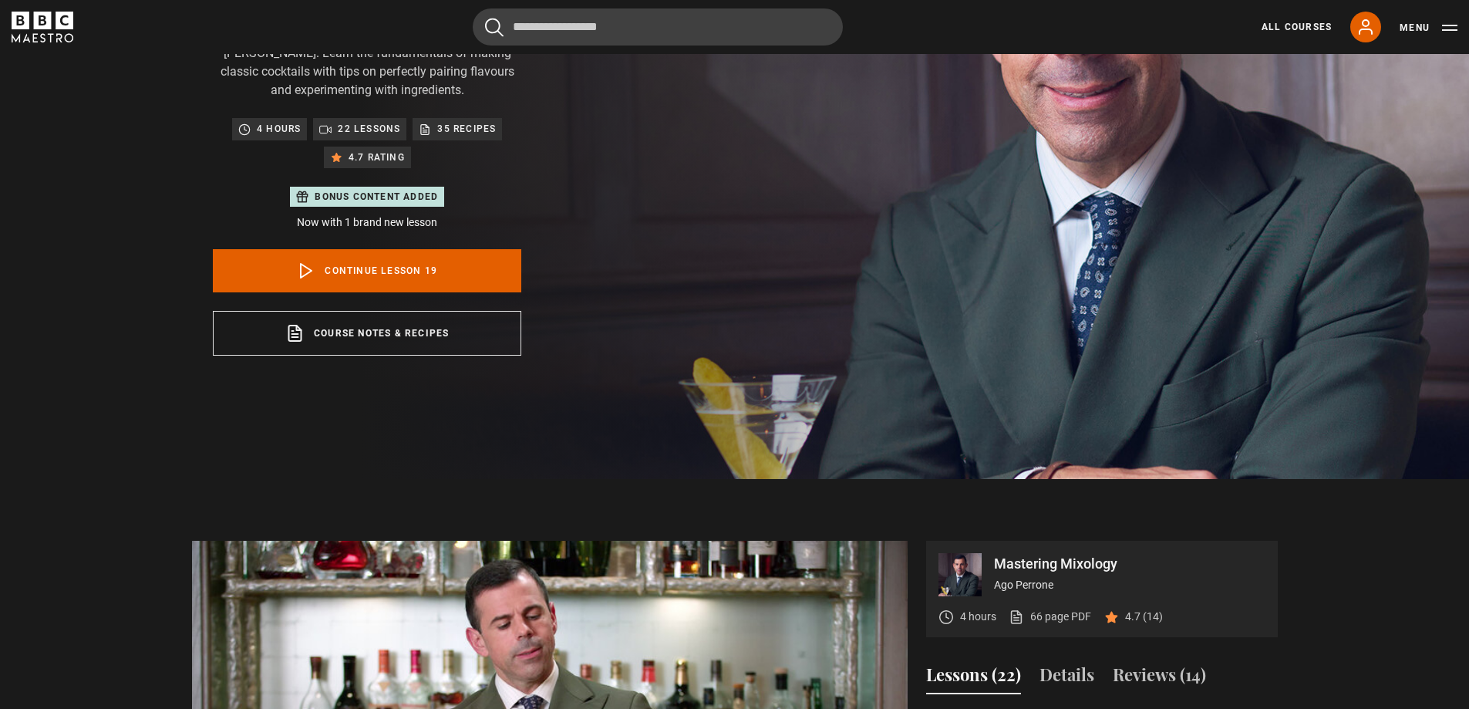
scroll to position [121, 0]
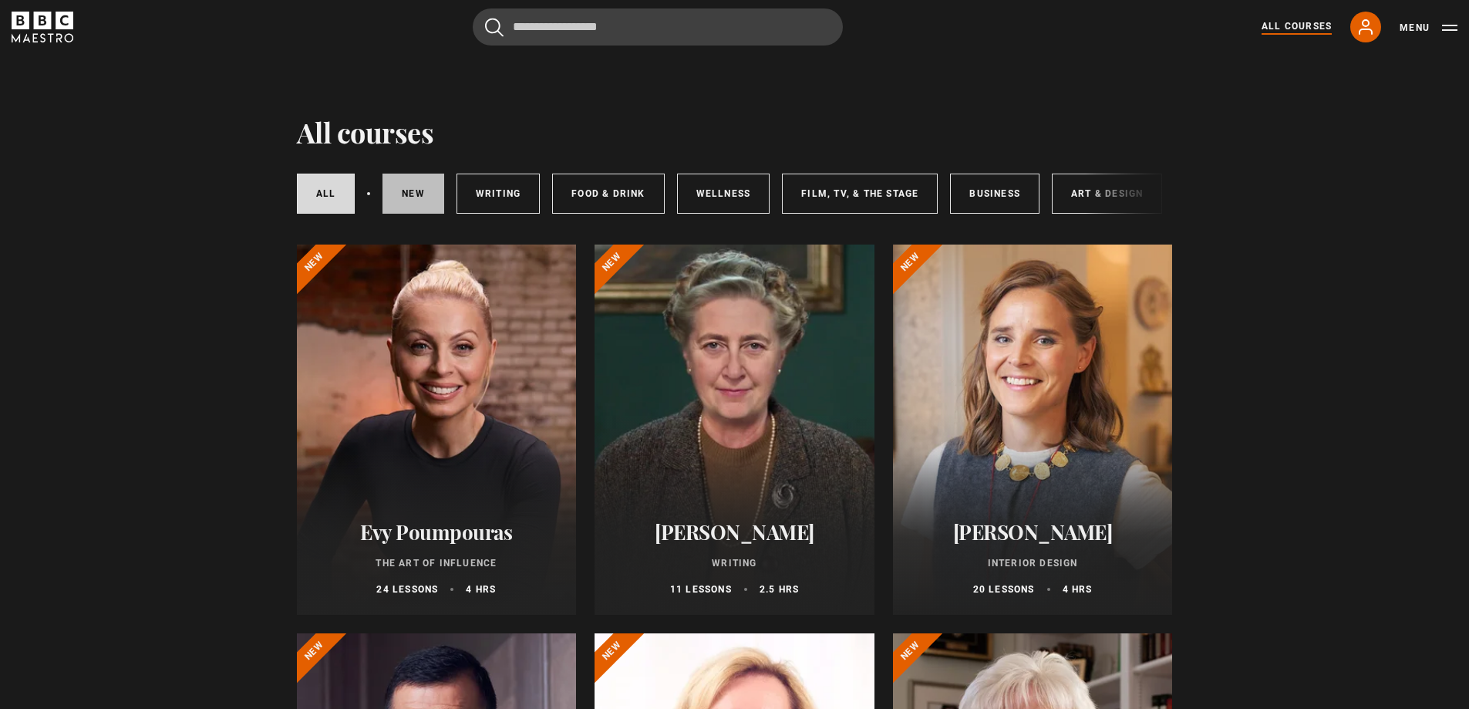
click at [416, 181] on link "New courses" at bounding box center [413, 194] width 62 height 40
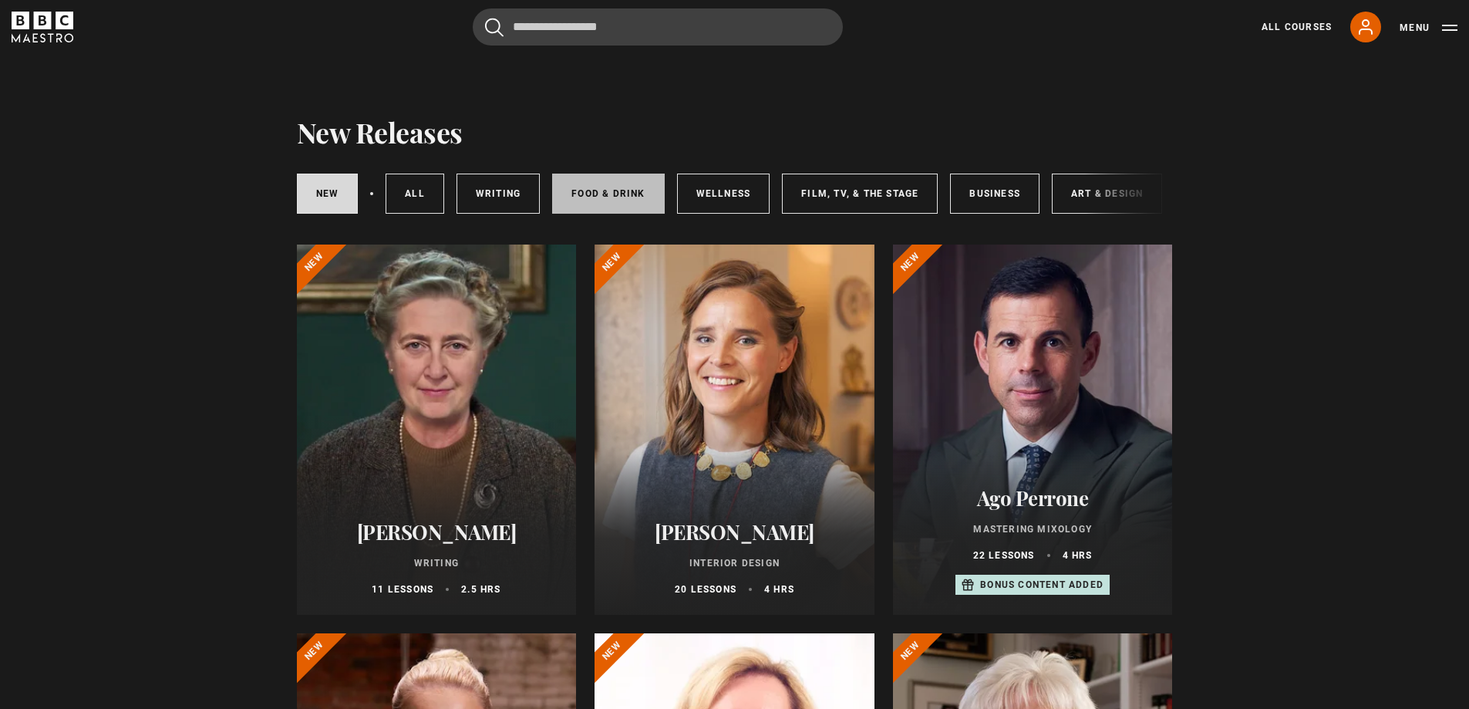
click at [612, 200] on link "Food & Drink" at bounding box center [608, 194] width 112 height 40
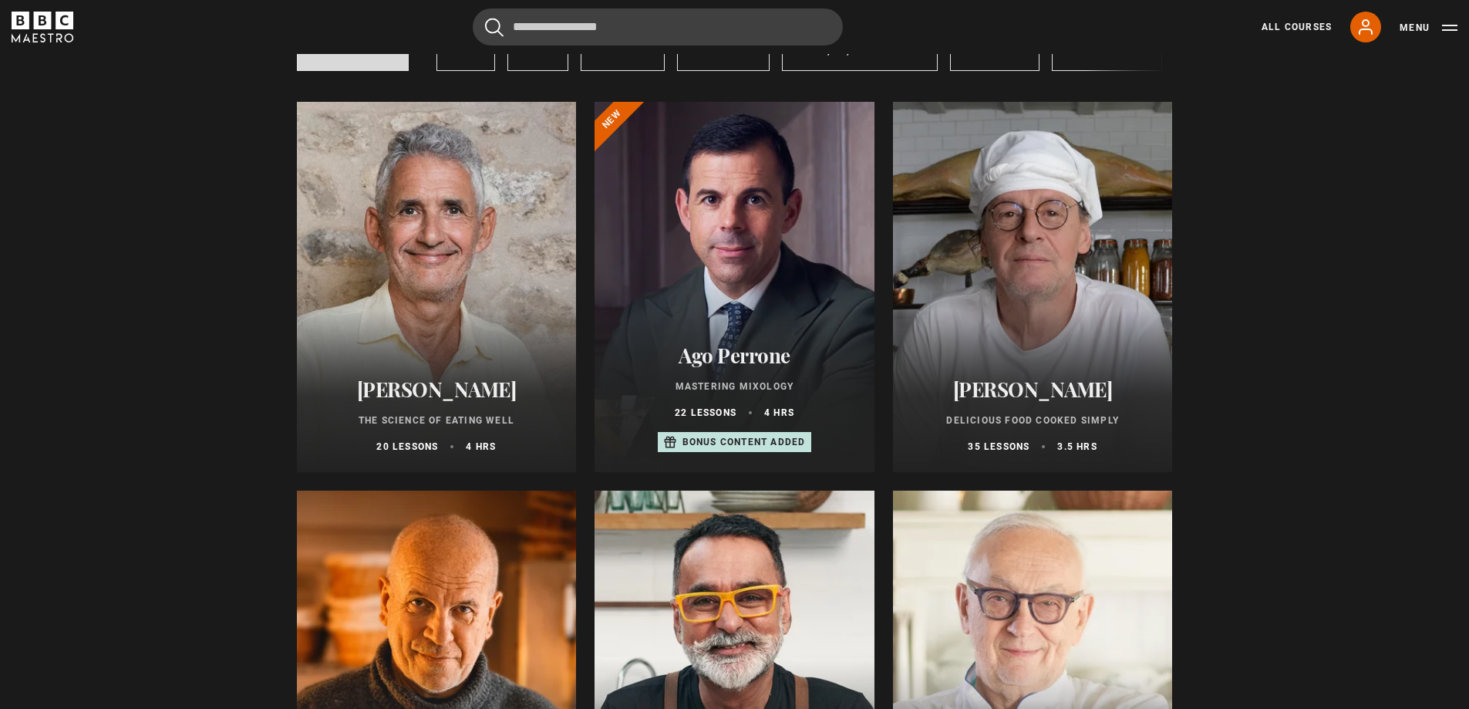
scroll to position [154, 0]
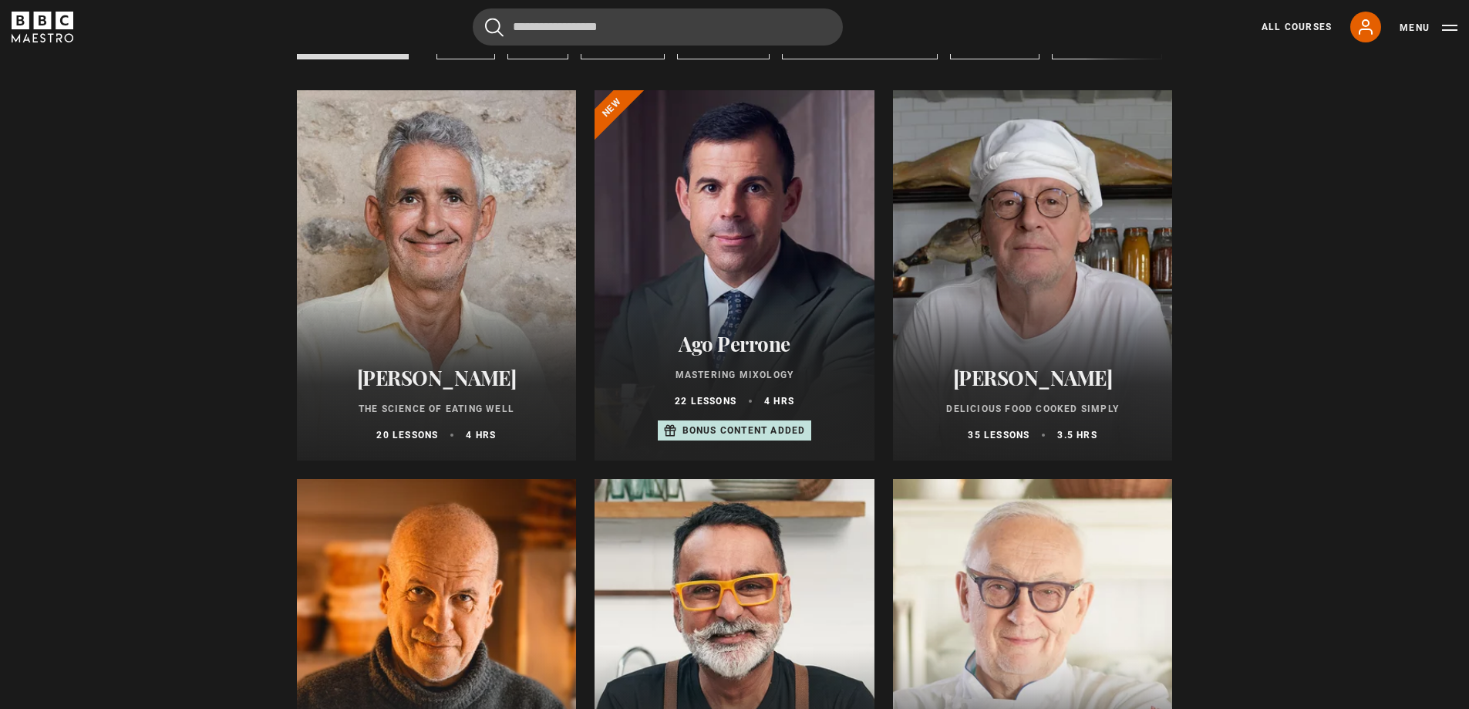
click at [1048, 405] on div "Marco Pierre White Delicious Food Cooked Simply 35 lessons 3.5 hrs" at bounding box center [1033, 403] width 280 height 113
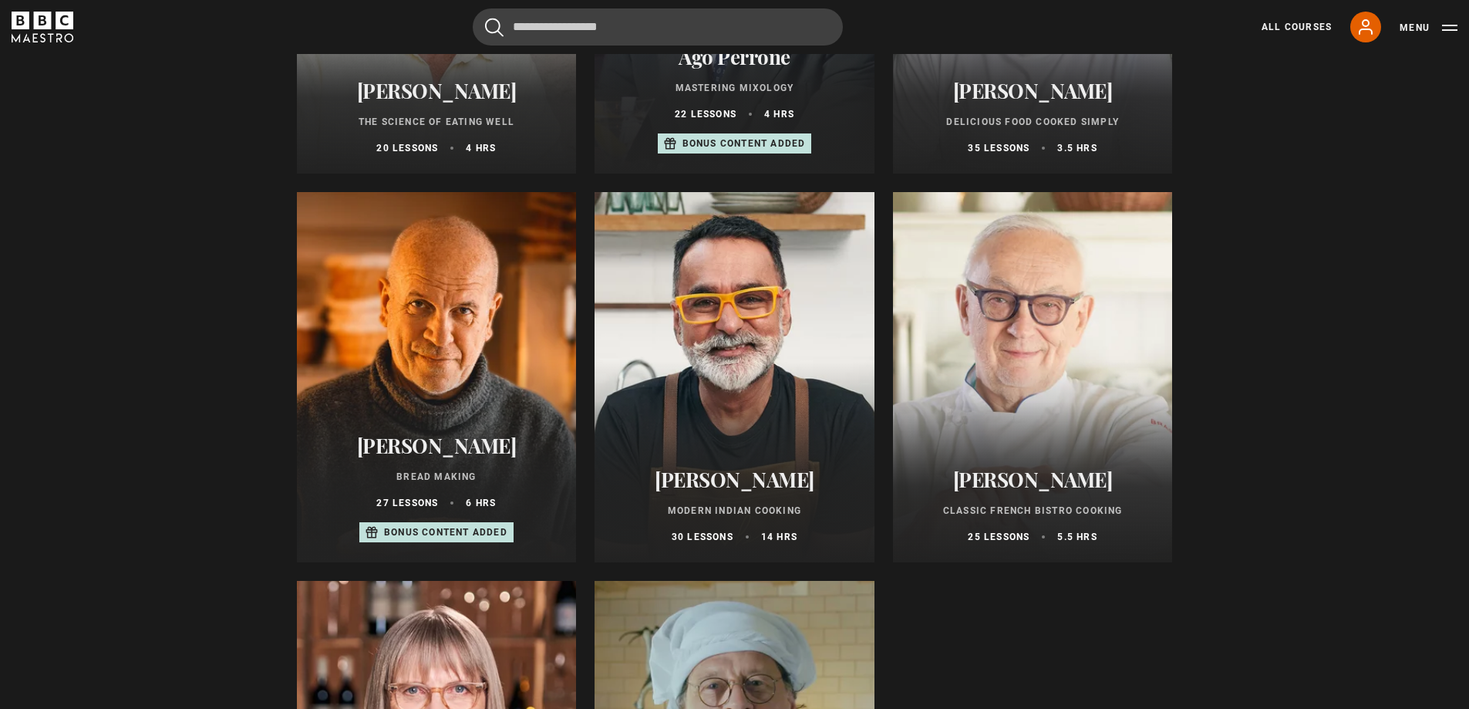
scroll to position [463, 0]
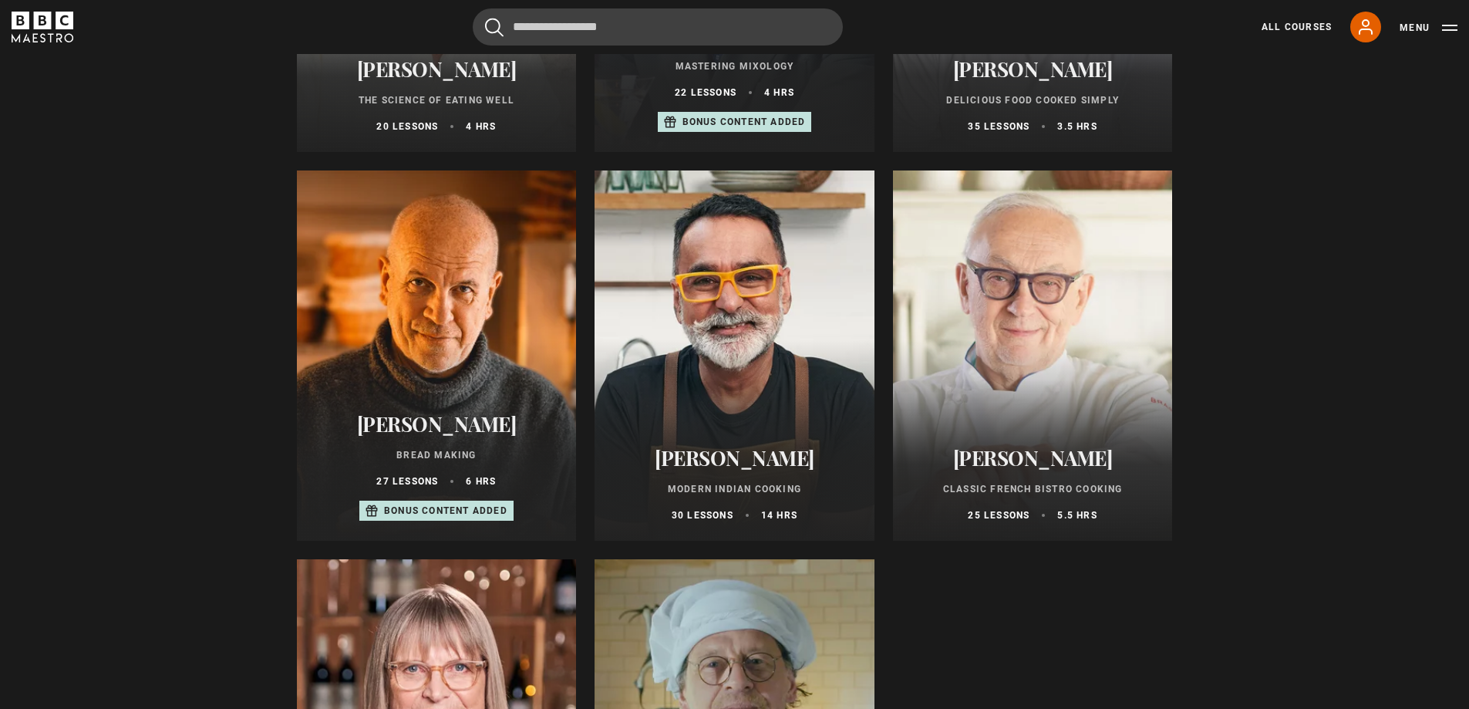
click at [769, 463] on h2 "[PERSON_NAME]" at bounding box center [734, 458] width 243 height 24
click at [442, 427] on h2 "[PERSON_NAME]" at bounding box center [436, 424] width 243 height 24
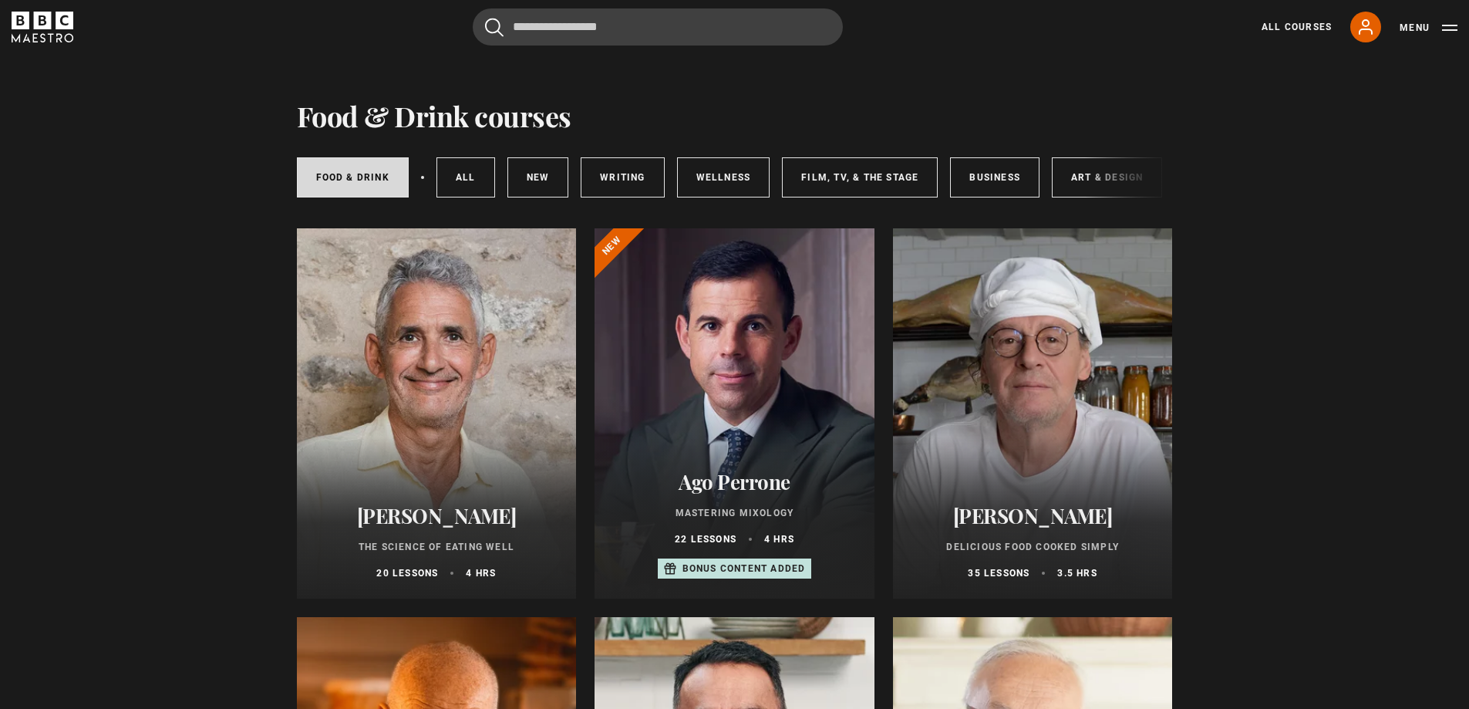
scroll to position [0, 0]
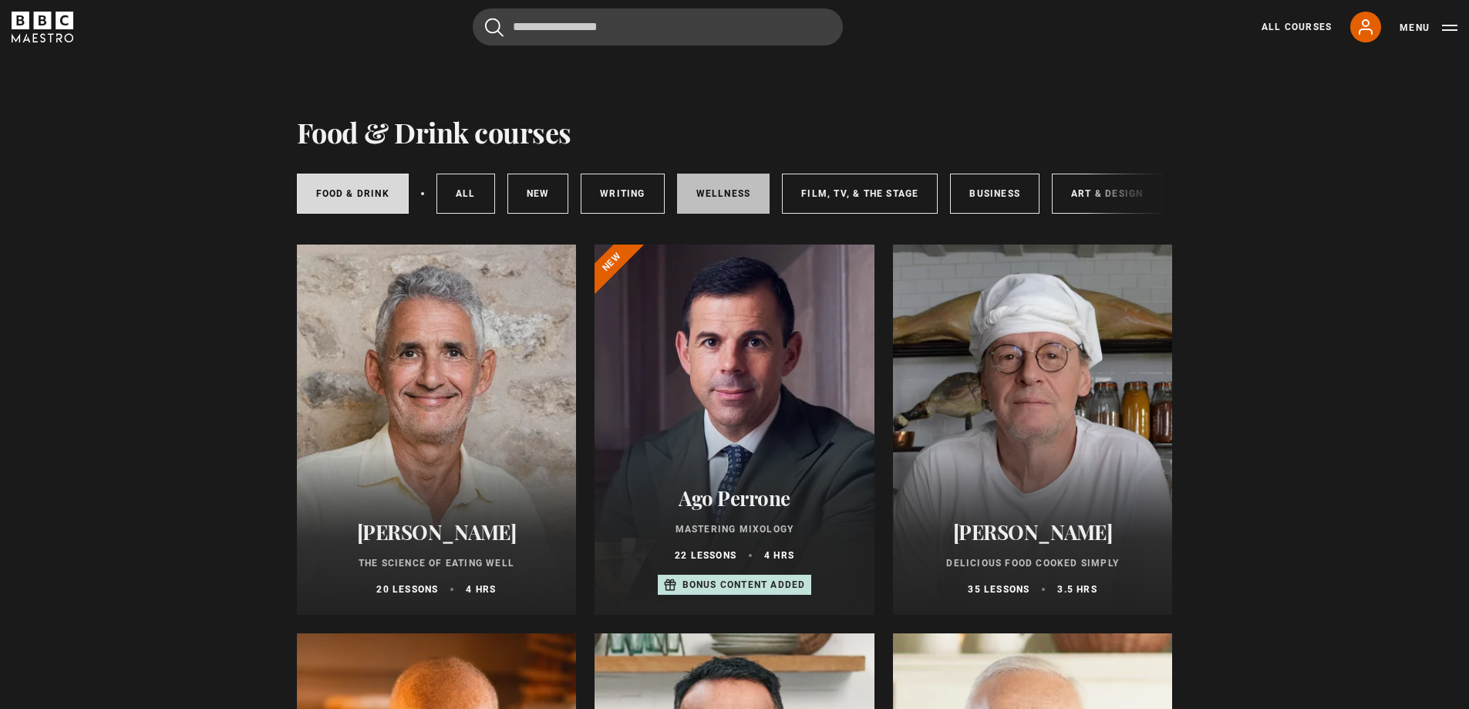
click at [701, 187] on link "Wellness" at bounding box center [723, 194] width 93 height 40
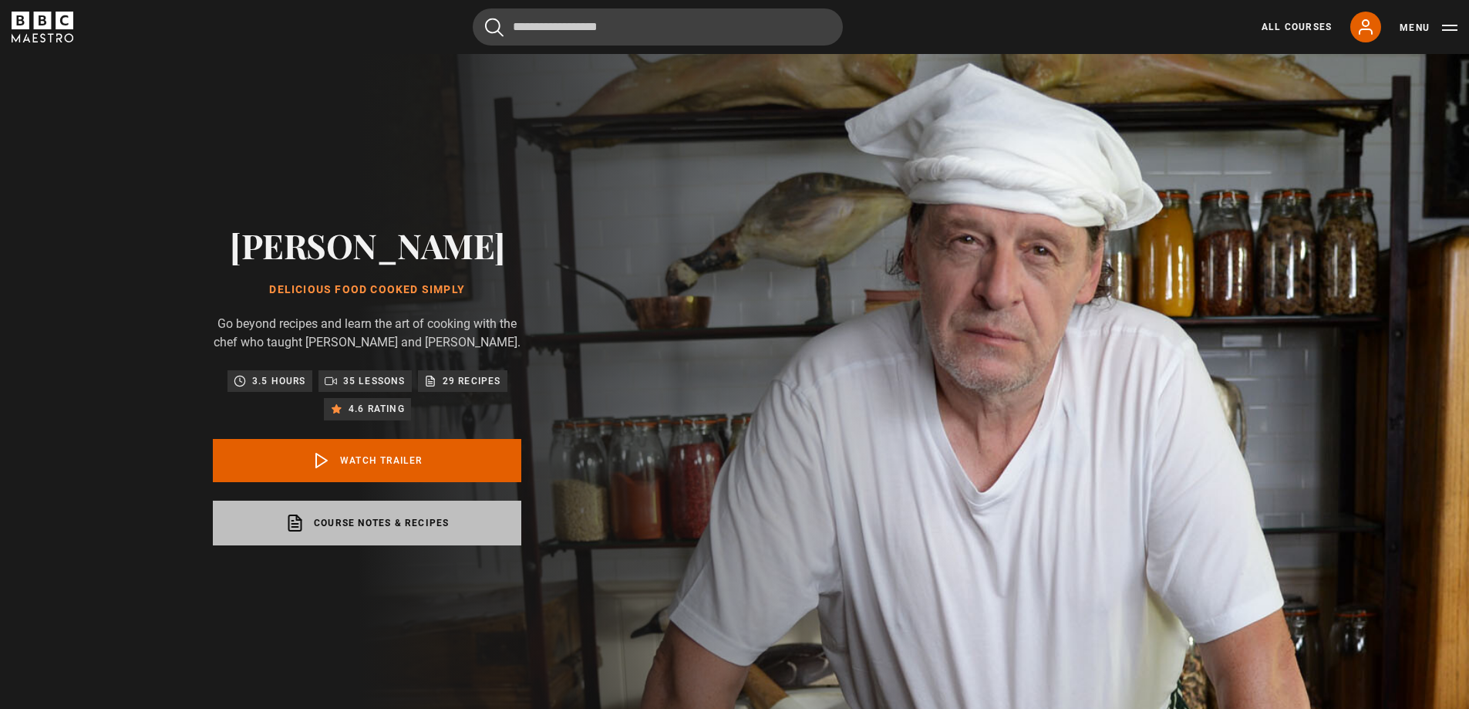
click at [470, 528] on link "Course notes & recipes opens in a new tab" at bounding box center [367, 522] width 308 height 45
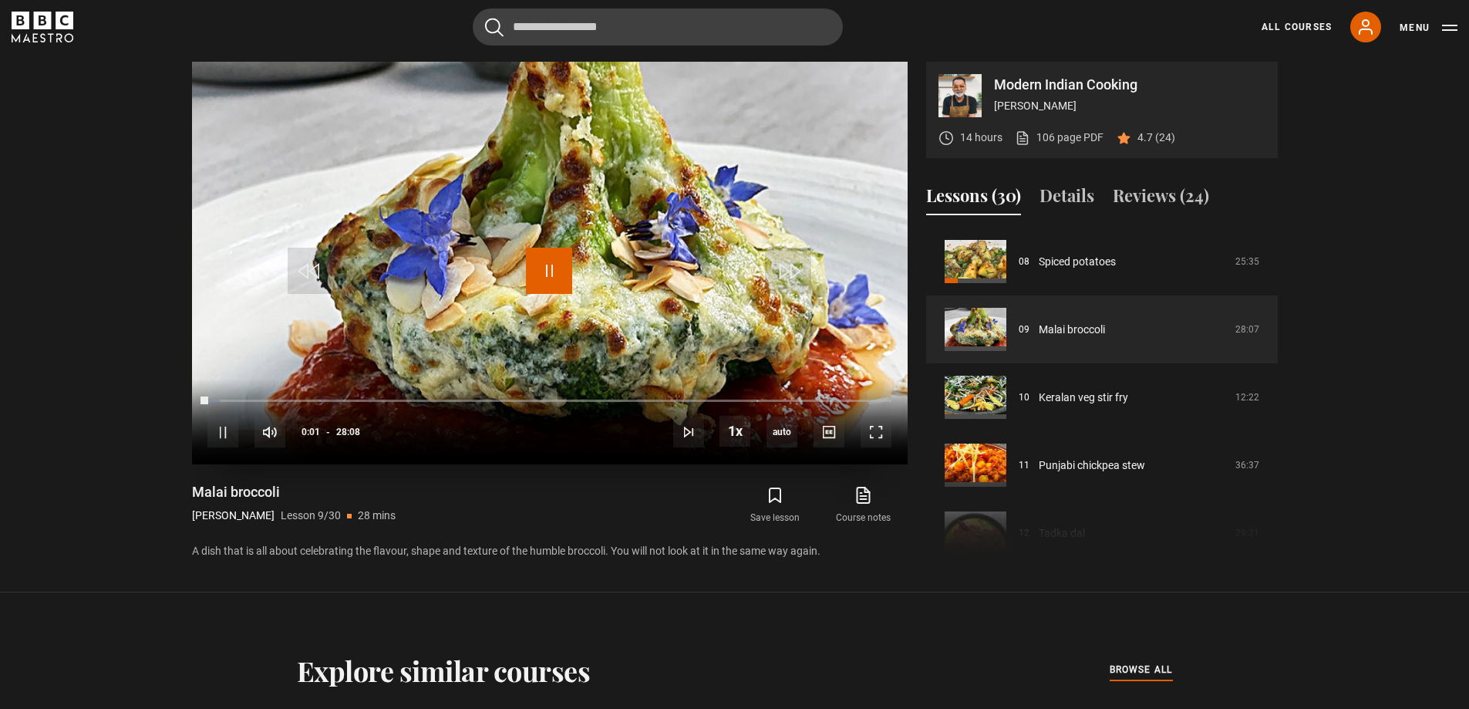
click at [546, 264] on span "Video Player" at bounding box center [549, 271] width 46 height 46
click at [854, 503] on icon at bounding box center [863, 495] width 19 height 19
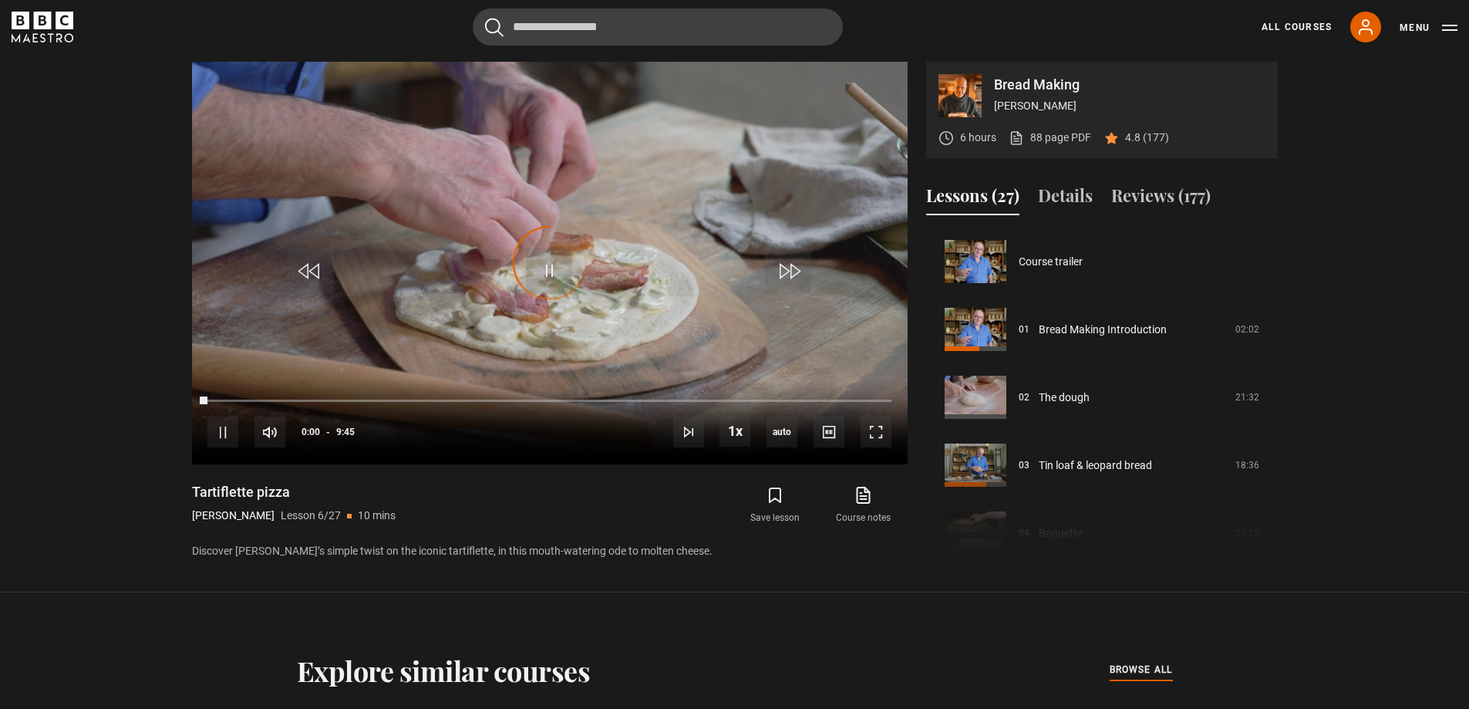
scroll to position [339, 0]
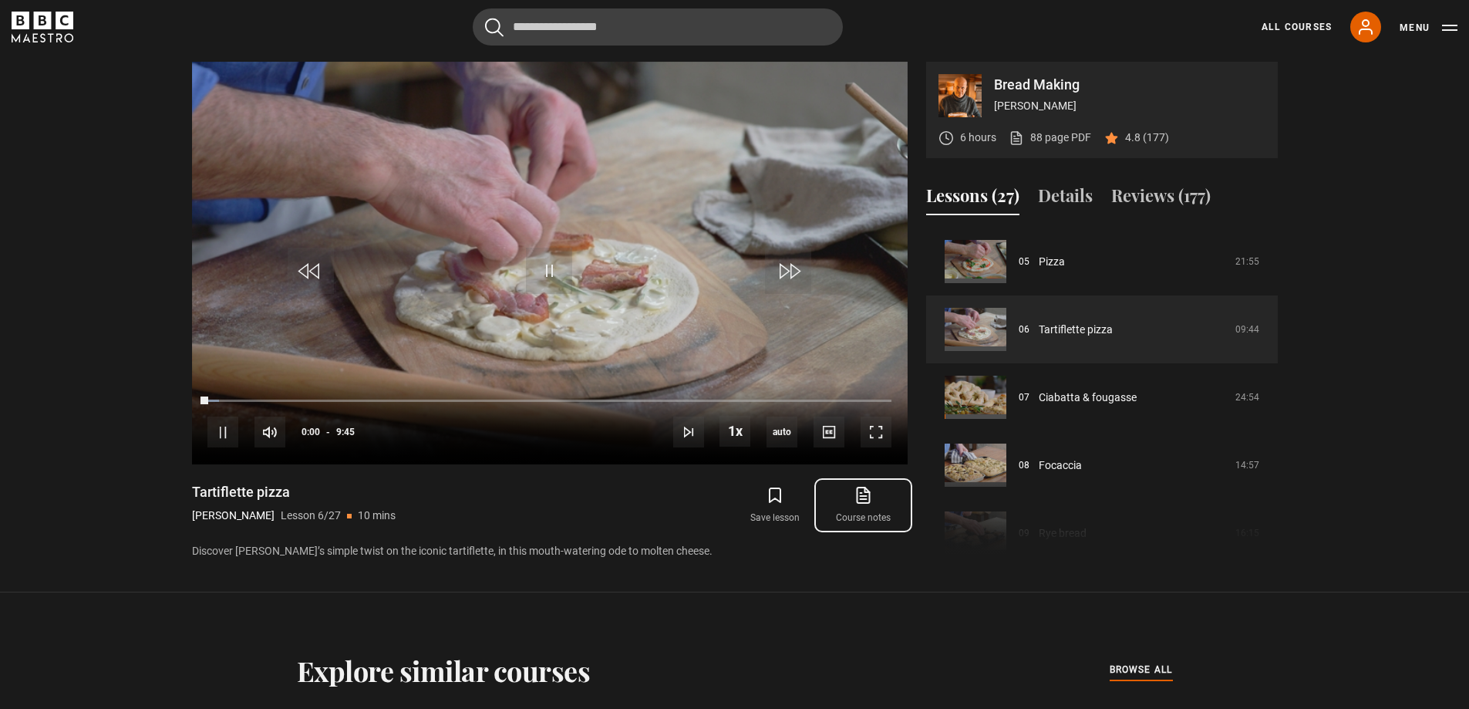
click at [854, 500] on icon at bounding box center [863, 495] width 19 height 19
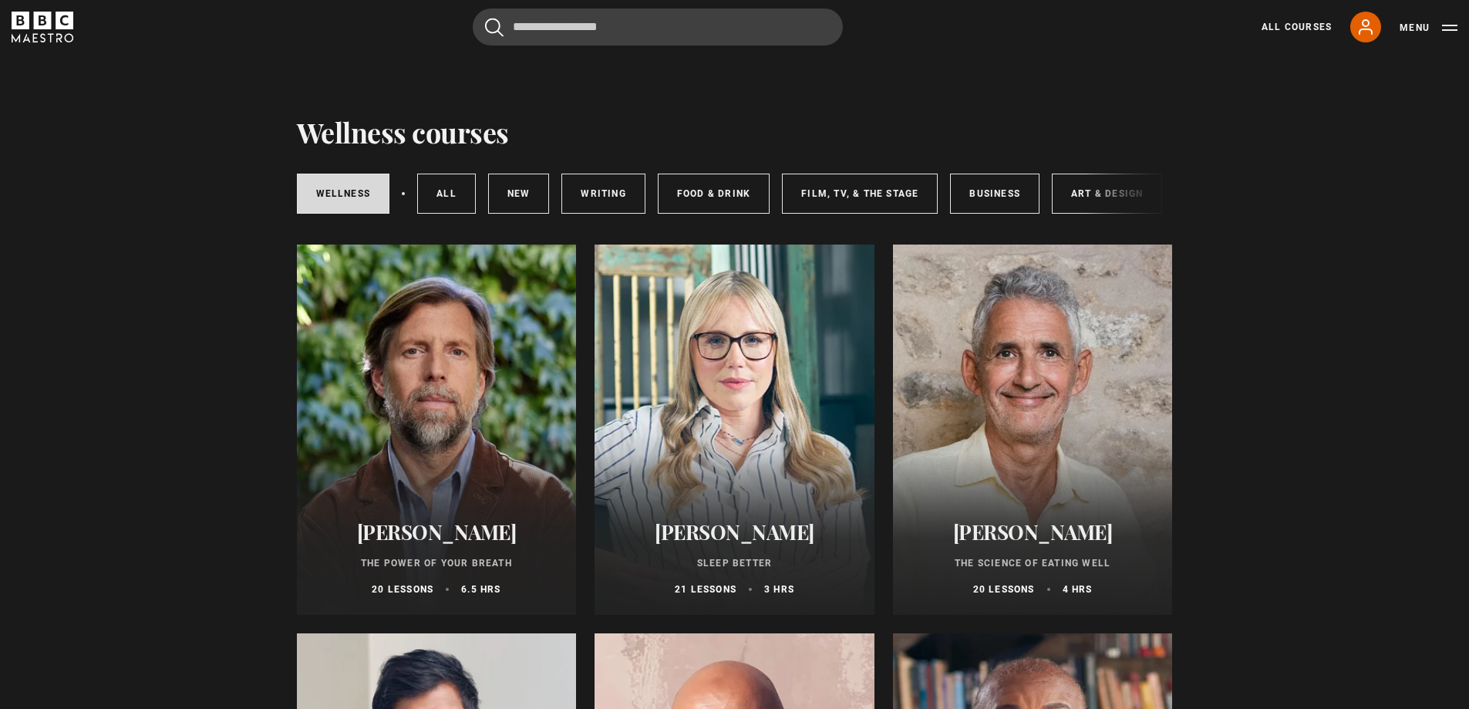
click at [752, 543] on h2 "[PERSON_NAME]" at bounding box center [734, 532] width 243 height 24
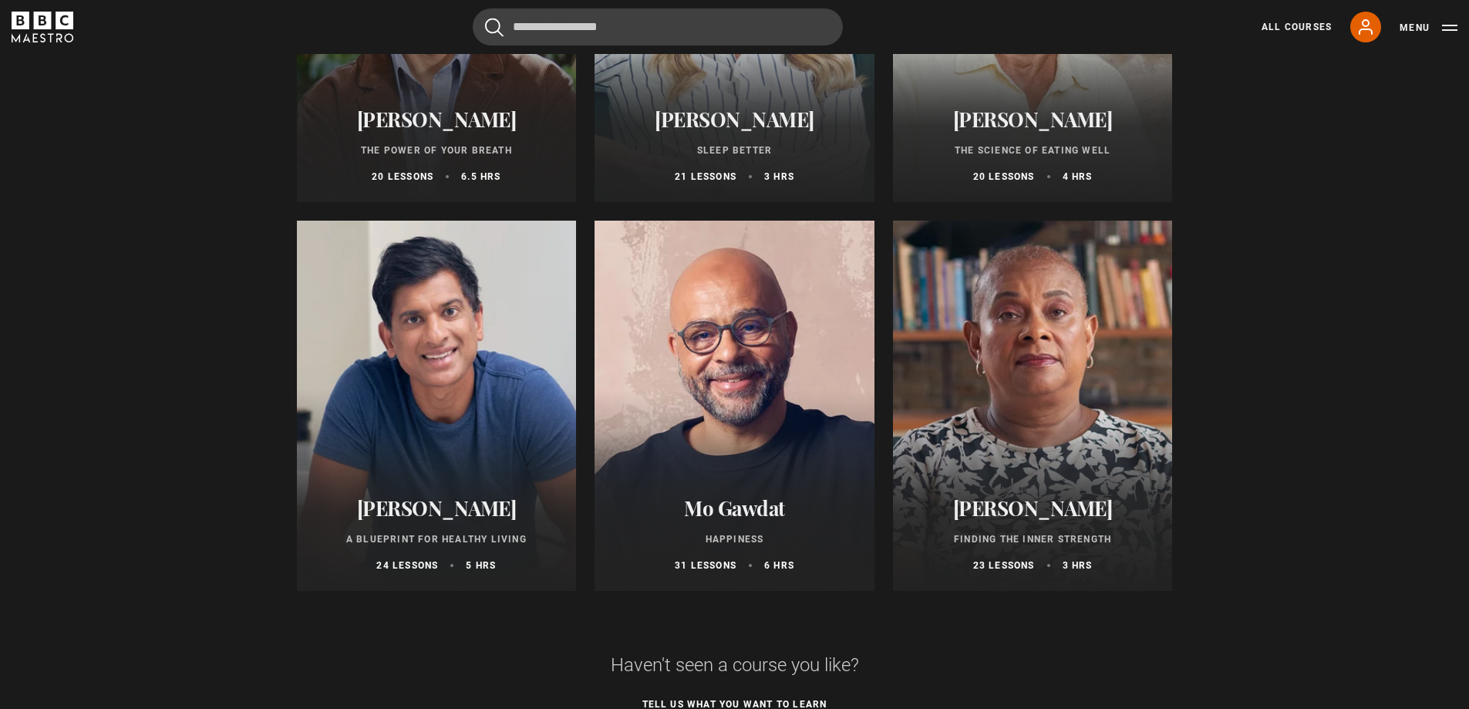
scroll to position [463, 0]
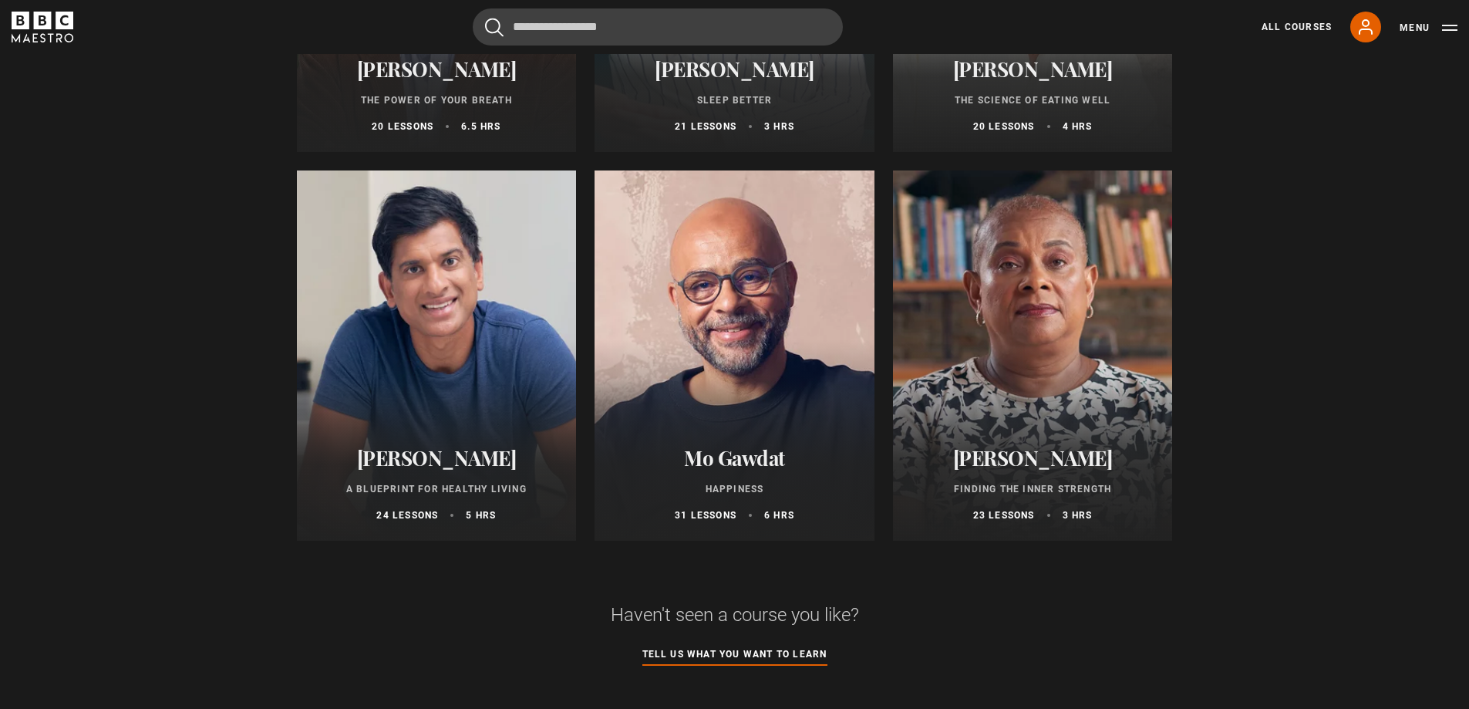
click at [729, 464] on h2 "Mo Gawdat" at bounding box center [734, 458] width 243 height 24
click at [436, 467] on h2 "[PERSON_NAME]" at bounding box center [436, 458] width 243 height 24
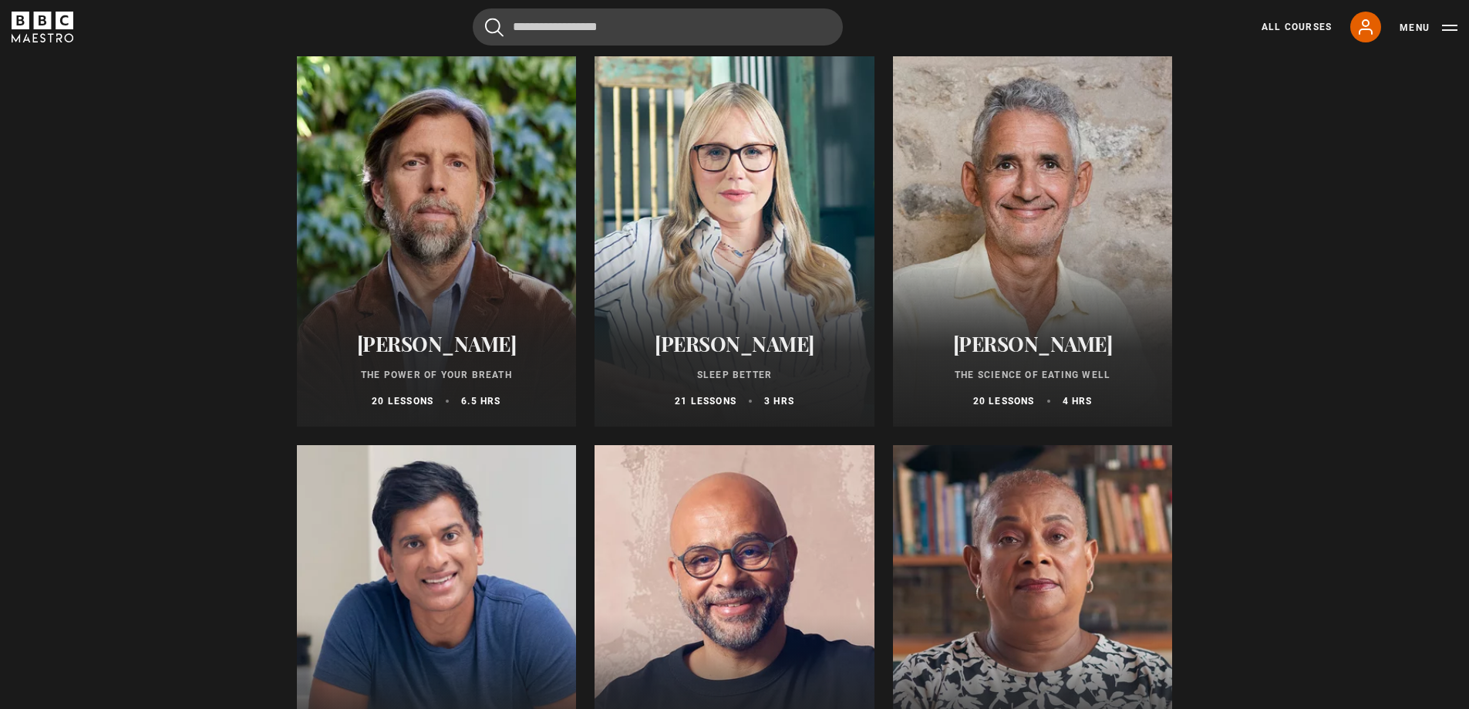
scroll to position [154, 0]
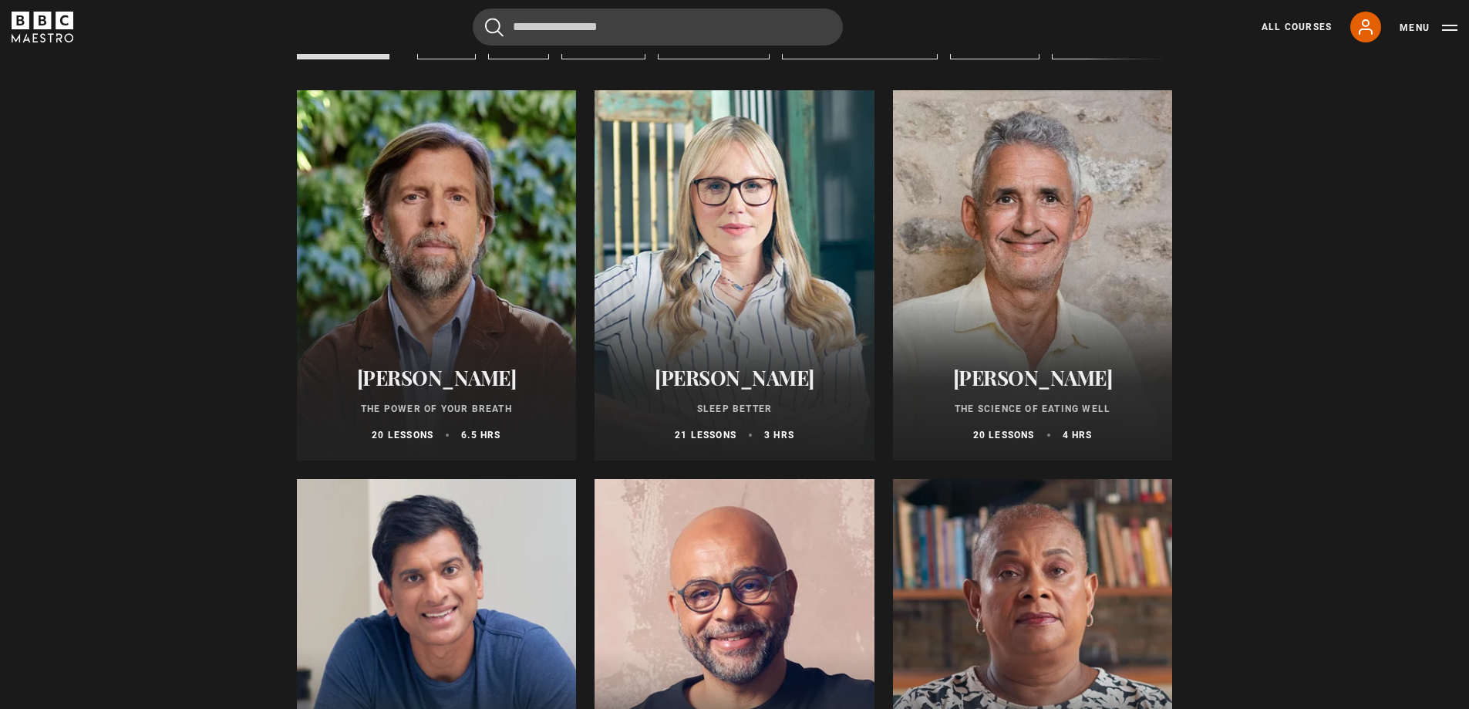
click at [750, 389] on h2 "[PERSON_NAME]" at bounding box center [734, 378] width 243 height 24
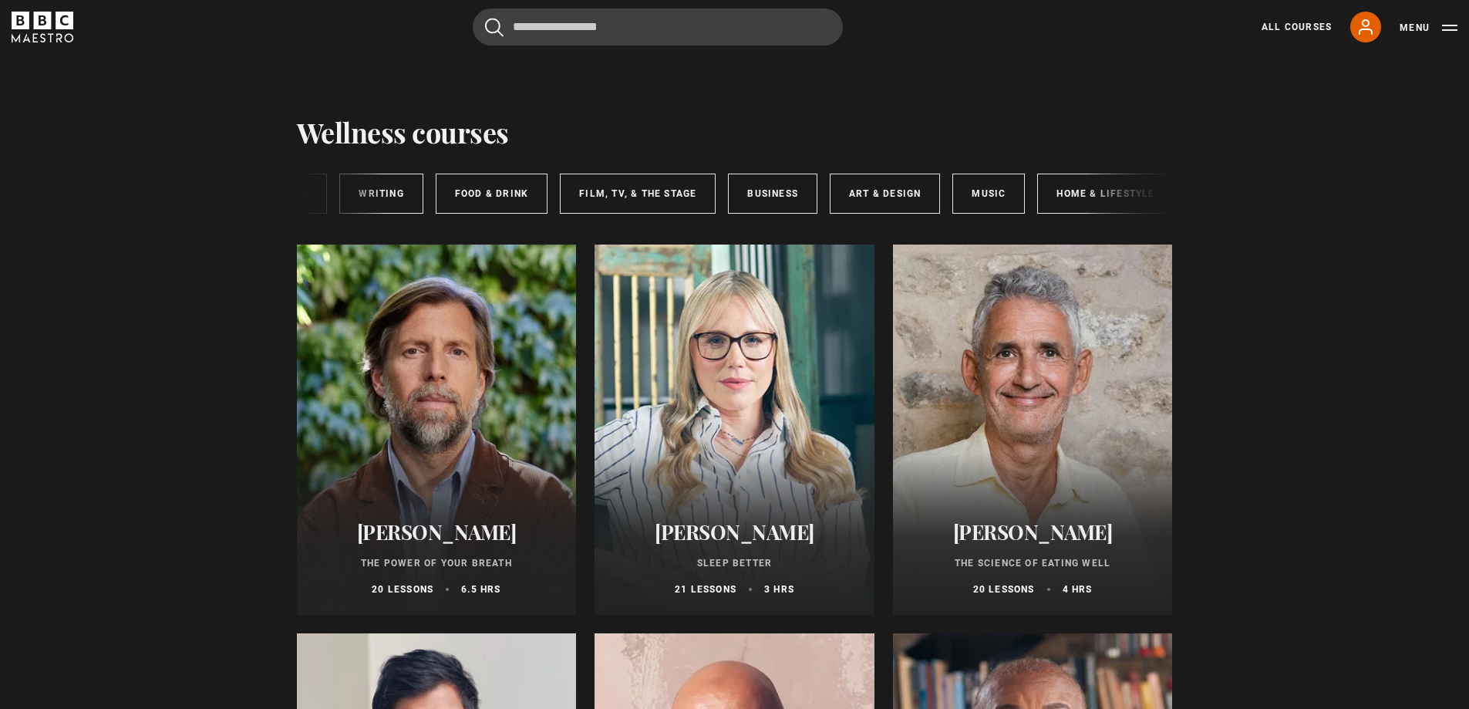
scroll to position [0, 230]
click at [1084, 198] on link "Home & Lifestyle" at bounding box center [1097, 194] width 136 height 40
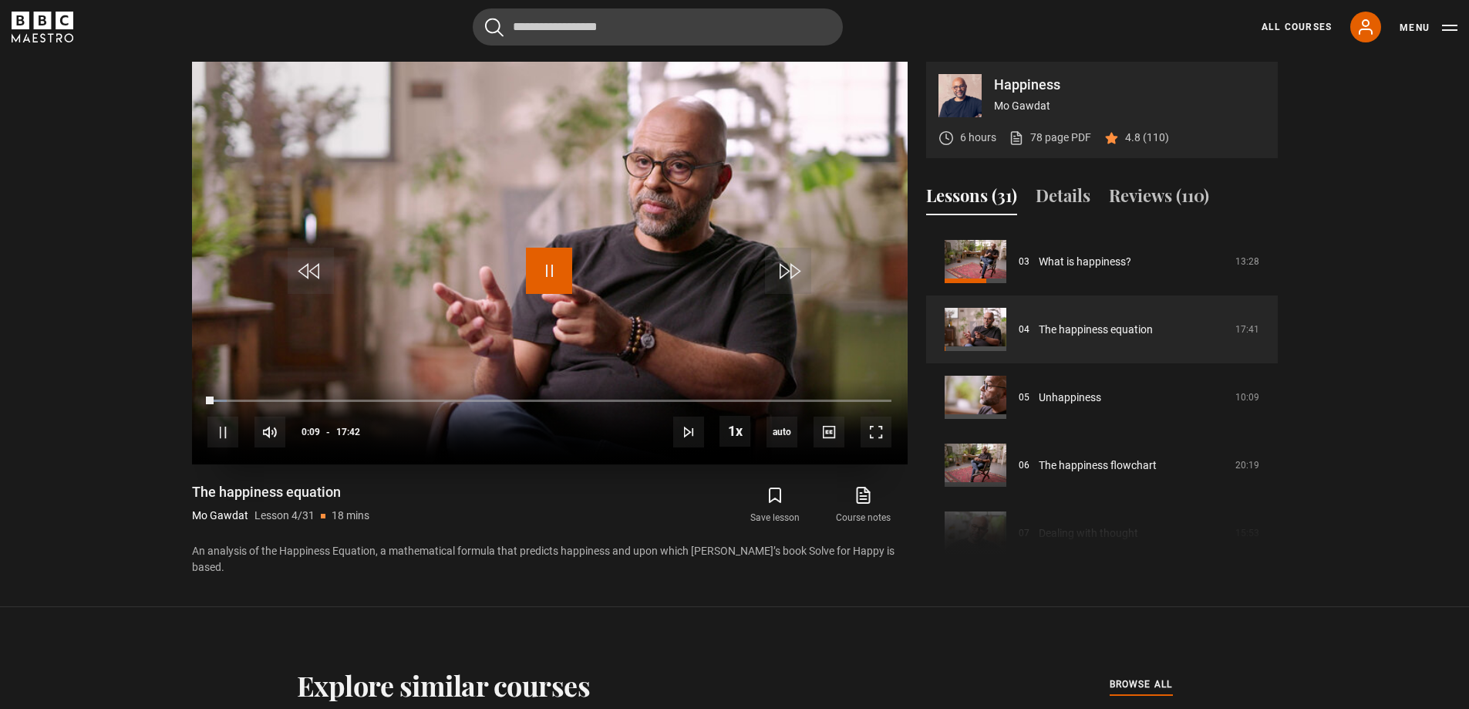
click at [563, 277] on span "Video Player" at bounding box center [549, 271] width 46 height 46
click at [867, 503] on icon at bounding box center [863, 494] width 12 height 15
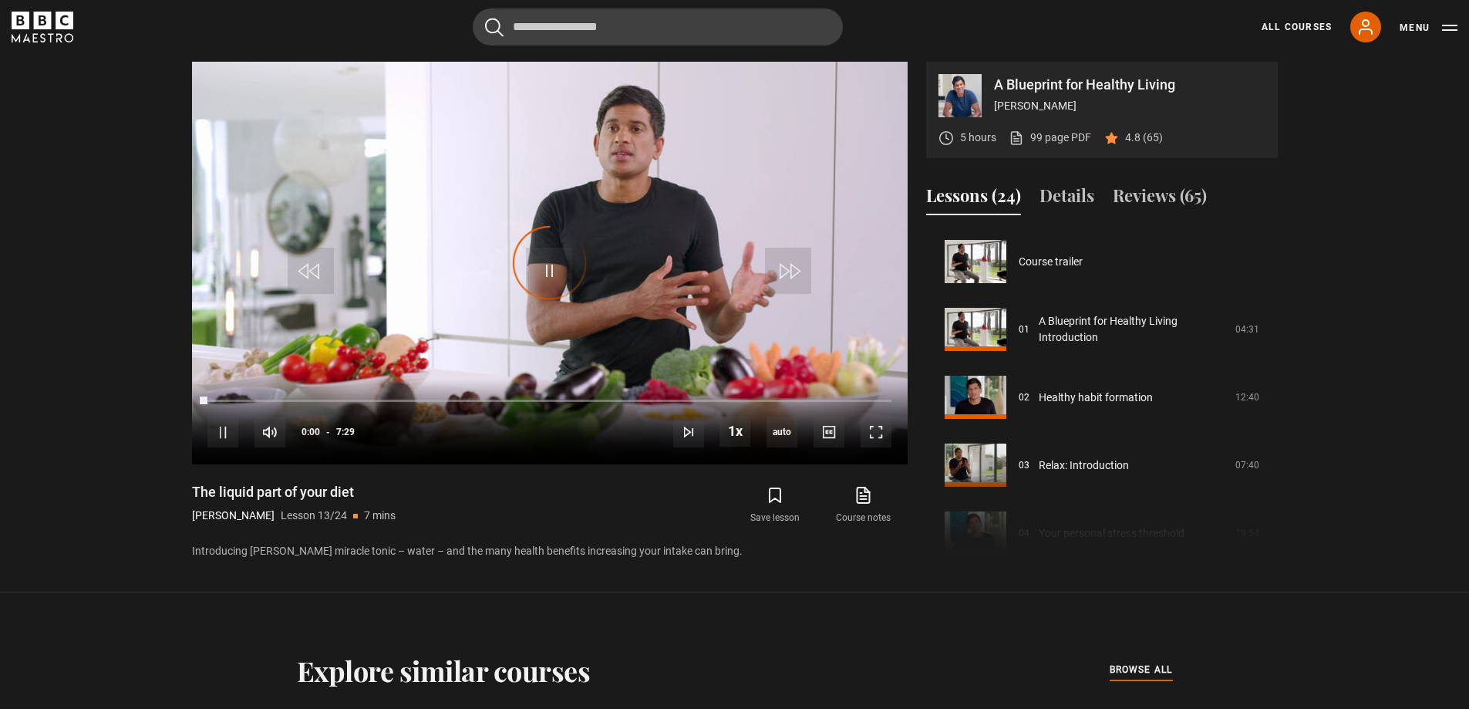
scroll to position [814, 0]
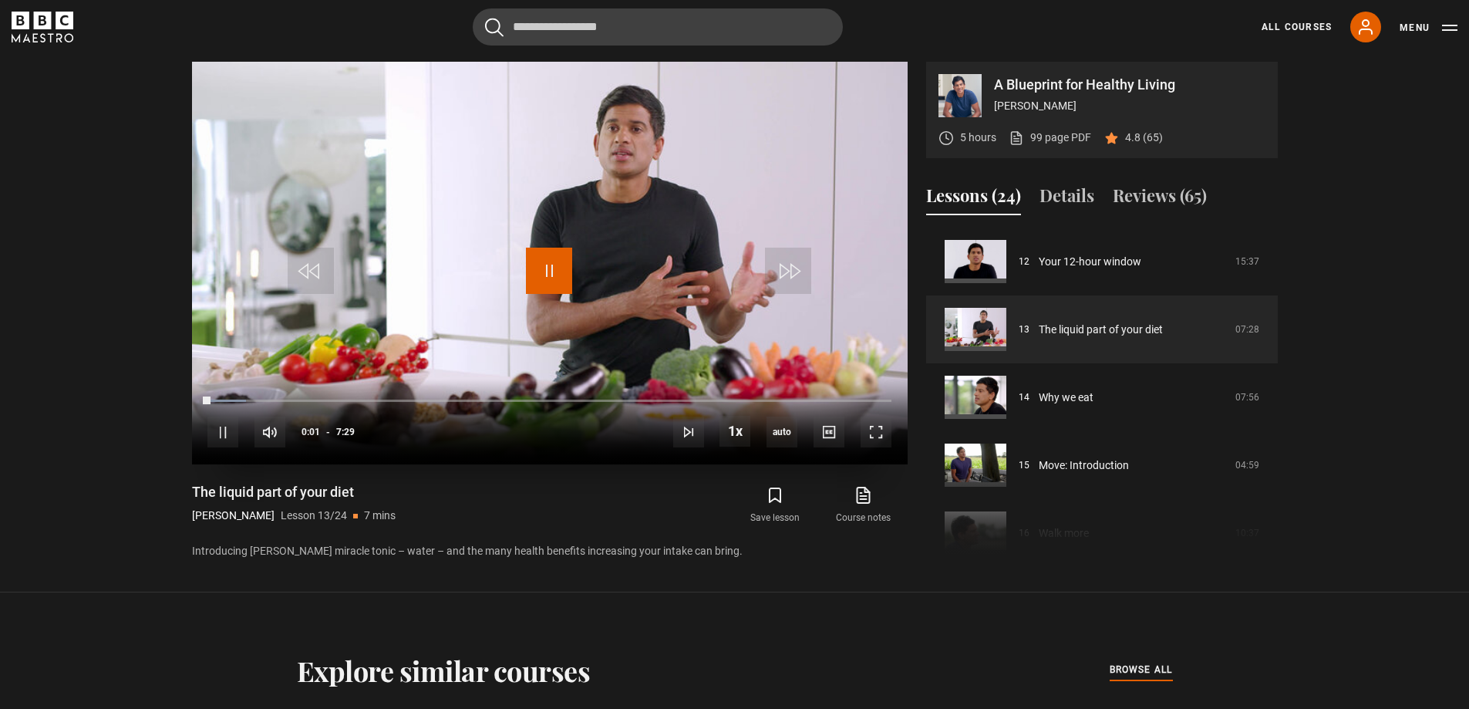
click at [541, 263] on span "Video Player" at bounding box center [549, 271] width 46 height 46
click at [866, 499] on icon at bounding box center [864, 493] width 9 height 12
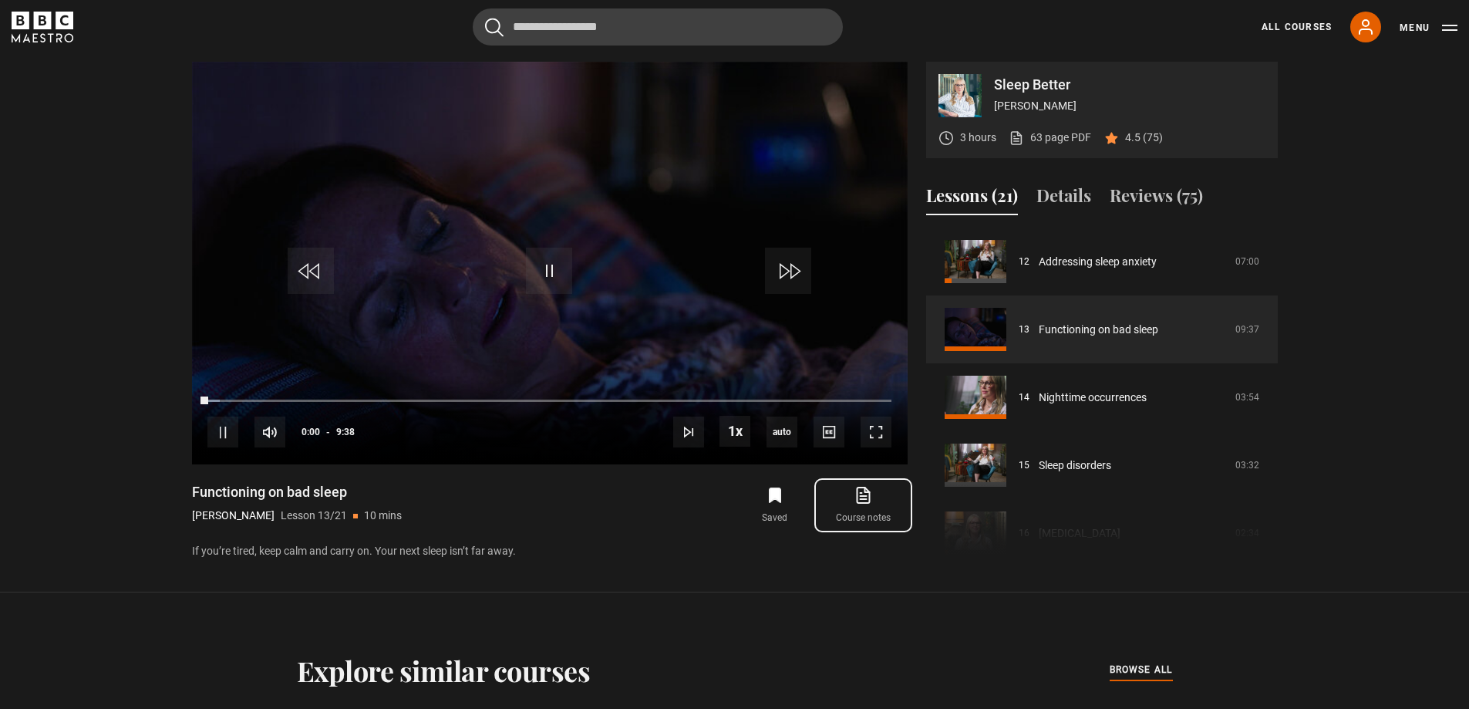
click at [867, 500] on icon at bounding box center [863, 495] width 19 height 19
click at [568, 265] on span "Video Player" at bounding box center [549, 271] width 46 height 46
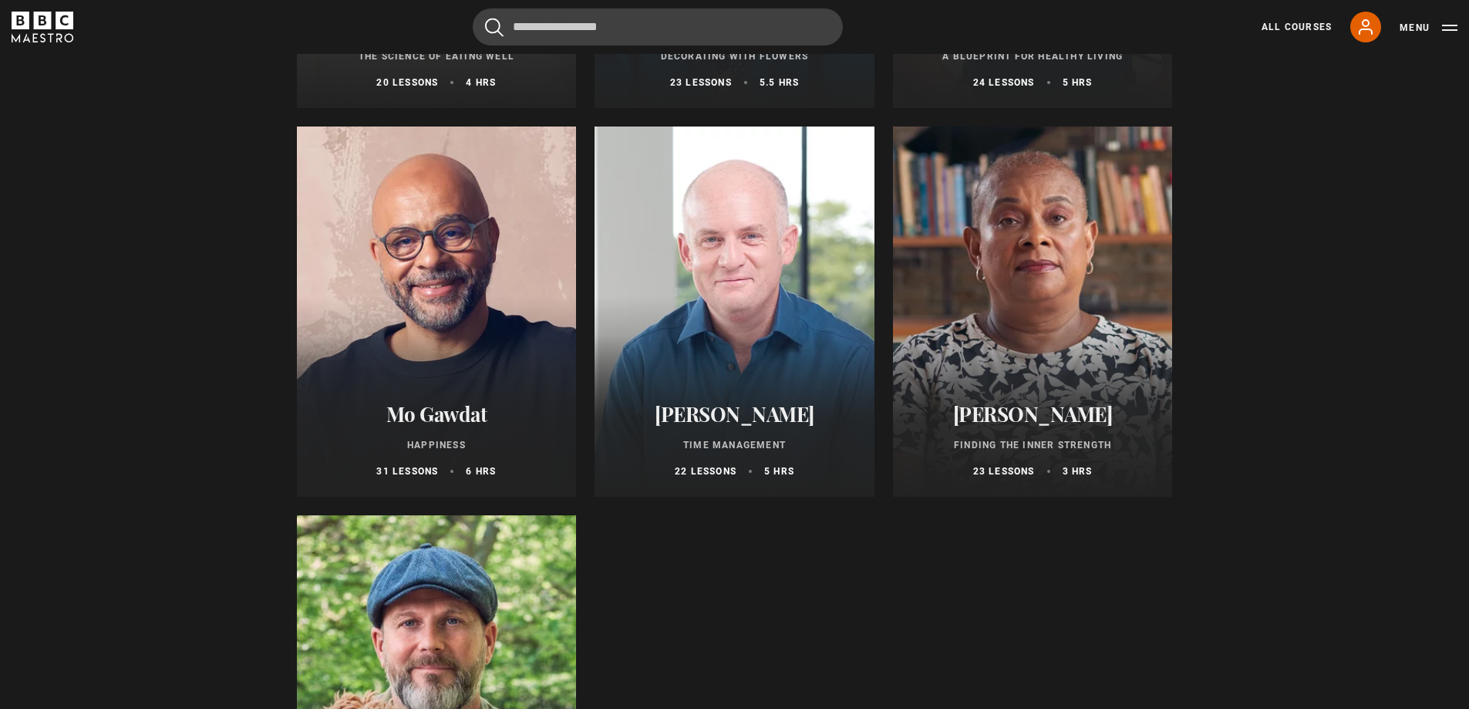
scroll to position [848, 0]
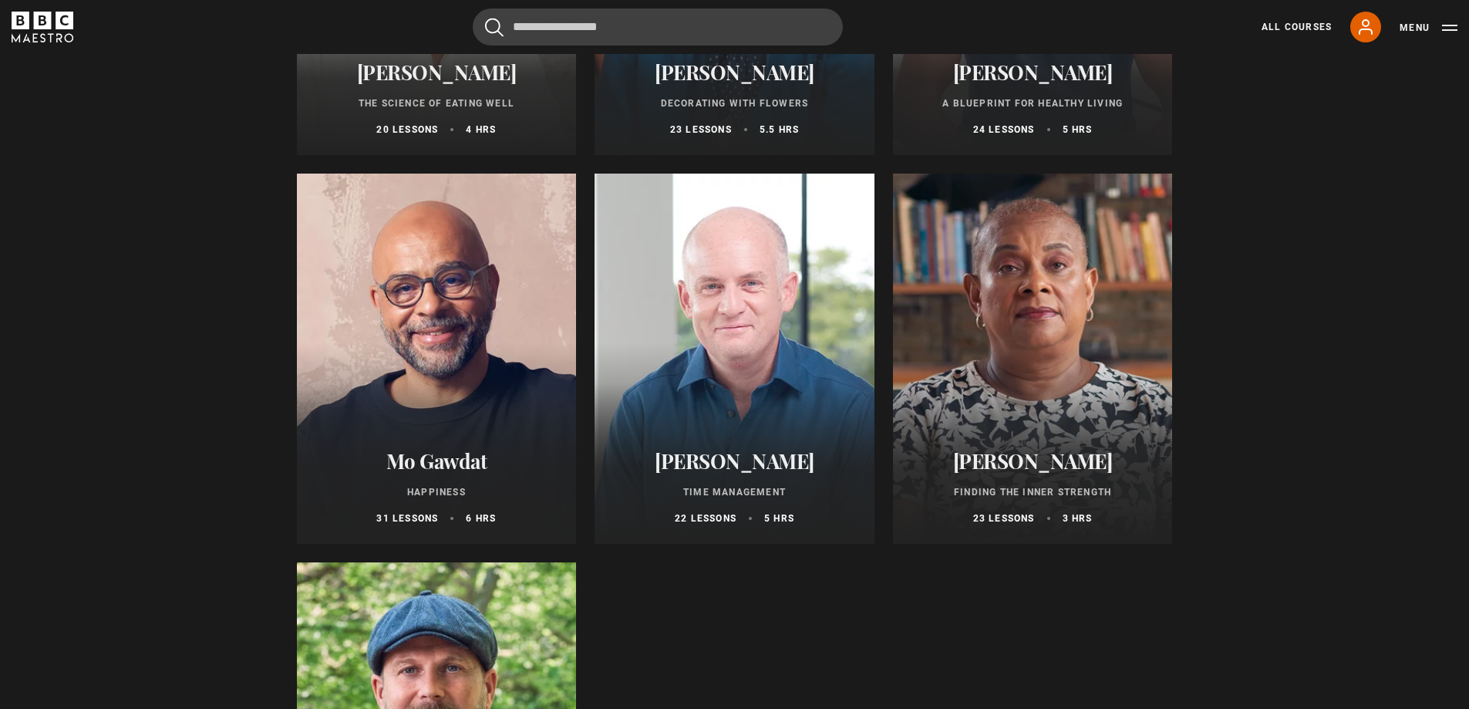
click at [1050, 470] on h2 "[PERSON_NAME]" at bounding box center [1032, 461] width 243 height 24
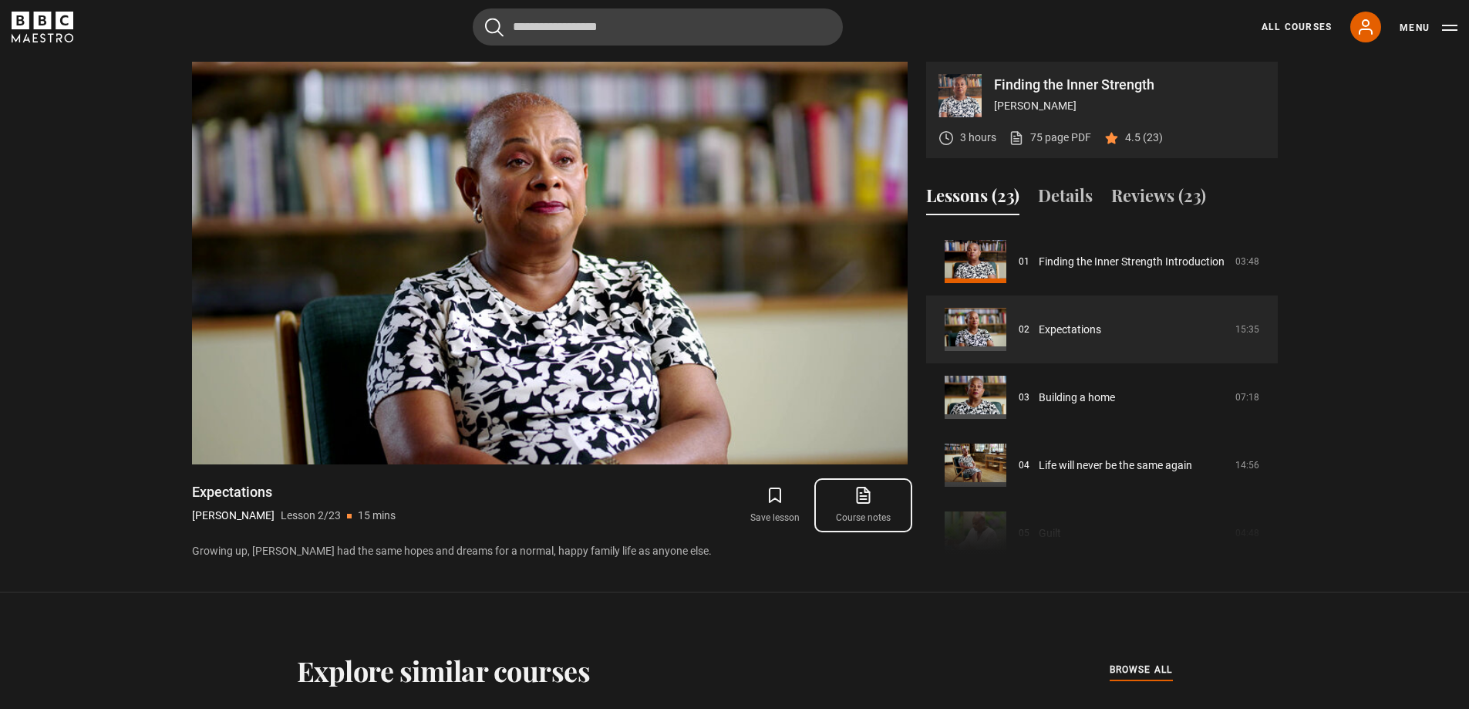
click at [869, 499] on icon at bounding box center [863, 494] width 12 height 15
click at [879, 506] on link "Course notes opens in new tab" at bounding box center [863, 505] width 88 height 45
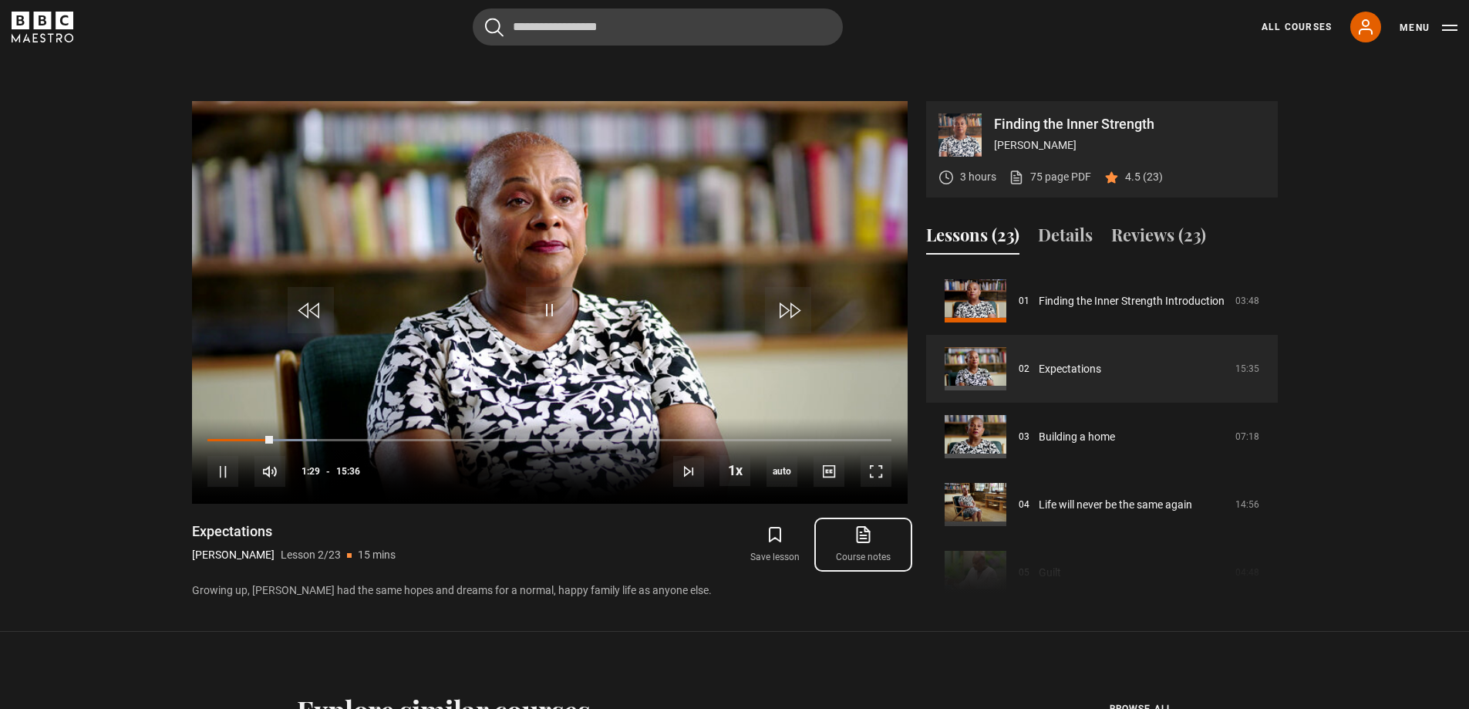
scroll to position [639, 0]
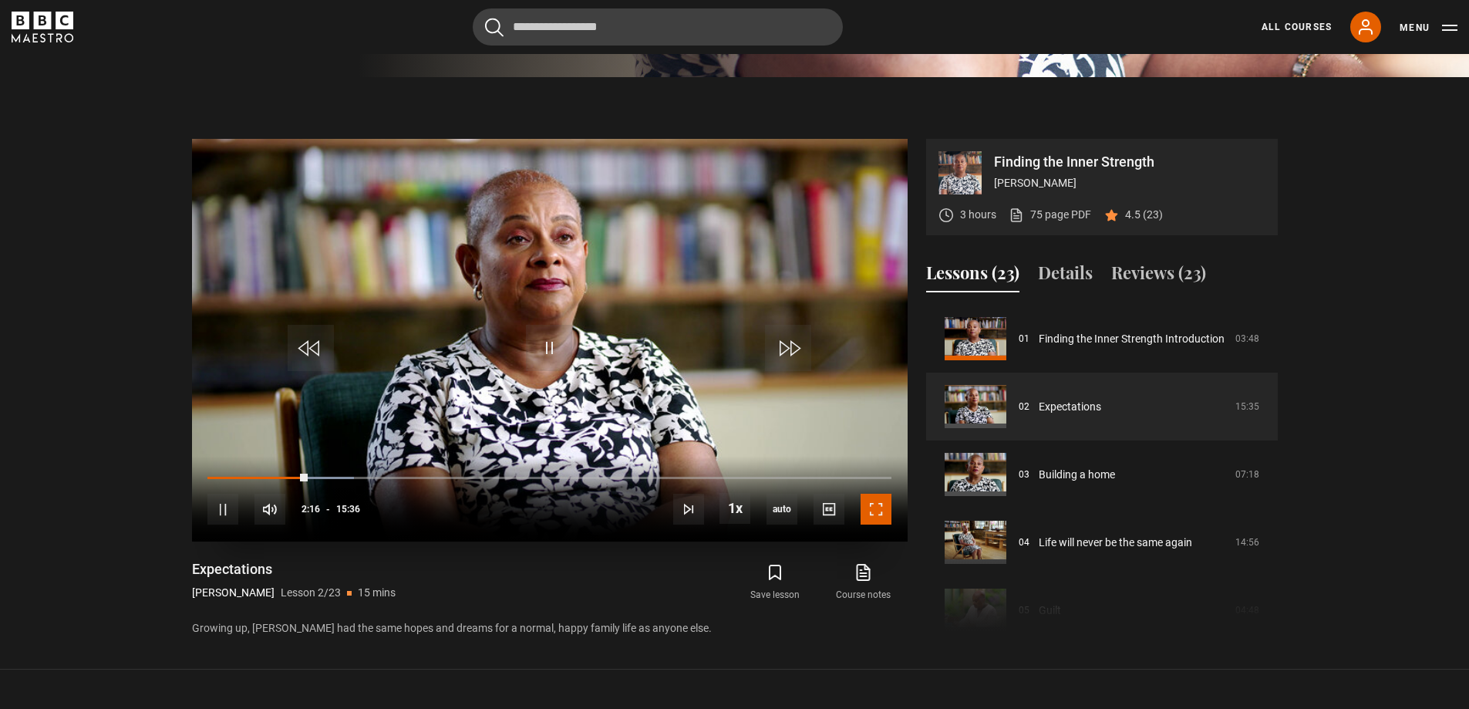
click at [874, 507] on span "Video Player" at bounding box center [876, 509] width 31 height 31
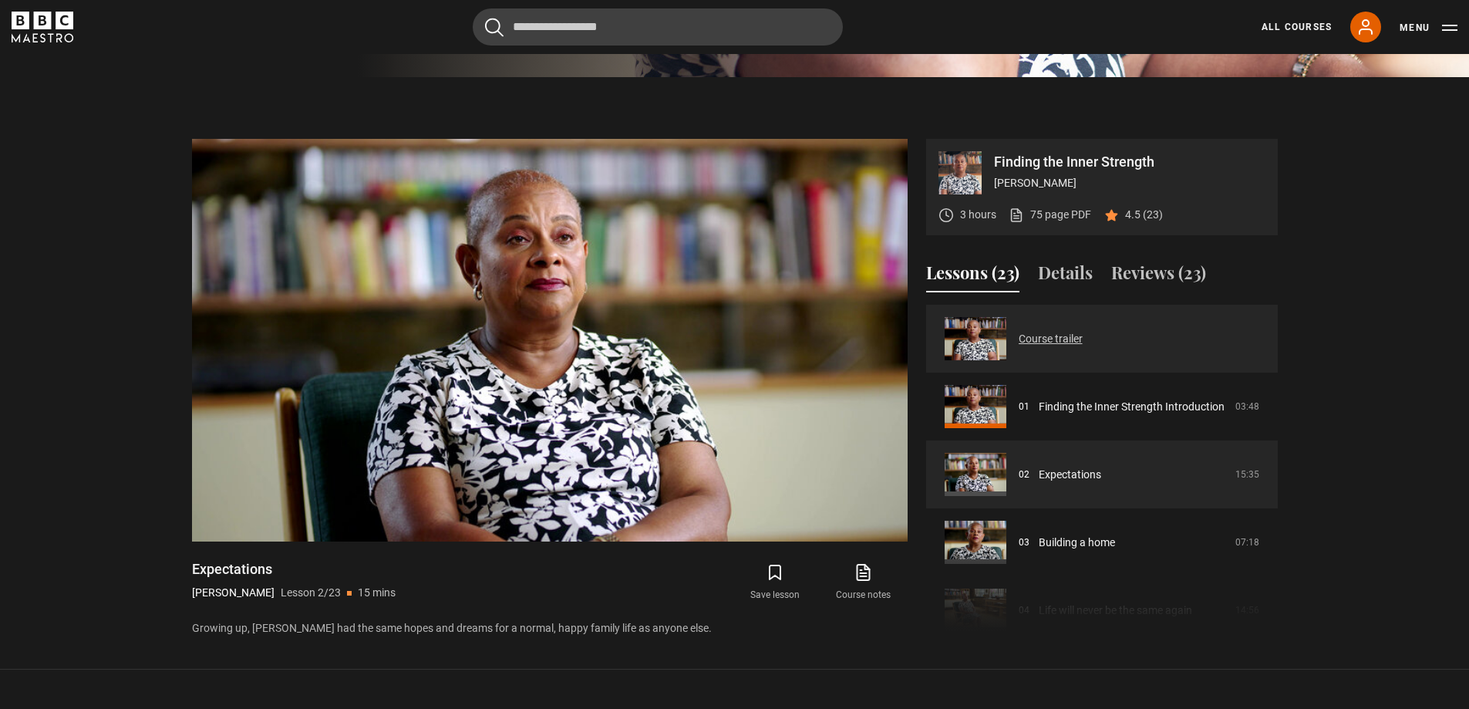
click at [1042, 344] on link "Course trailer" at bounding box center [1051, 339] width 64 height 16
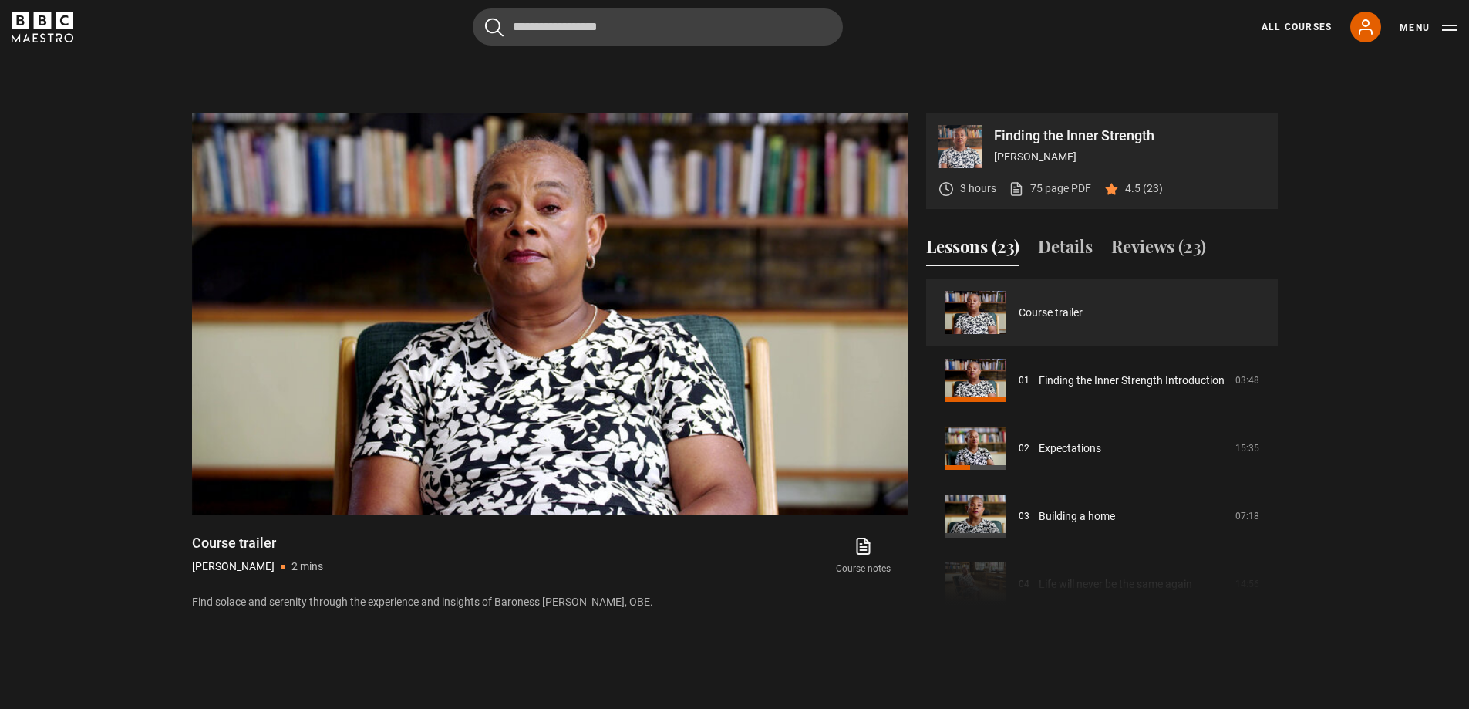
scroll to position [639, 0]
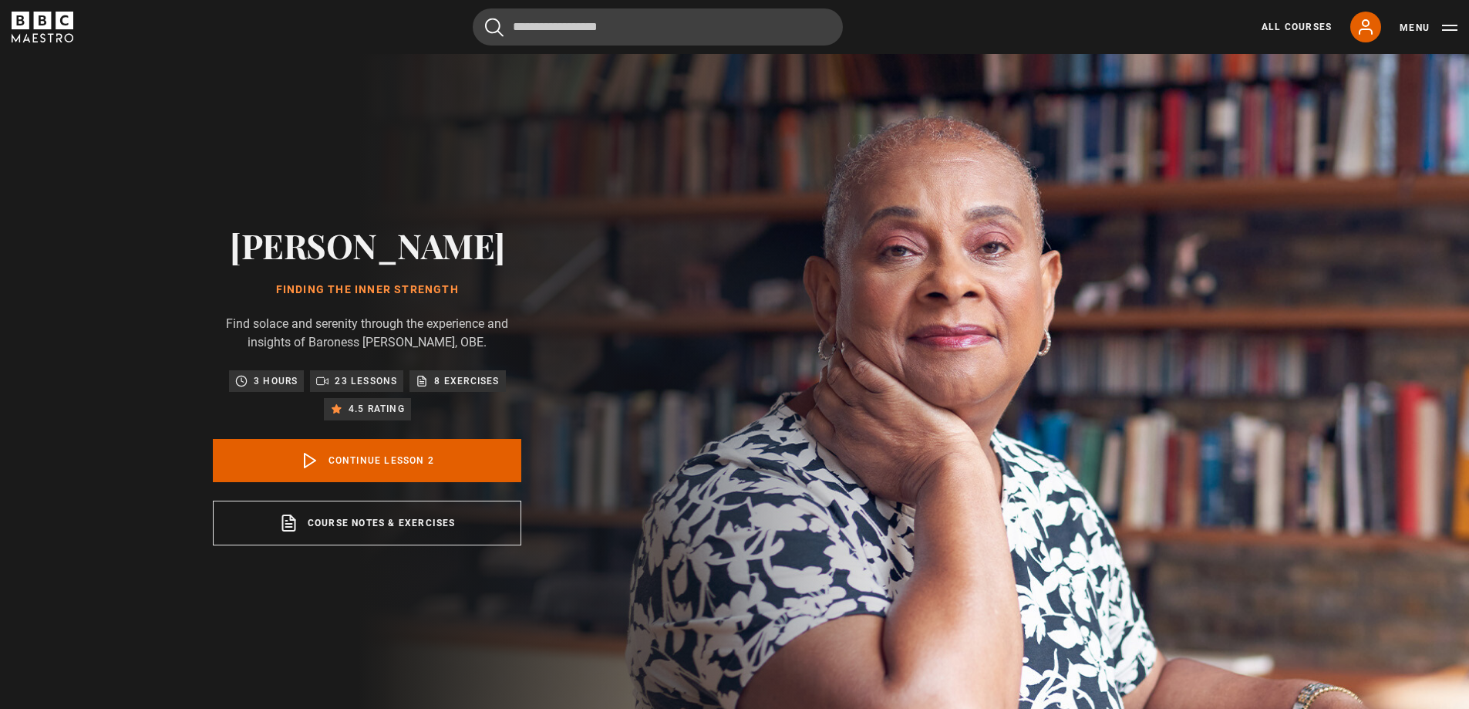
scroll to position [68, 0]
